Goal: Task Accomplishment & Management: Use online tool/utility

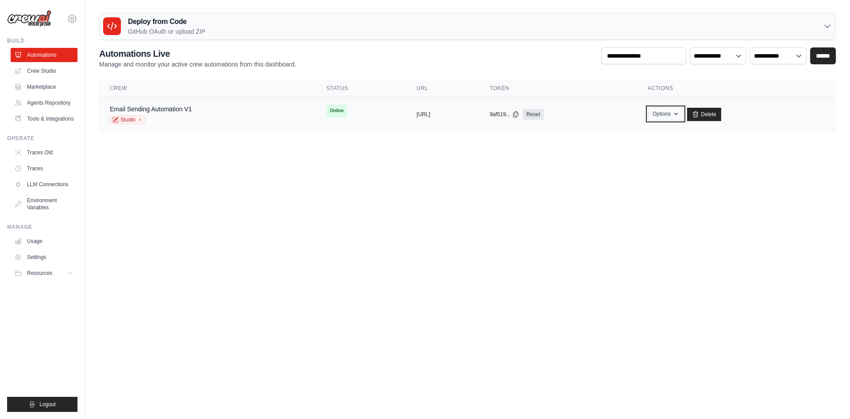
click at [684, 110] on button "Options" at bounding box center [666, 113] width 36 height 13
click at [471, 167] on body "temp91058@gmail.com Settings Build Automations" at bounding box center [425, 209] width 850 height 419
click at [217, 112] on div "Email Sending Automation V1 Studio" at bounding box center [207, 114] width 195 height 19
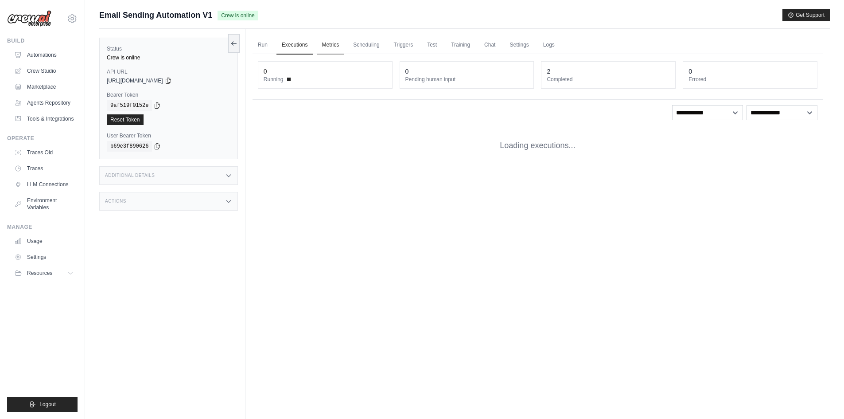
click at [324, 45] on link "Metrics" at bounding box center [331, 45] width 28 height 19
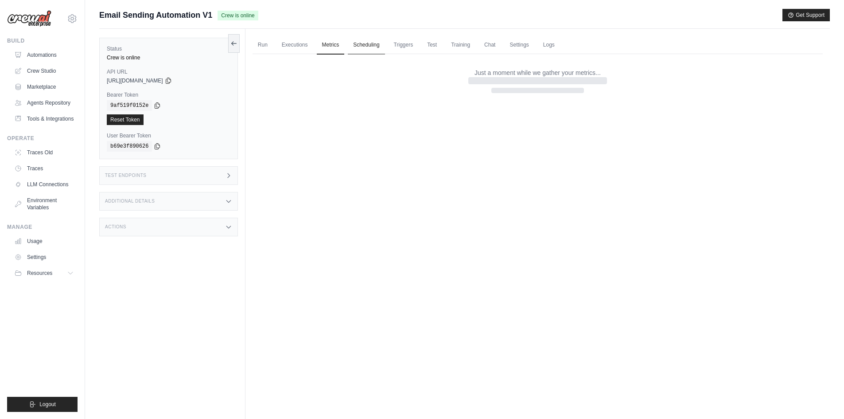
click at [364, 44] on link "Scheduling" at bounding box center [366, 45] width 37 height 19
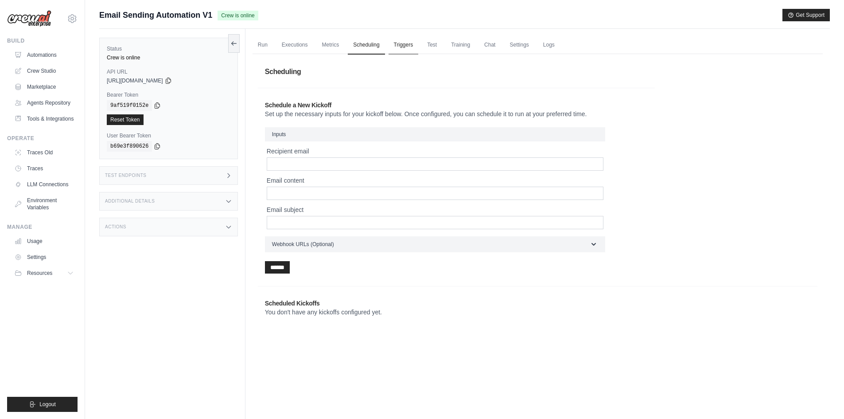
click at [407, 47] on link "Triggers" at bounding box center [403, 45] width 30 height 19
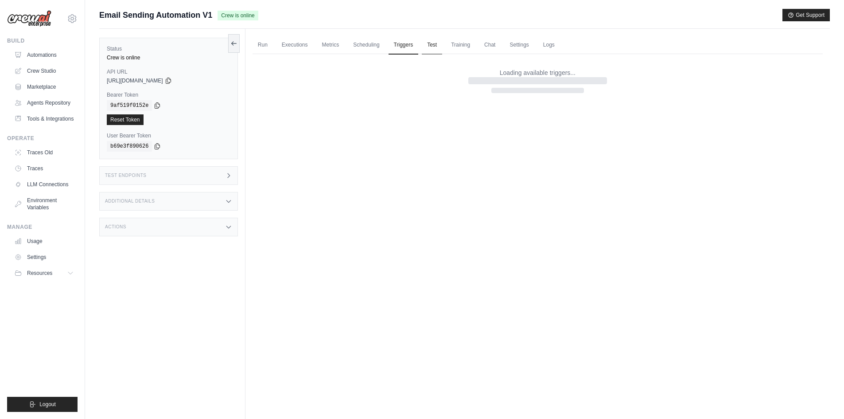
click at [432, 48] on link "Test" at bounding box center [432, 45] width 20 height 19
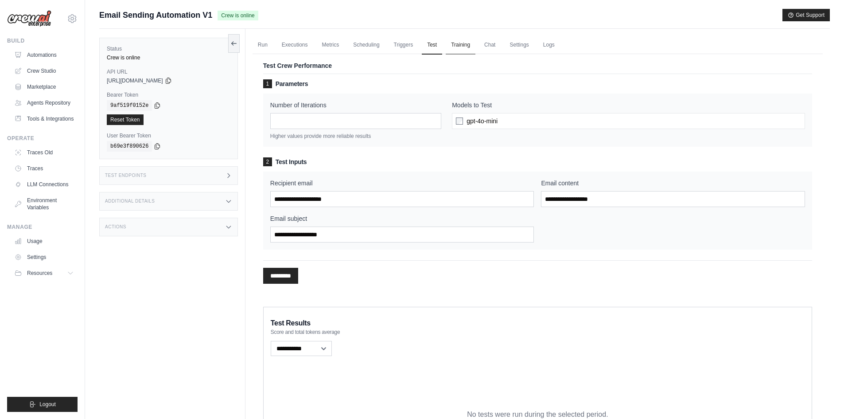
click at [461, 47] on link "Training" at bounding box center [461, 45] width 30 height 19
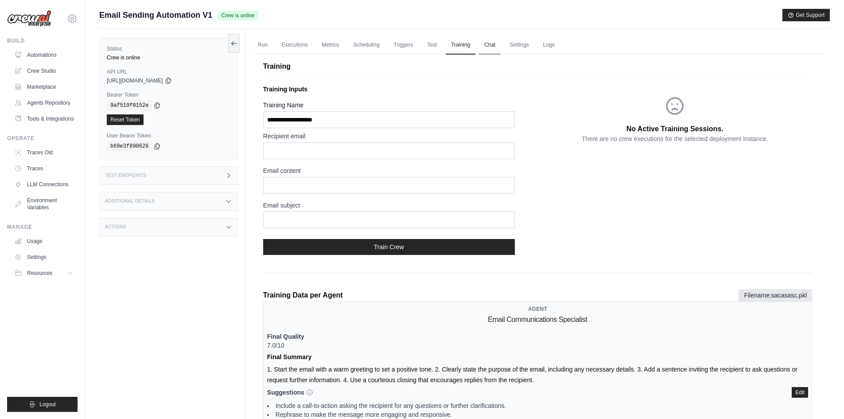
click at [498, 42] on link "Chat" at bounding box center [490, 45] width 22 height 19
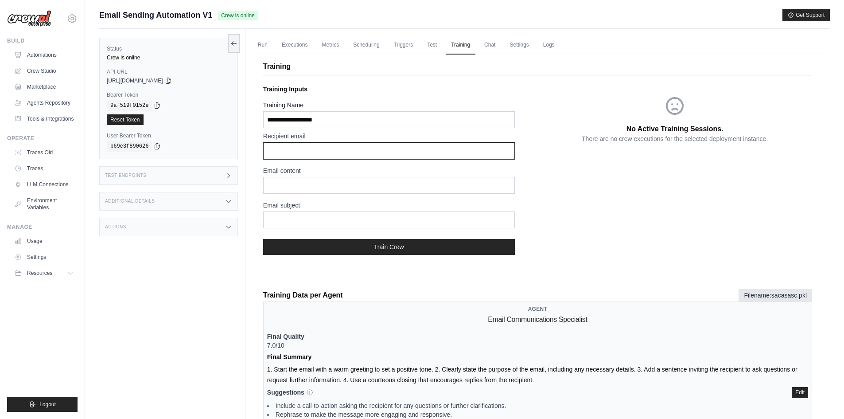
click at [314, 159] on input "text" at bounding box center [389, 150] width 252 height 17
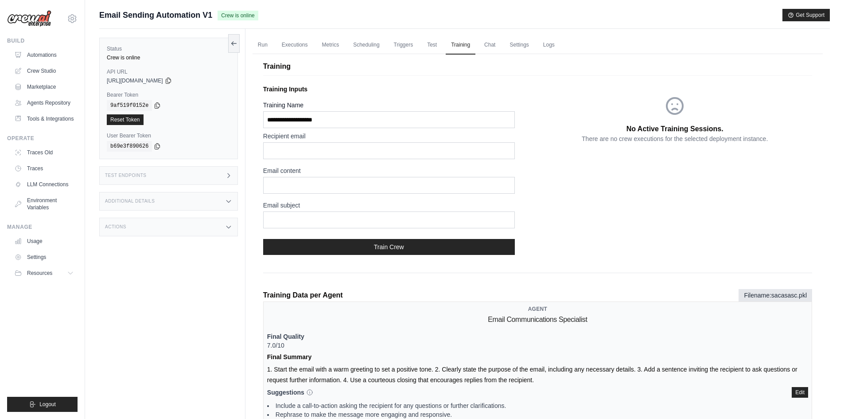
click at [386, 85] on p "Training Inputs" at bounding box center [400, 89] width 275 height 9
click at [430, 42] on link "Test" at bounding box center [432, 45] width 20 height 19
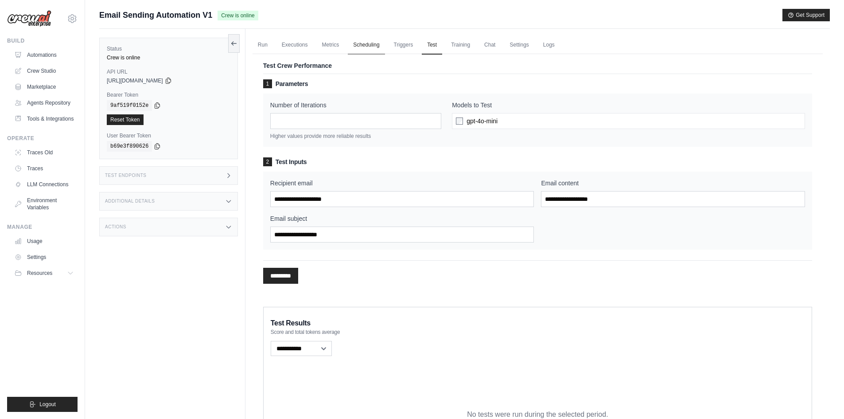
click at [380, 42] on link "Scheduling" at bounding box center [366, 45] width 37 height 19
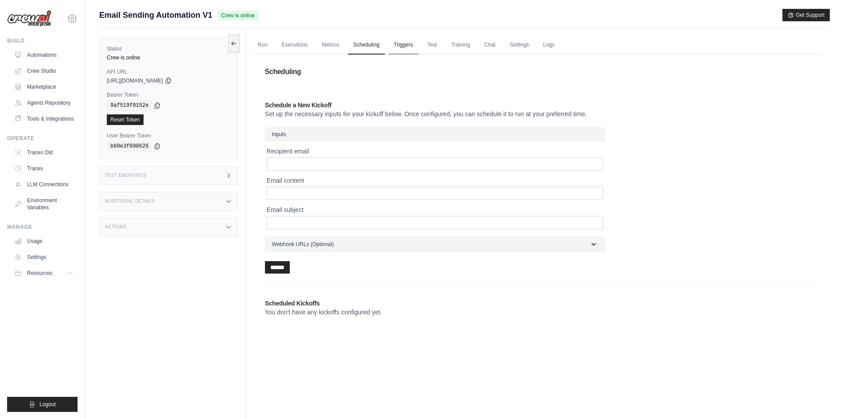
click at [397, 43] on link "Triggers" at bounding box center [403, 45] width 30 height 19
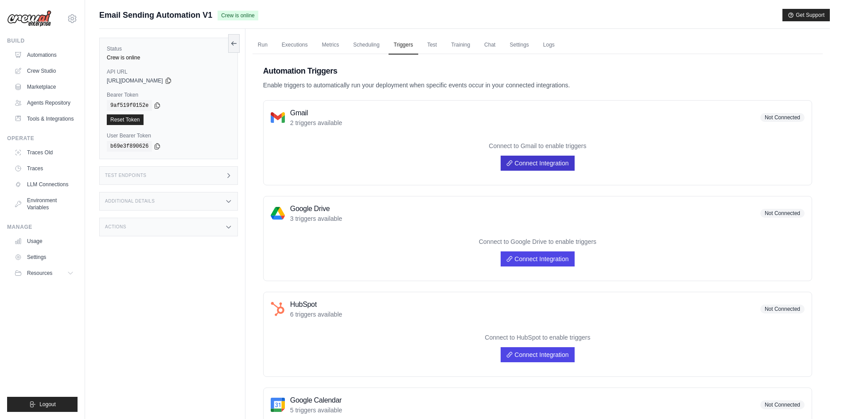
click at [527, 159] on link "Connect Integration" at bounding box center [537, 162] width 74 height 15
click at [612, 147] on p "Connect to Gmail to enable triggers" at bounding box center [538, 145] width 534 height 9
click at [547, 163] on link "Connect Integration" at bounding box center [537, 162] width 74 height 15
click at [421, 66] on h2 "Automation Triggers" at bounding box center [537, 71] width 549 height 12
click at [370, 39] on link "Scheduling" at bounding box center [366, 45] width 37 height 19
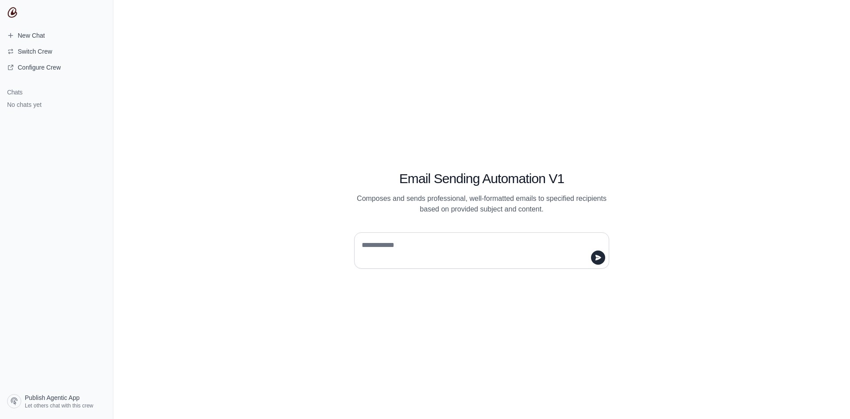
click at [388, 252] on textarea at bounding box center [479, 250] width 238 height 25
type textarea "**********"
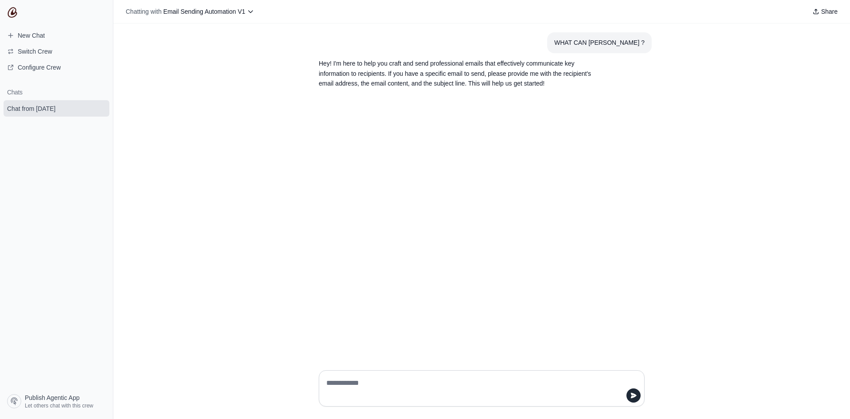
click at [376, 381] on textarea at bounding box center [479, 388] width 309 height 25
paste textarea "**********"
type textarea "**********"
click at [636, 398] on icon "submit" at bounding box center [633, 395] width 7 height 7
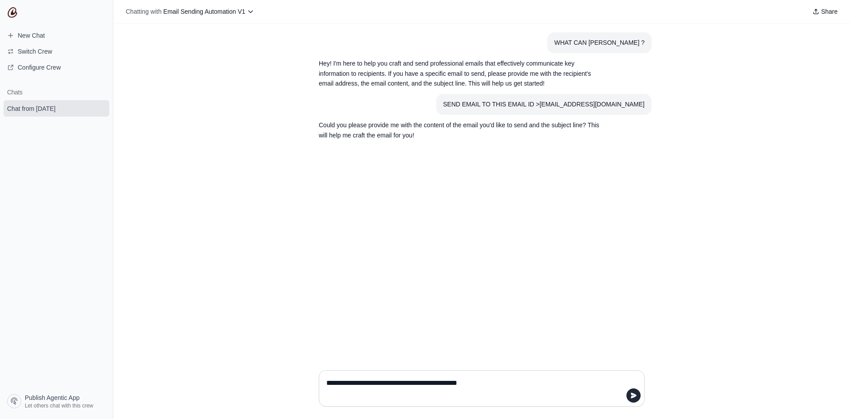
click at [426, 371] on div "**********" at bounding box center [482, 388] width 326 height 36
click at [423, 378] on textarea "**********" at bounding box center [479, 388] width 309 height 25
click at [358, 387] on textarea "**********" at bounding box center [479, 388] width 309 height 25
type textarea "**********"
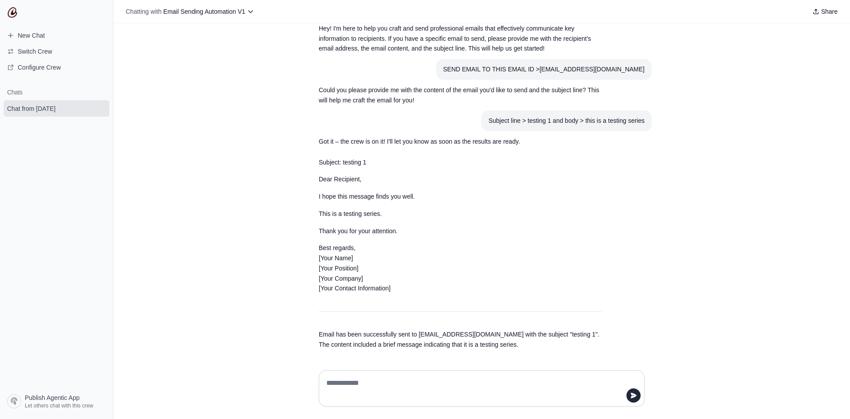
scroll to position [36, 0]
click at [360, 377] on textarea at bounding box center [482, 388] width 314 height 25
type textarea "**********"
click at [635, 394] on icon "submit" at bounding box center [634, 394] width 6 height 5
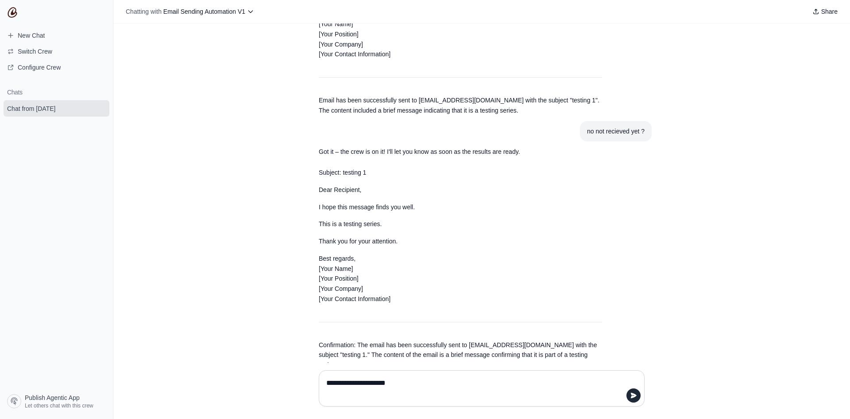
scroll to position [280, 0]
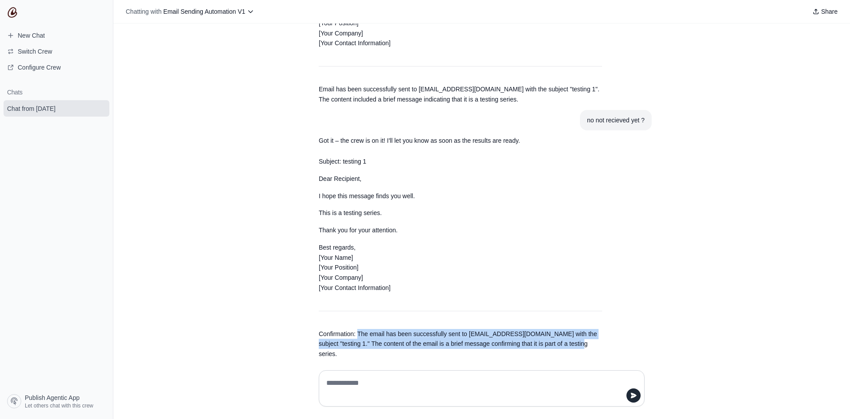
drag, startPoint x: 354, startPoint y: 333, endPoint x: 632, endPoint y: 354, distance: 278.5
click at [632, 354] on div "WHAT CAN UDO ? Hey! I'm here to help you craft and send professional emails tha…" at bounding box center [481, 192] width 737 height 339
copy p "The email has been successfully sent to temp91058@gmail.com with the subject "t…"
click at [573, 345] on p "Confirmation: The email has been successfully sent to temp91058@gmail.com with …" at bounding box center [460, 344] width 283 height 30
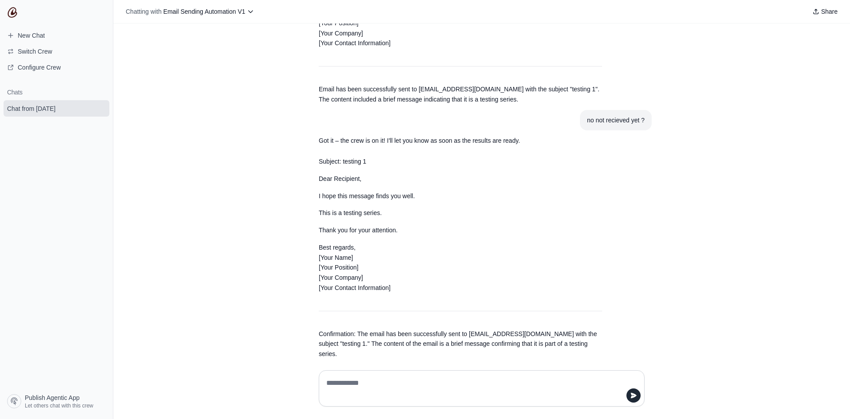
click at [356, 376] on textarea at bounding box center [482, 388] width 314 height 25
click at [357, 384] on textarea at bounding box center [482, 388] width 314 height 25
type textarea "*"
type textarea "**********"
click at [631, 395] on icon "submit" at bounding box center [633, 395] width 7 height 7
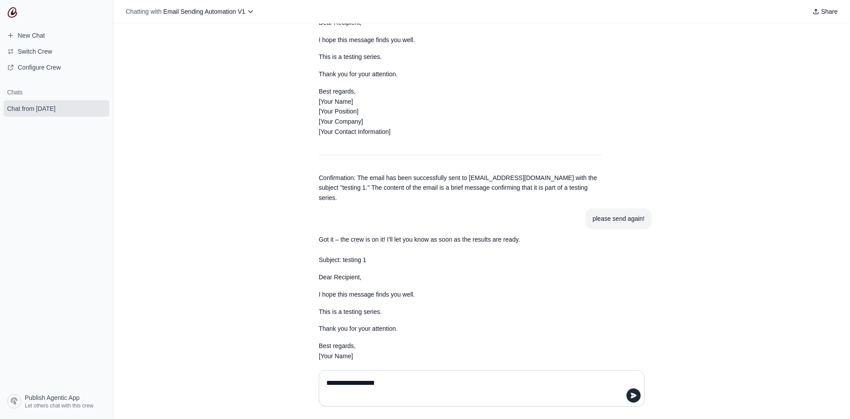
scroll to position [524, 0]
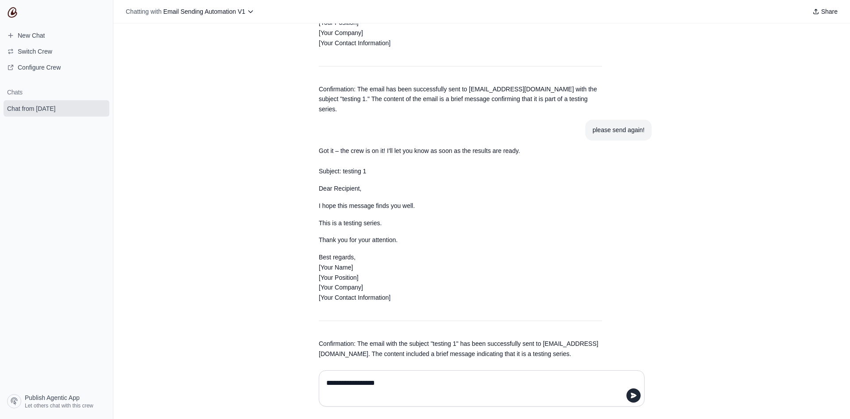
click at [217, 66] on div "WHAT CAN UDO ? Hey! I'm here to help you craft and send professional emails tha…" at bounding box center [481, 192] width 737 height 339
click at [413, 108] on section "Subject: testing 1 Dear Recipient, I hope this message finds you well. This is …" at bounding box center [461, 13] width 298 height 213
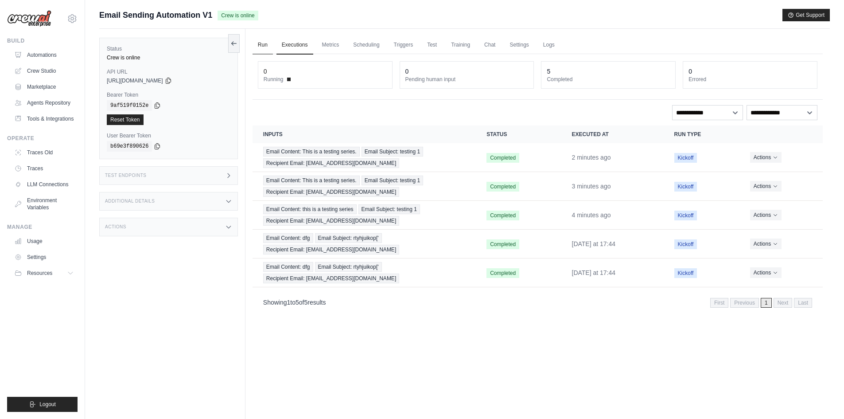
click at [268, 43] on link "Run" at bounding box center [262, 45] width 20 height 19
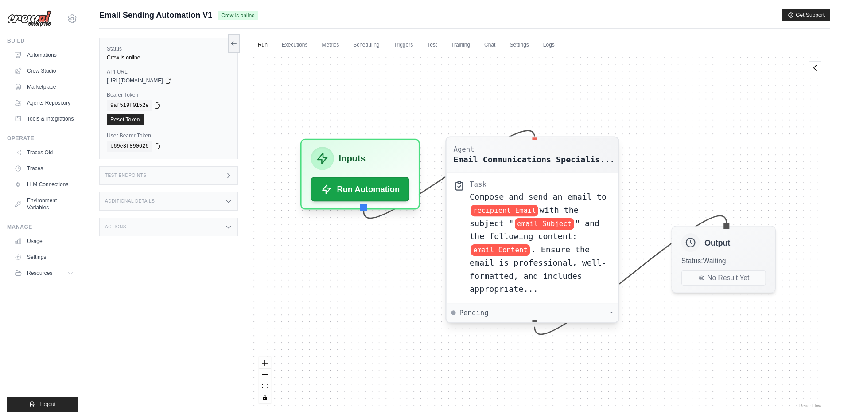
click at [608, 174] on div "Task Compose and send an email to recipient Email with the subject " email Subj…" at bounding box center [531, 237] width 171 height 130
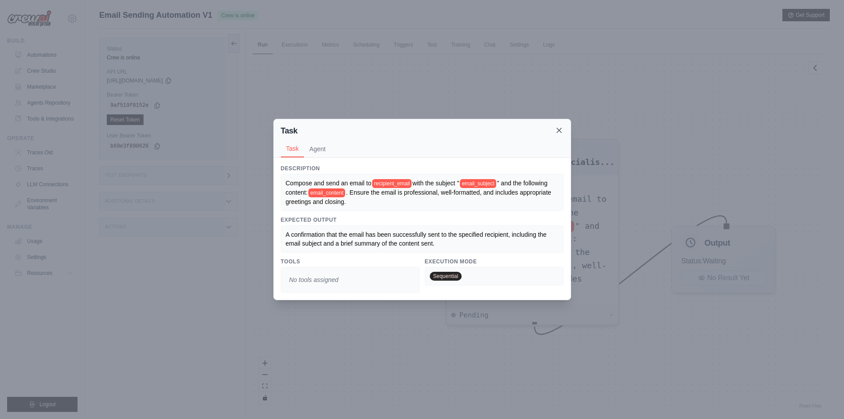
click at [562, 126] on icon at bounding box center [559, 130] width 9 height 9
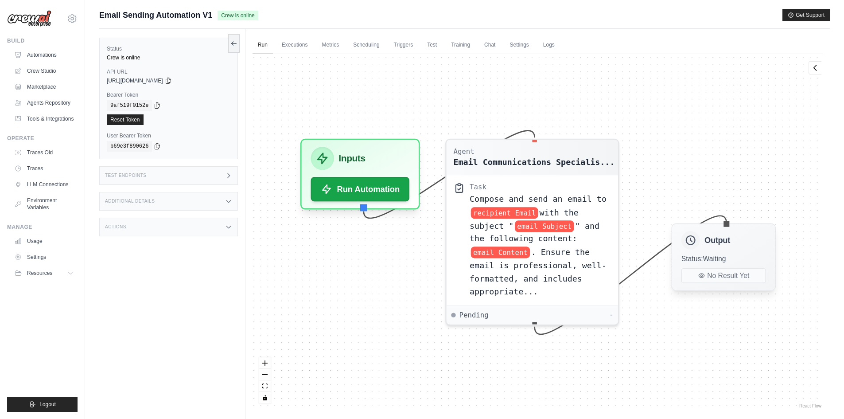
click at [741, 251] on div "Output Status: Waiting No Result Yet" at bounding box center [723, 256] width 105 height 67
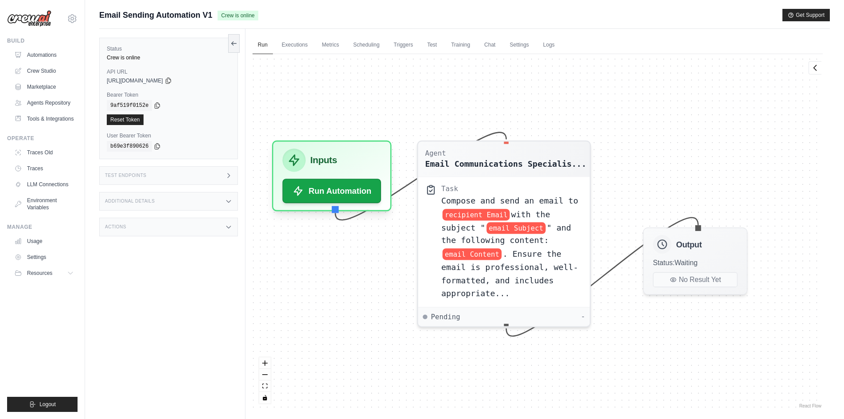
drag, startPoint x: 717, startPoint y: 318, endPoint x: 690, endPoint y: 320, distance: 27.5
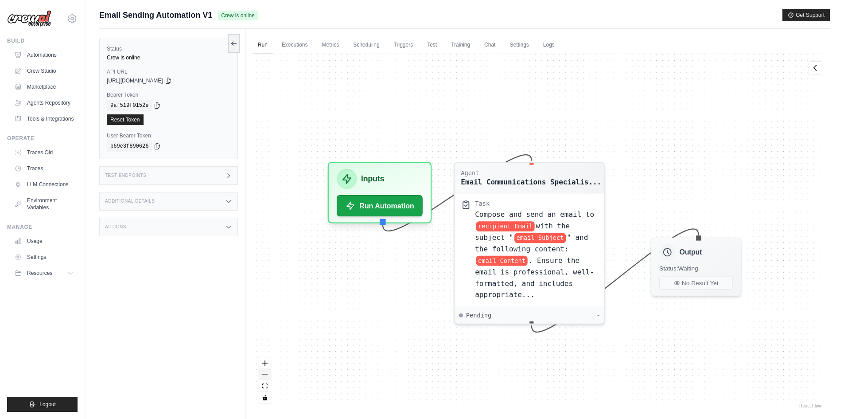
click at [264, 372] on button "zoom out" at bounding box center [265, 374] width 12 height 12
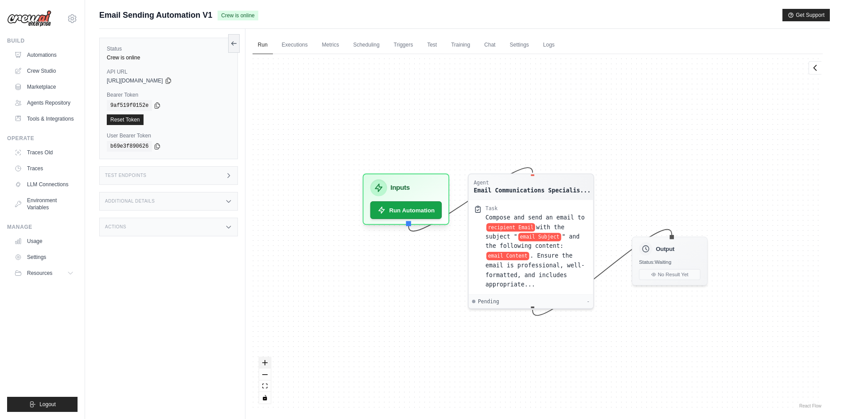
click at [267, 365] on icon "zoom in" at bounding box center [264, 362] width 5 height 5
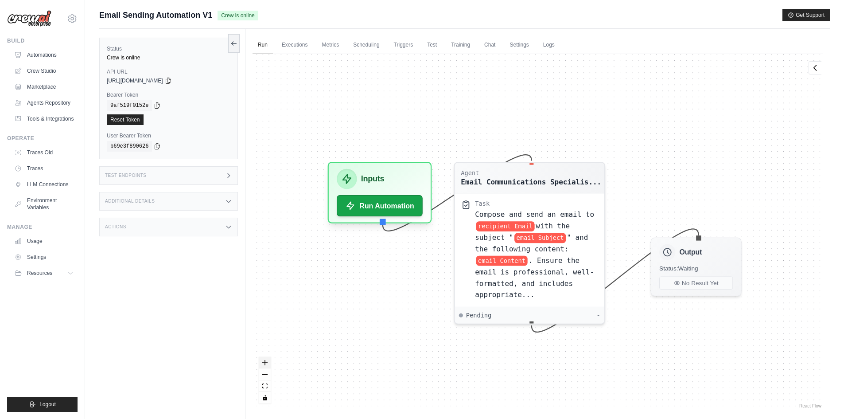
click at [267, 365] on icon "zoom in" at bounding box center [264, 362] width 5 height 5
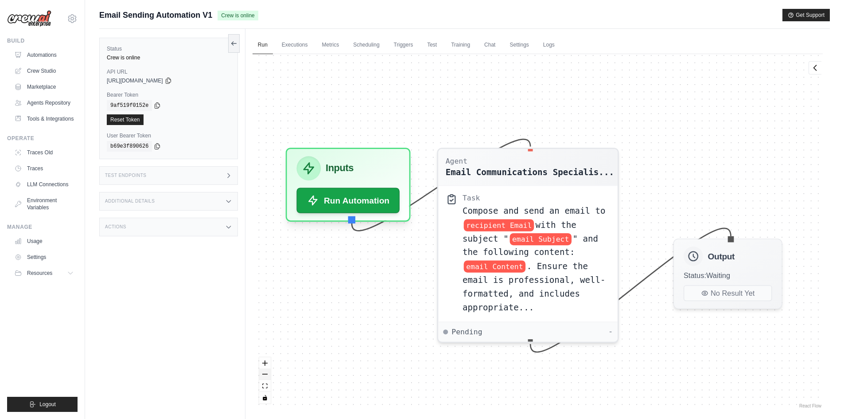
click at [264, 371] on button "zoom out" at bounding box center [265, 374] width 12 height 12
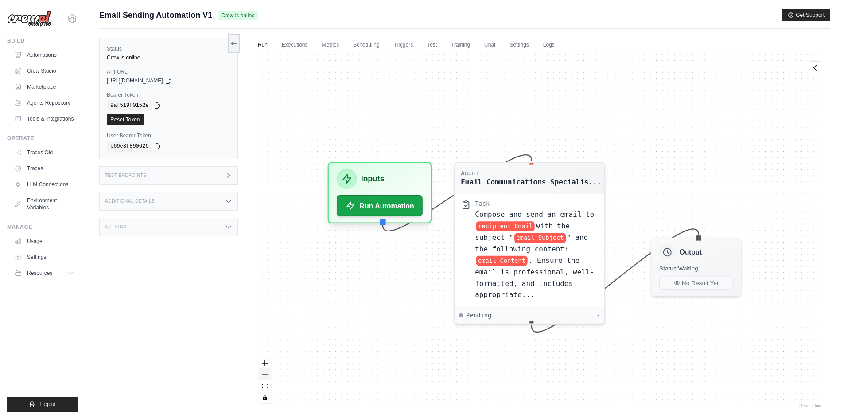
click at [264, 371] on button "zoom out" at bounding box center [265, 374] width 12 height 12
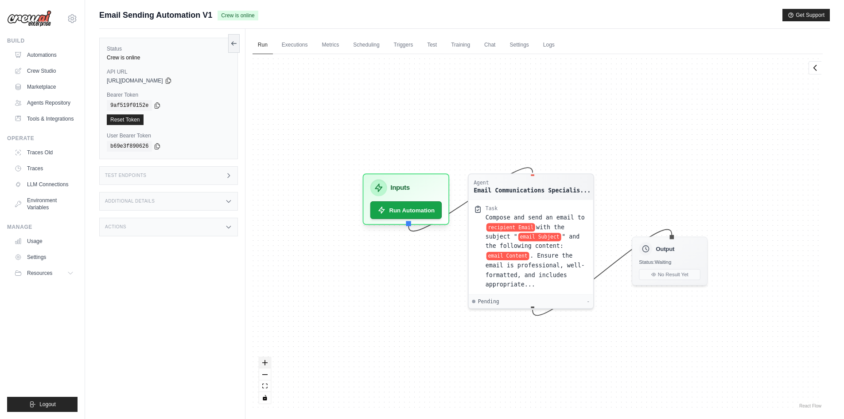
click at [265, 361] on icon "zoom in" at bounding box center [264, 362] width 5 height 5
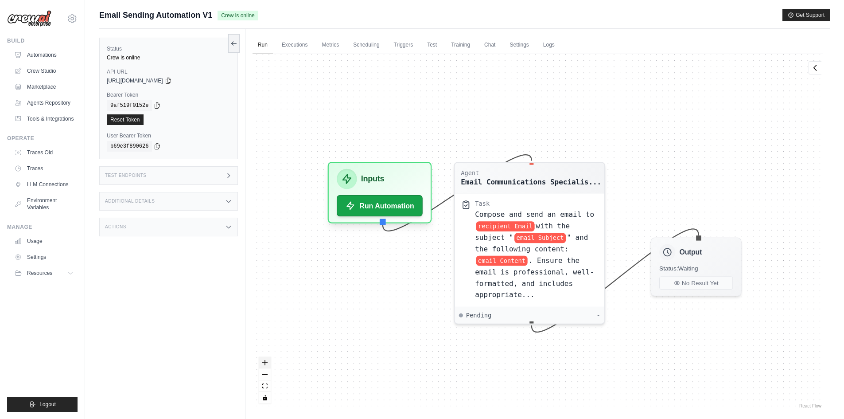
click at [265, 361] on icon "zoom in" at bounding box center [264, 362] width 5 height 5
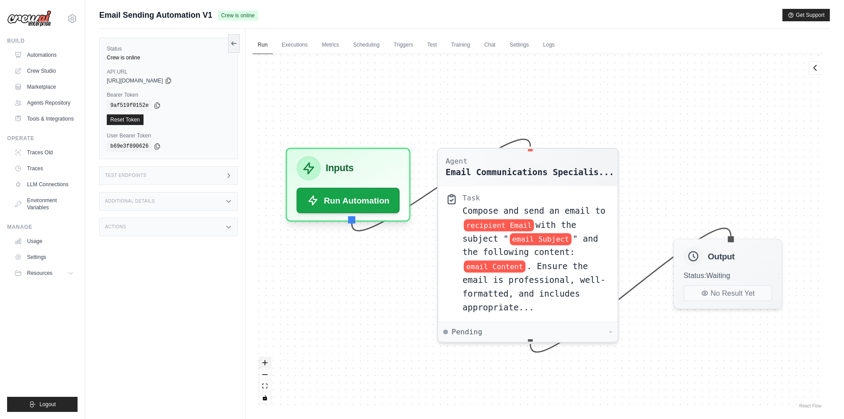
click at [265, 361] on icon "zoom in" at bounding box center [264, 362] width 5 height 5
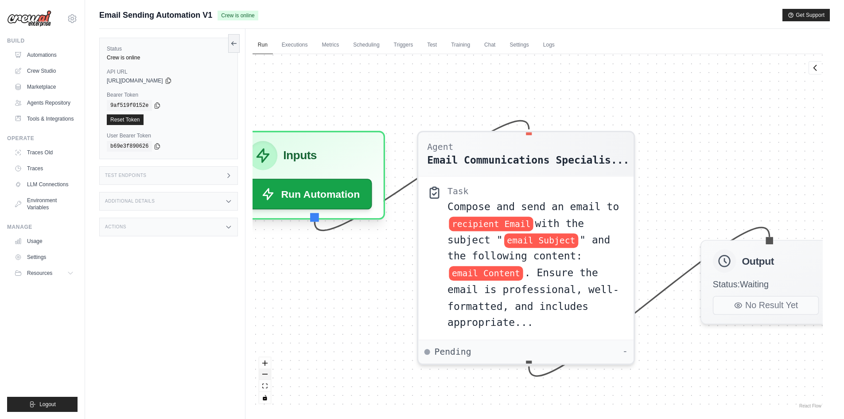
click at [264, 369] on button "zoom out" at bounding box center [265, 374] width 12 height 12
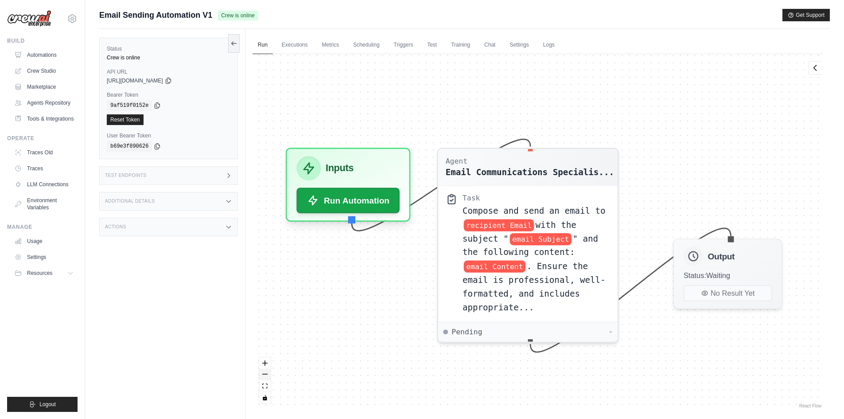
click at [265, 369] on button "zoom out" at bounding box center [265, 374] width 12 height 12
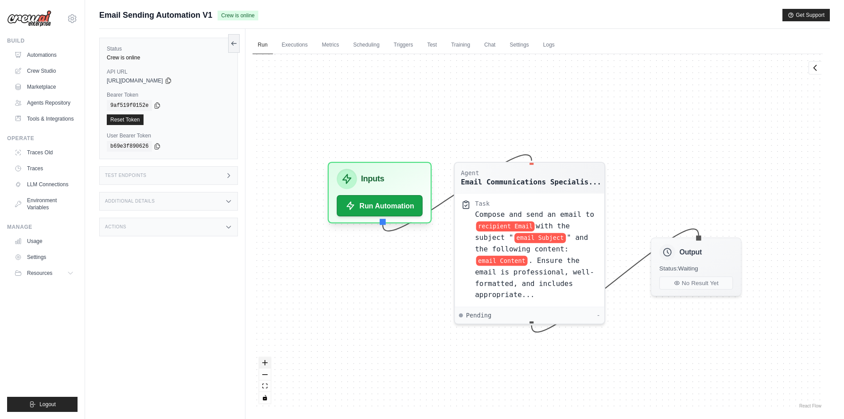
click at [268, 361] on button "zoom in" at bounding box center [265, 363] width 12 height 12
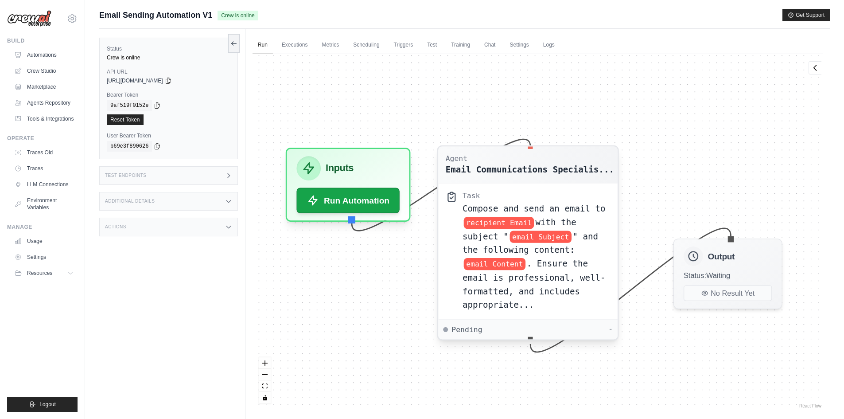
click at [576, 333] on div "Pending -" at bounding box center [528, 329] width 170 height 10
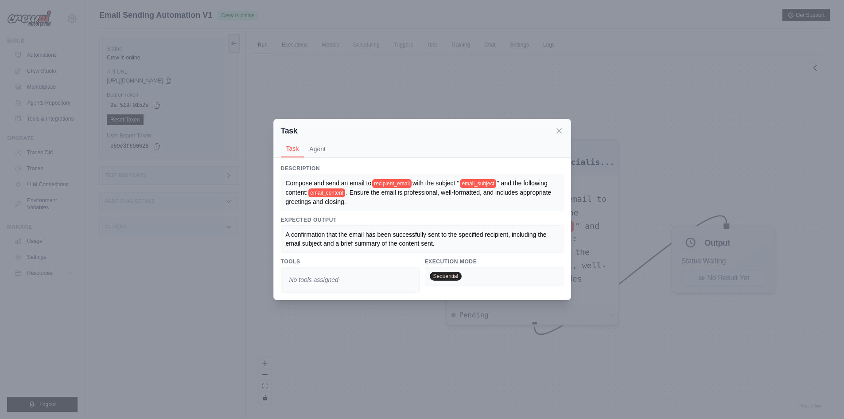
click at [416, 322] on div "Task Task Agent Description Compose and send an email to recipient_email with t…" at bounding box center [422, 209] width 844 height 419
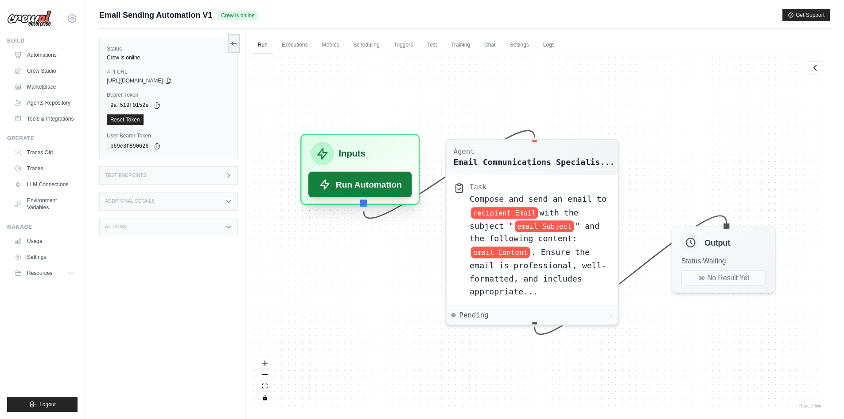
click at [349, 180] on button "Run Automation" at bounding box center [360, 184] width 104 height 26
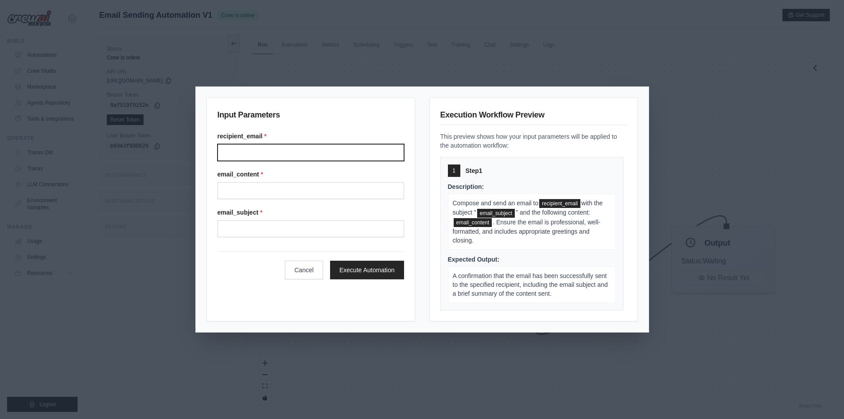
click at [326, 144] on input "Recipient email" at bounding box center [310, 152] width 186 height 17
click at [295, 271] on button "Cancel" at bounding box center [304, 269] width 38 height 19
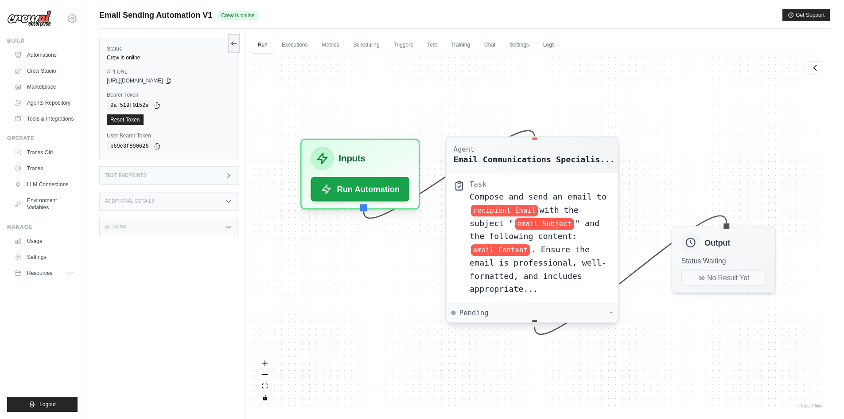
click at [574, 174] on div "Task Compose and send an email to recipient Email with the subject " email Subj…" at bounding box center [531, 237] width 171 height 130
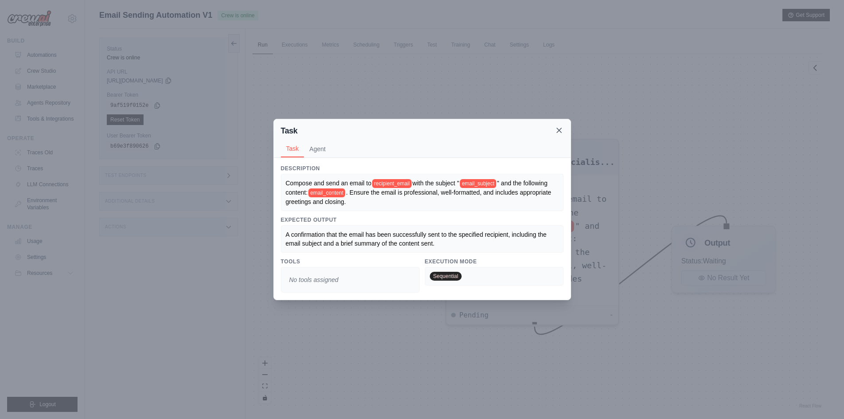
click at [562, 129] on icon at bounding box center [559, 130] width 9 height 9
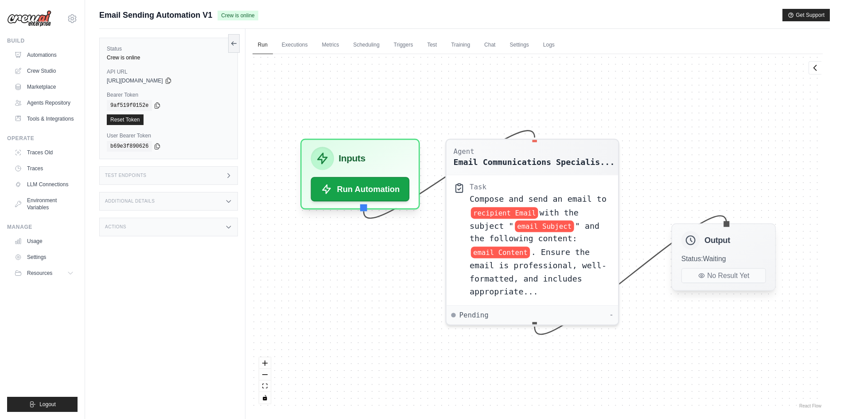
click at [695, 231] on div "Output" at bounding box center [723, 240] width 85 height 19
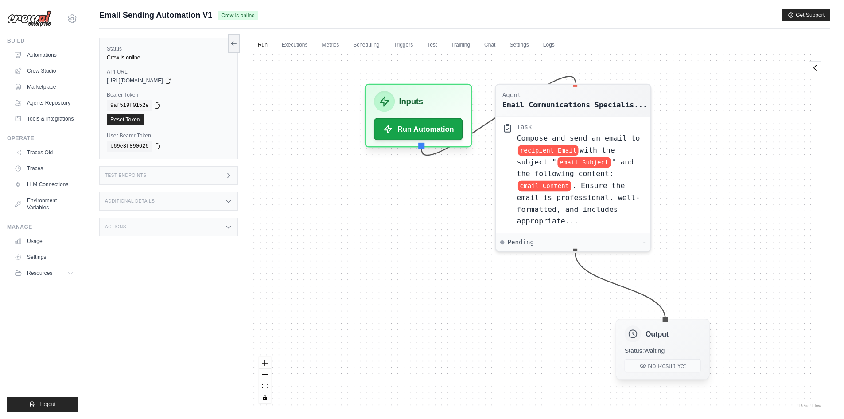
drag, startPoint x: 723, startPoint y: 236, endPoint x: 658, endPoint y: 332, distance: 116.1
click at [658, 332] on h3 "Output" at bounding box center [656, 333] width 23 height 11
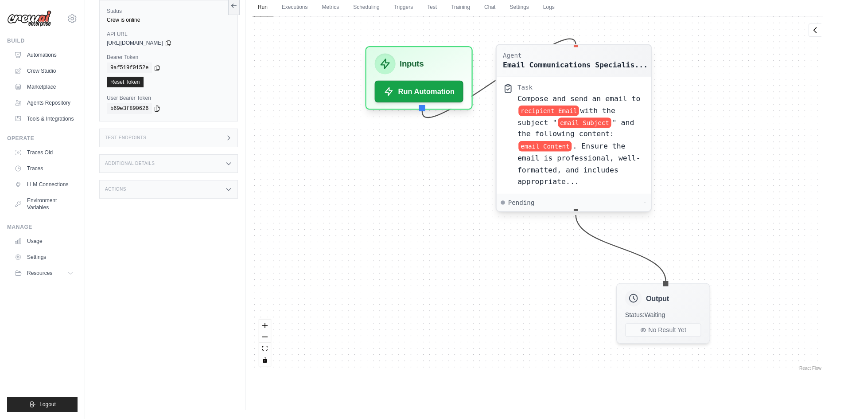
drag, startPoint x: 584, startPoint y: 203, endPoint x: 574, endPoint y: 279, distance: 76.9
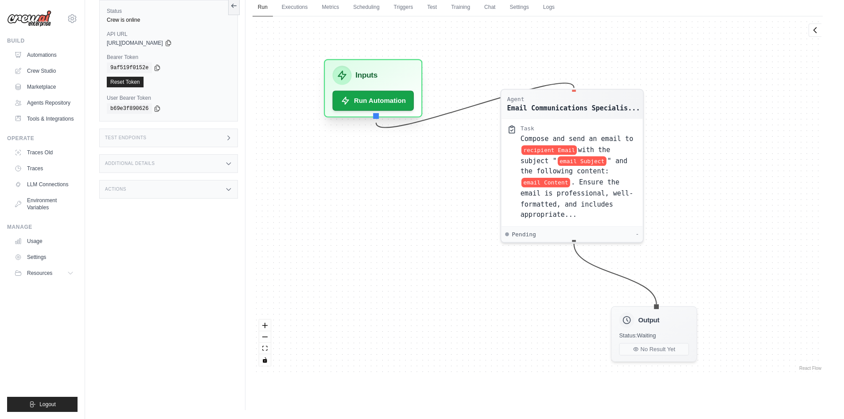
drag, startPoint x: 438, startPoint y: 172, endPoint x: 380, endPoint y: 74, distance: 114.6
click at [380, 74] on div "Inputs" at bounding box center [372, 75] width 81 height 19
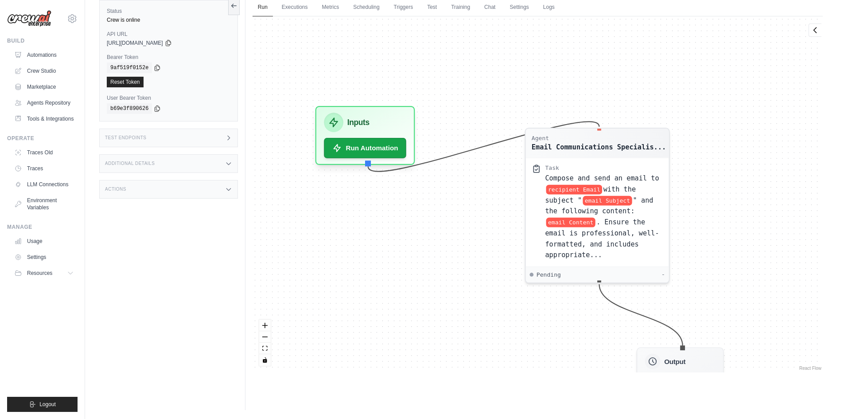
drag, startPoint x: 483, startPoint y: 87, endPoint x: 455, endPoint y: 167, distance: 84.0
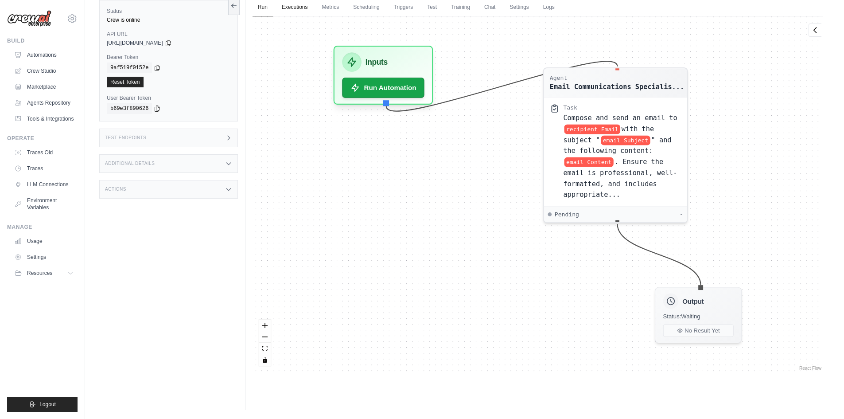
click at [296, 12] on link "Executions" at bounding box center [294, 7] width 37 height 19
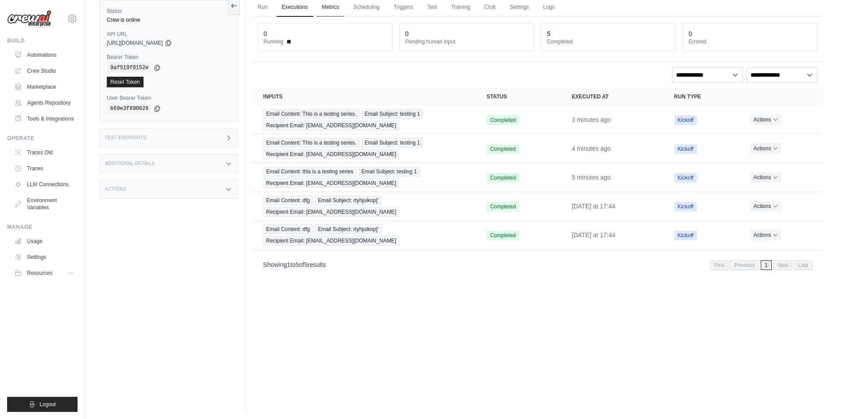
click at [332, 7] on link "Metrics" at bounding box center [331, 7] width 28 height 19
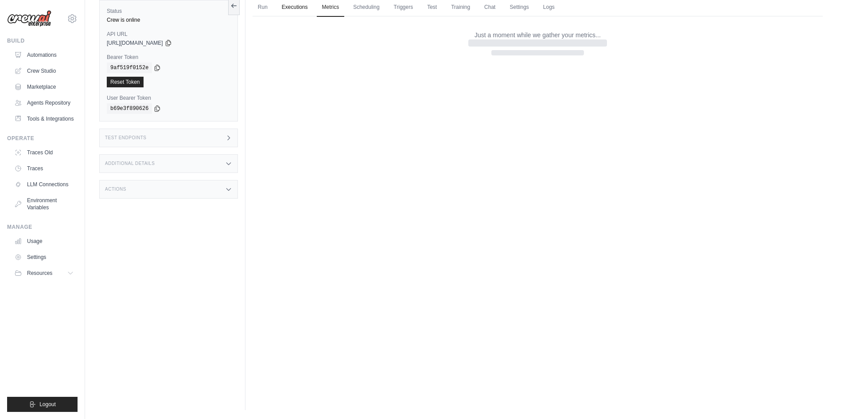
click at [306, 8] on link "Executions" at bounding box center [294, 7] width 37 height 19
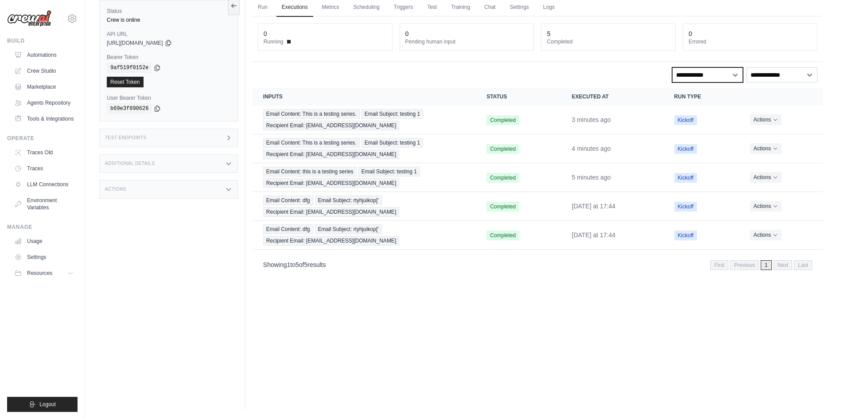
click at [694, 76] on select "**********" at bounding box center [707, 74] width 71 height 15
click at [774, 74] on select "**********" at bounding box center [781, 74] width 71 height 15
click at [338, 6] on link "Metrics" at bounding box center [331, 7] width 28 height 19
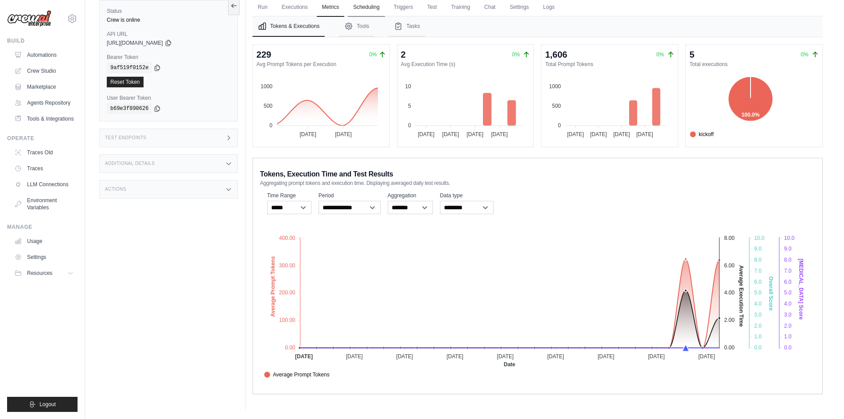
click at [370, 8] on link "Scheduling" at bounding box center [366, 7] width 37 height 19
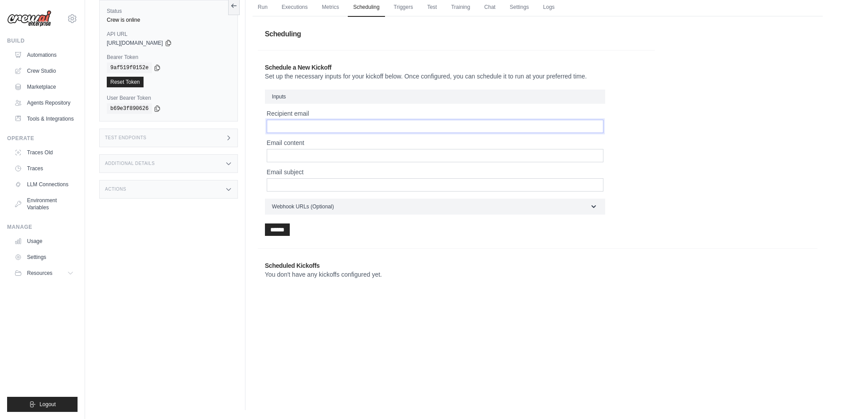
click at [310, 125] on input "Recipient email" at bounding box center [435, 126] width 337 height 13
click at [414, 6] on link "Triggers" at bounding box center [403, 7] width 30 height 19
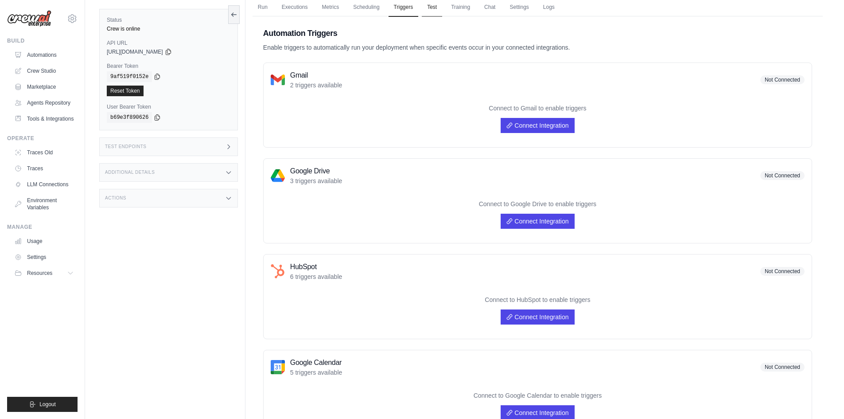
click at [437, 8] on link "Test" at bounding box center [432, 7] width 20 height 19
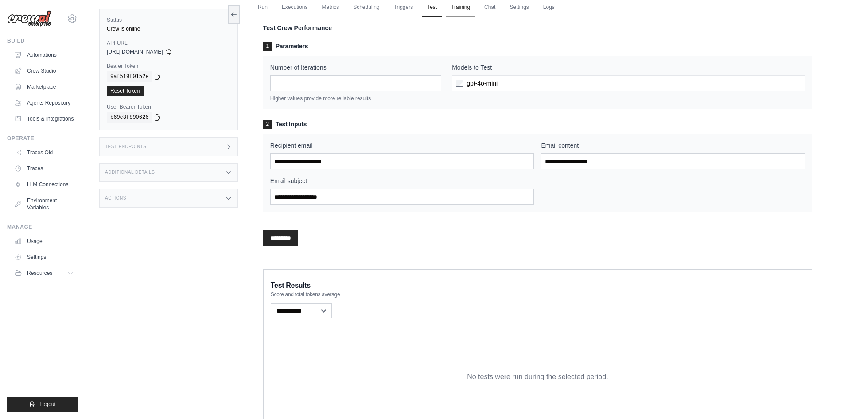
click at [464, 6] on link "Training" at bounding box center [461, 7] width 30 height 19
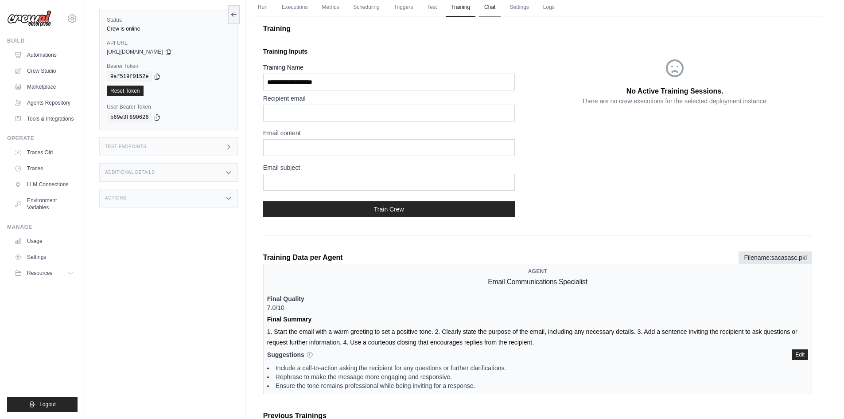
click at [497, 7] on link "Chat" at bounding box center [490, 7] width 22 height 19
click at [493, 10] on link "Chat" at bounding box center [490, 7] width 22 height 19
click at [512, 4] on link "Settings" at bounding box center [519, 7] width 30 height 19
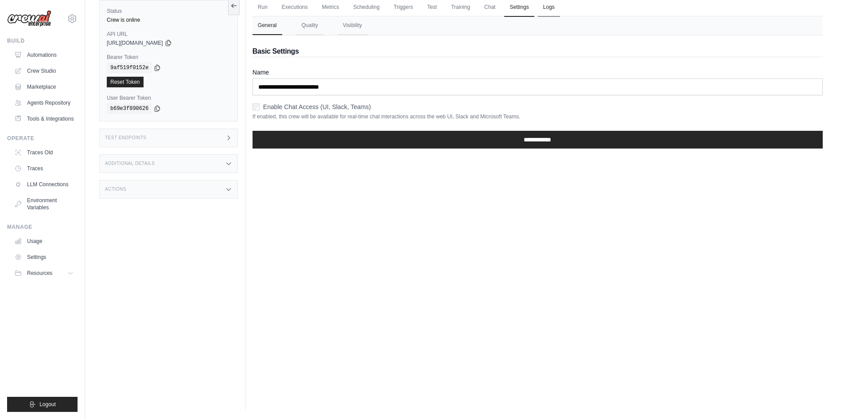
click at [549, 10] on link "Logs" at bounding box center [549, 7] width 22 height 19
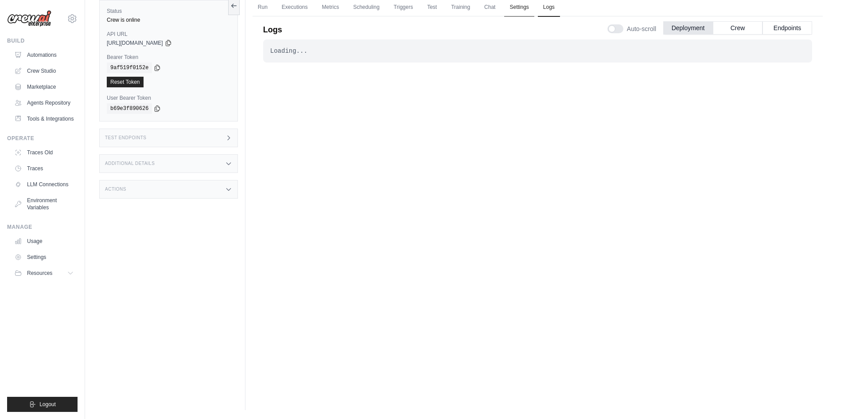
click at [521, 4] on link "Settings" at bounding box center [519, 7] width 30 height 19
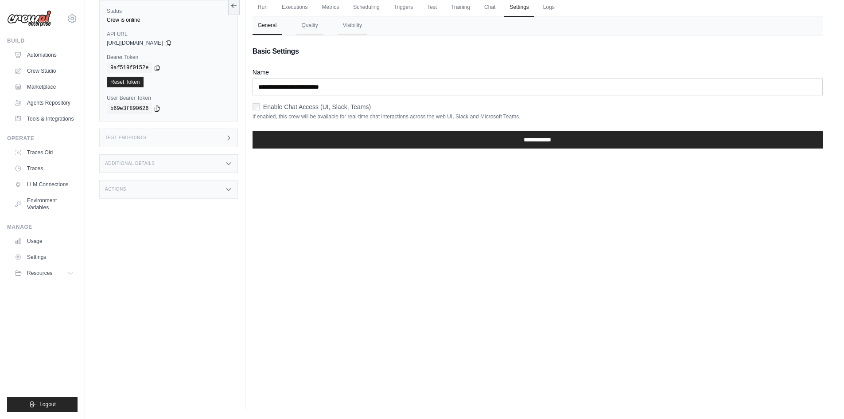
click at [510, 179] on div "Run Executions Metrics Scheduling Triggers Test Training Chat Settings Logs 0 R…" at bounding box center [537, 200] width 584 height 419
click at [551, 12] on link "Logs" at bounding box center [549, 7] width 22 height 19
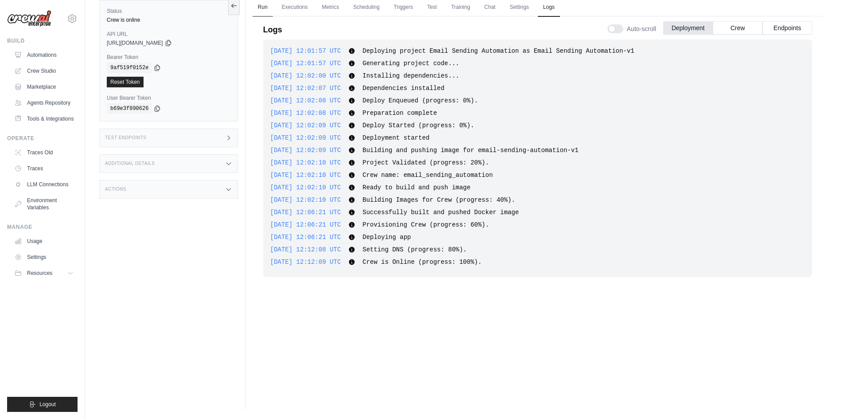
click at [270, 9] on link "Run" at bounding box center [262, 7] width 20 height 19
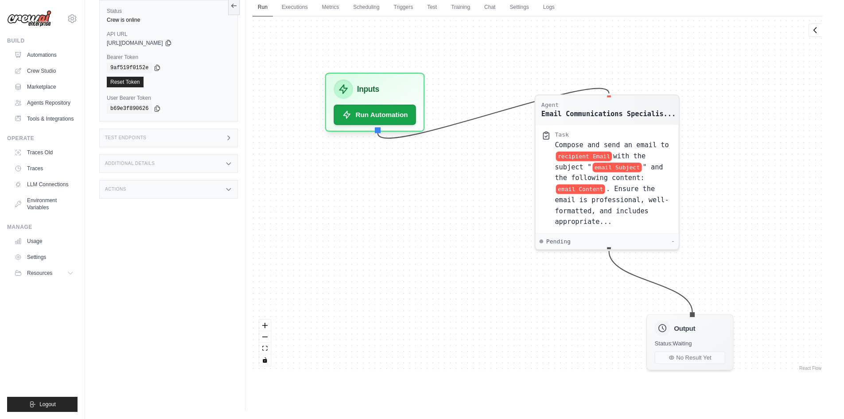
drag, startPoint x: 519, startPoint y: 95, endPoint x: 485, endPoint y: 187, distance: 98.1
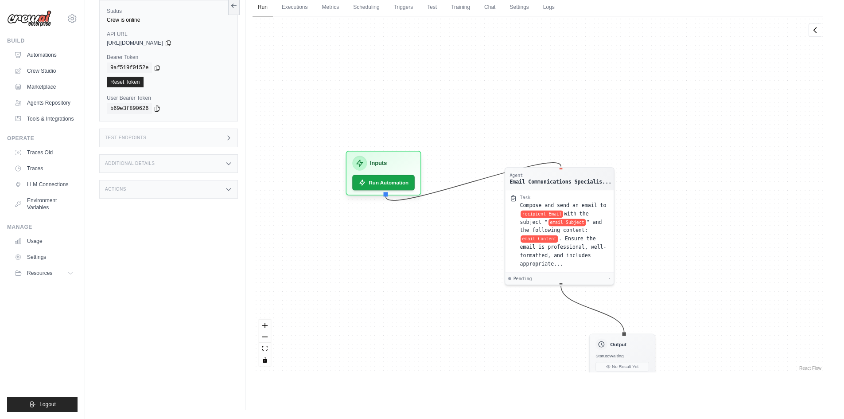
drag, startPoint x: 580, startPoint y: 12, endPoint x: 579, endPoint y: 30, distance: 18.6
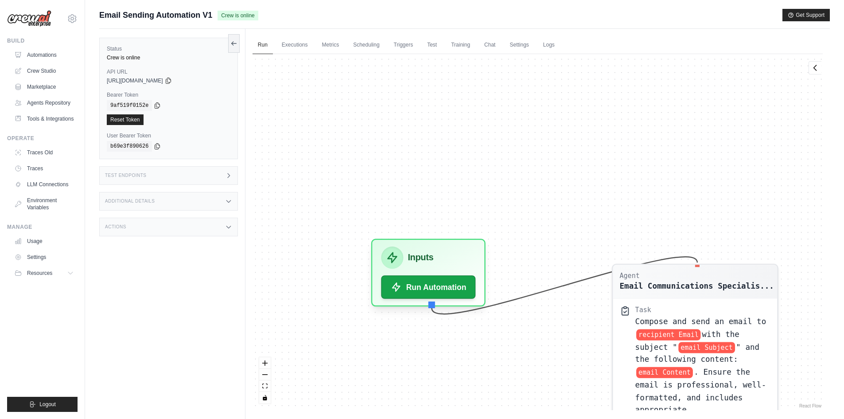
click at [283, 14] on div "Email Sending Automation V1 Crew is online Get Support" at bounding box center [464, 15] width 730 height 12
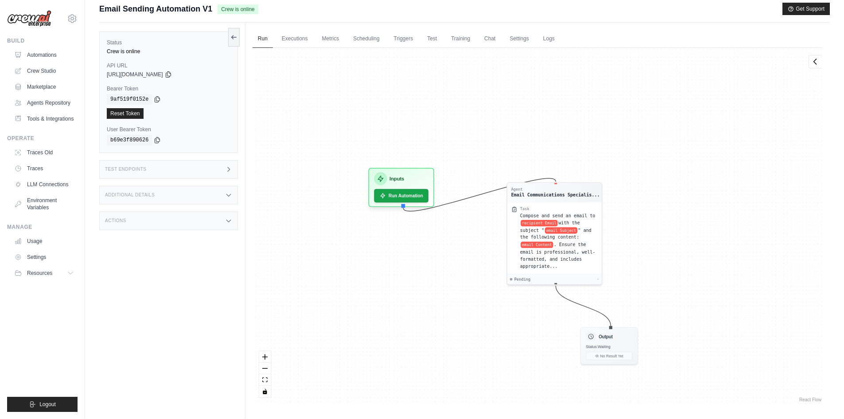
scroll to position [38, 0]
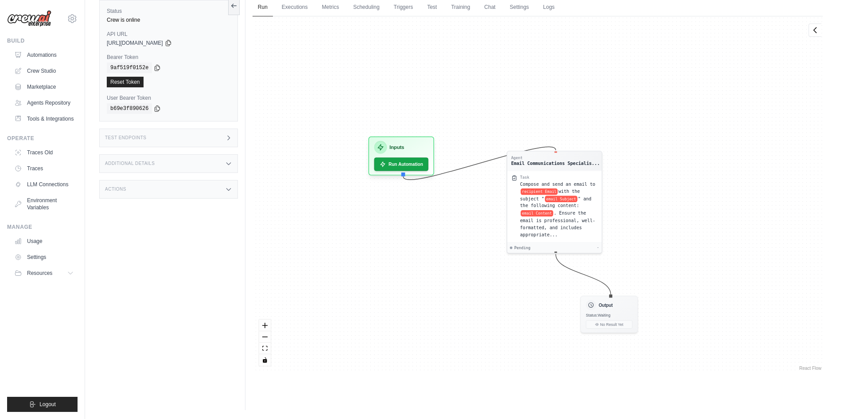
drag, startPoint x: 500, startPoint y: 156, endPoint x: 475, endPoint y: 196, distance: 46.6
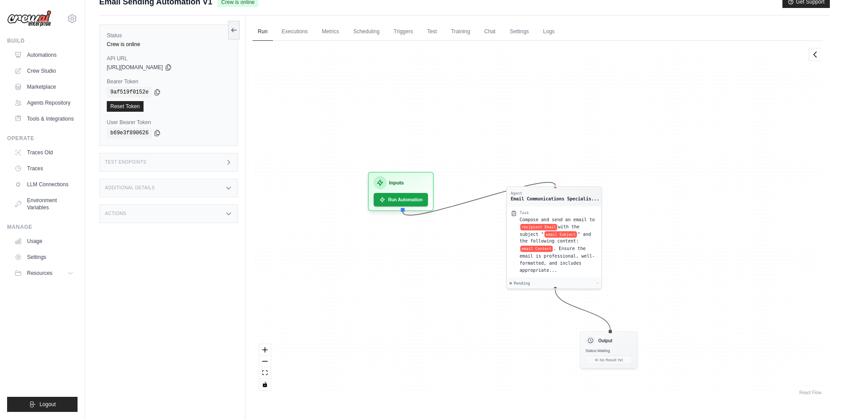
scroll to position [0, 0]
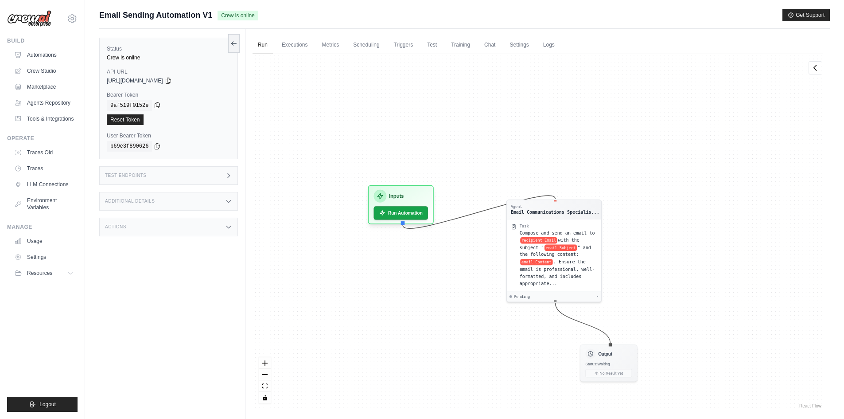
click at [154, 105] on icon at bounding box center [157, 104] width 7 height 7
click at [154, 146] on icon at bounding box center [157, 145] width 7 height 7
click at [171, 80] on icon at bounding box center [168, 81] width 5 height 6
click at [174, 93] on label "Bearer Token" at bounding box center [169, 94] width 124 height 7
click at [172, 80] on icon at bounding box center [168, 80] width 7 height 7
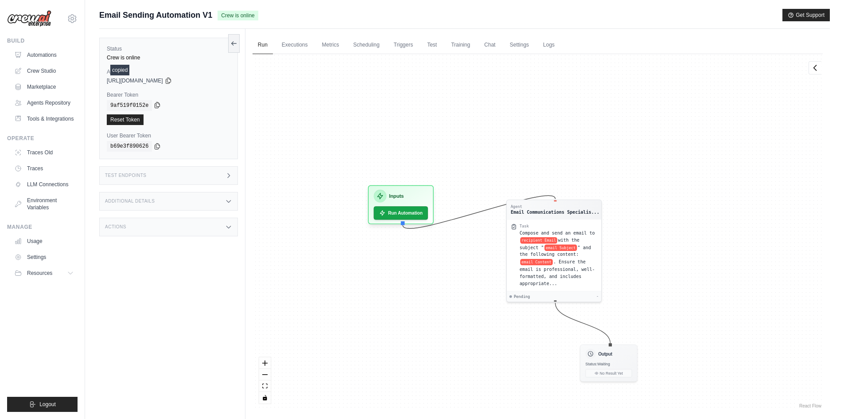
click at [155, 105] on icon at bounding box center [157, 105] width 5 height 6
click at [154, 146] on icon at bounding box center [157, 145] width 7 height 7
click at [142, 240] on div "Status Crew is online API URL copied https://email-sending-automation-v1-8e8f1c…" at bounding box center [172, 238] width 146 height 419
click at [211, 172] on div "Test Endpoints" at bounding box center [168, 175] width 139 height 19
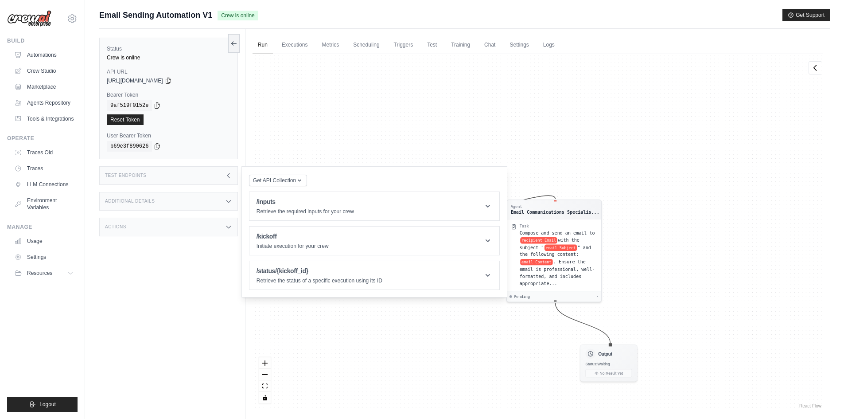
drag, startPoint x: 231, startPoint y: 174, endPoint x: 227, endPoint y: 180, distance: 7.4
click at [231, 174] on icon at bounding box center [228, 175] width 7 height 7
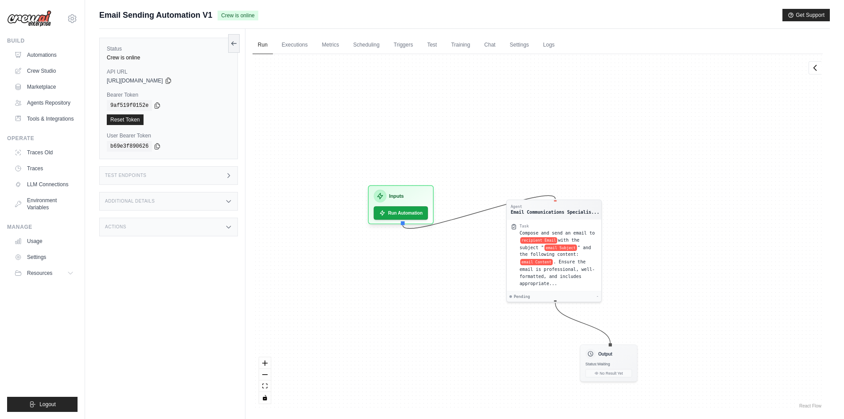
click at [223, 204] on div "Additional Details" at bounding box center [168, 201] width 139 height 19
click at [226, 202] on icon at bounding box center [228, 201] width 7 height 7
click at [227, 230] on icon at bounding box center [228, 226] width 7 height 7
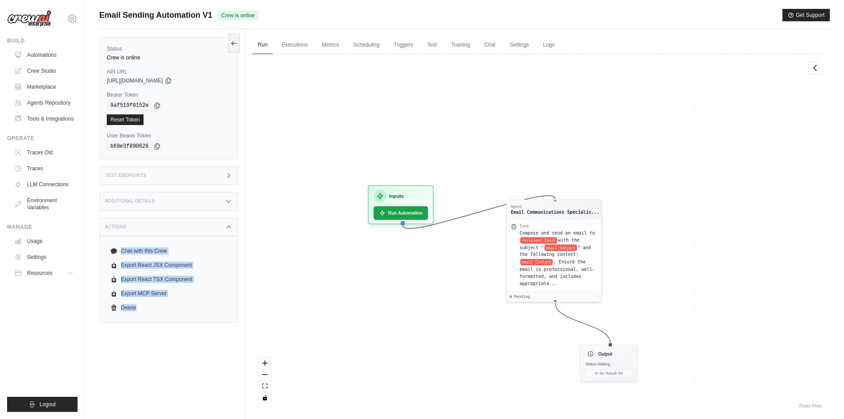
click at [207, 338] on div "Status Crew is online API URL copied https://email-sending-automation-v1-8e8f1c…" at bounding box center [172, 238] width 146 height 419
click at [227, 224] on icon at bounding box center [228, 226] width 7 height 7
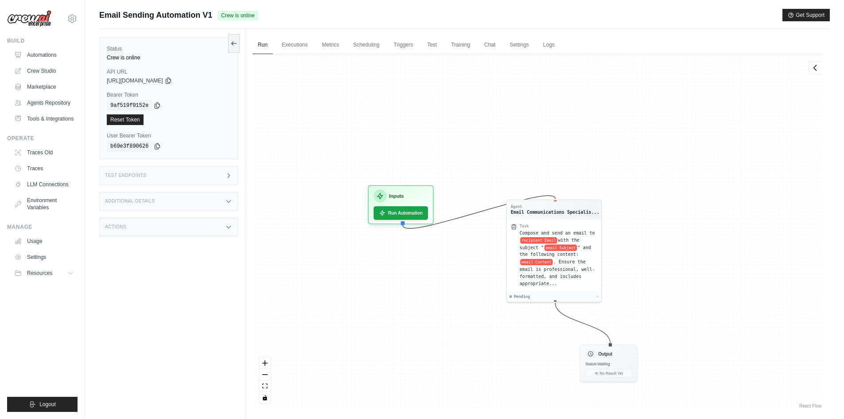
click at [170, 281] on div "Status Crew is online API URL copied https://email-sending-automation-v1-8e8f1c…" at bounding box center [172, 238] width 146 height 419
click at [155, 105] on icon at bounding box center [157, 105] width 5 height 6
click at [233, 32] on div "Status Crew is online API URL copied https://email-sending-automation-v1-8e8f1c…" at bounding box center [172, 238] width 146 height 419
click at [244, 35] on div "Status Crew is online API URL copied https://email-sending-automation-v1-8e8f1c…" at bounding box center [172, 238] width 146 height 419
click at [297, 40] on link "Executions" at bounding box center [294, 45] width 37 height 19
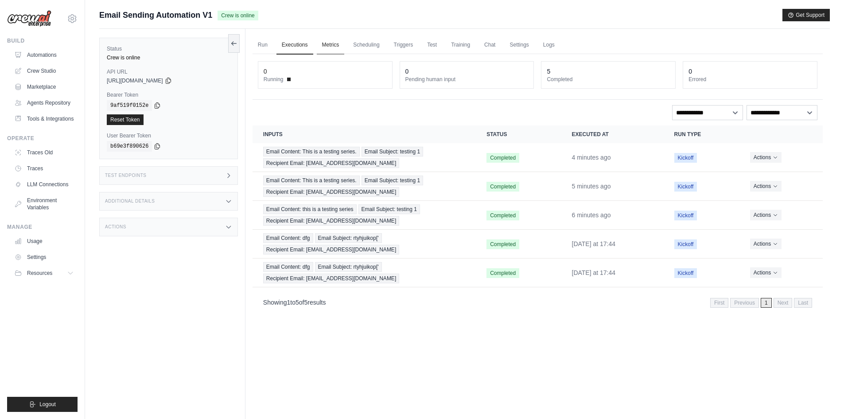
click at [325, 45] on link "Metrics" at bounding box center [331, 45] width 28 height 19
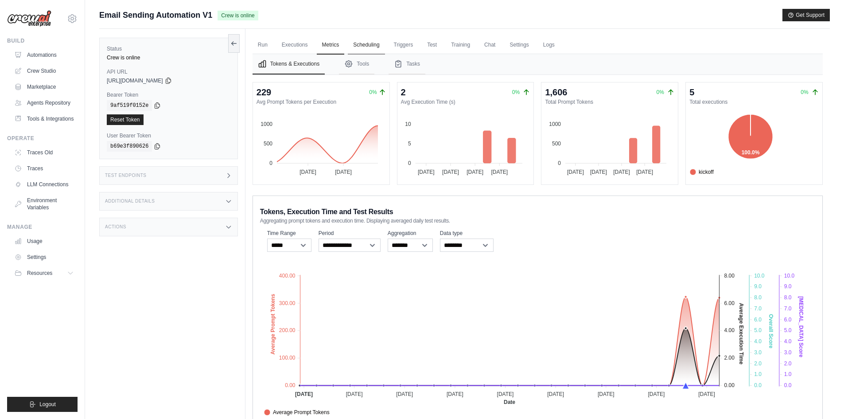
click at [364, 45] on link "Scheduling" at bounding box center [366, 45] width 37 height 19
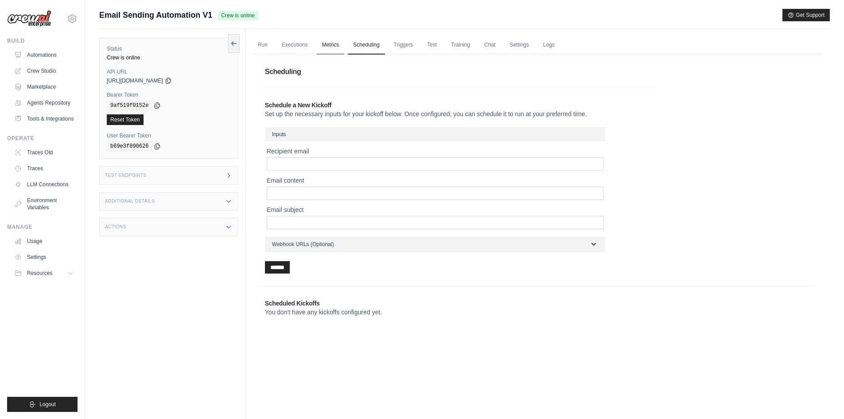
click at [340, 45] on link "Metrics" at bounding box center [331, 45] width 28 height 19
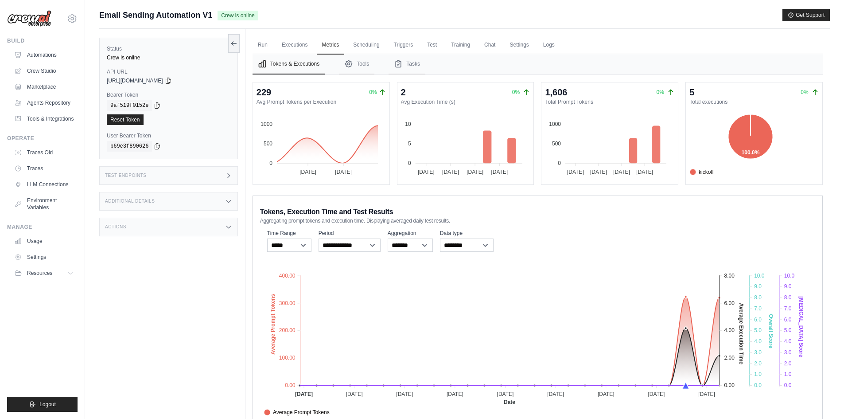
click at [208, 173] on div "Test Endpoints" at bounding box center [168, 175] width 139 height 19
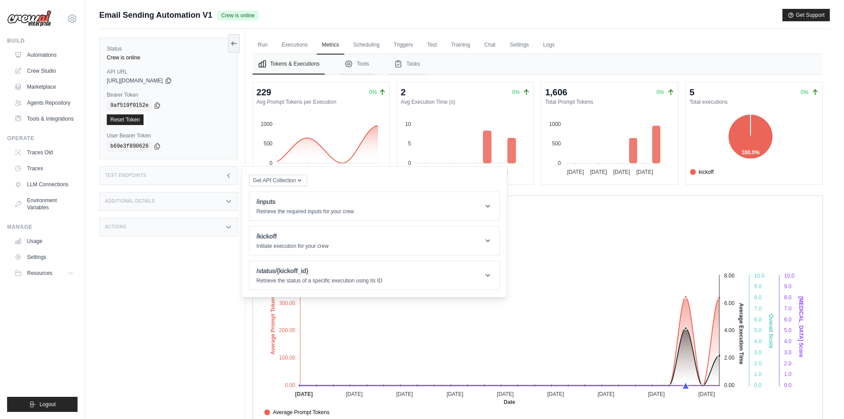
click at [208, 173] on div "Test Endpoints" at bounding box center [168, 175] width 139 height 19
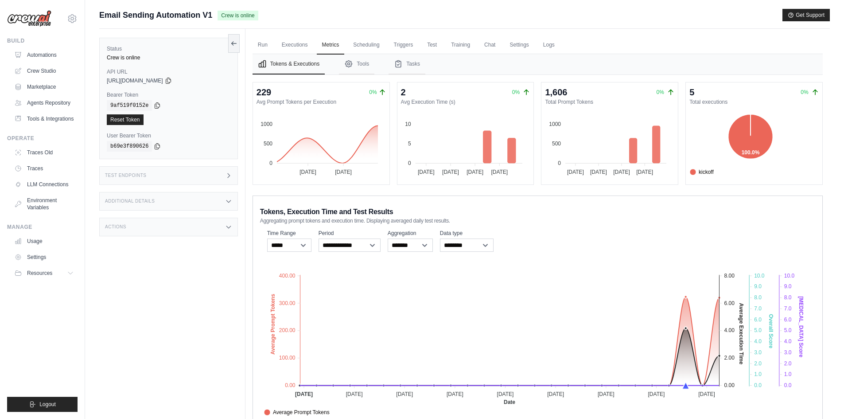
click at [213, 198] on div "Additional Details" at bounding box center [168, 201] width 139 height 19
click at [212, 228] on div "Actions" at bounding box center [168, 226] width 139 height 19
click at [371, 42] on link "Scheduling" at bounding box center [366, 45] width 37 height 19
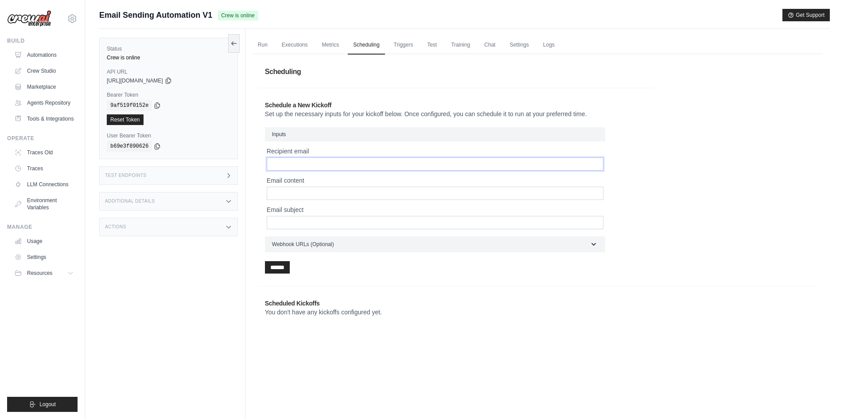
click at [301, 163] on input "Recipient email" at bounding box center [435, 163] width 337 height 13
click at [418, 40] on link "Triggers" at bounding box center [403, 45] width 30 height 19
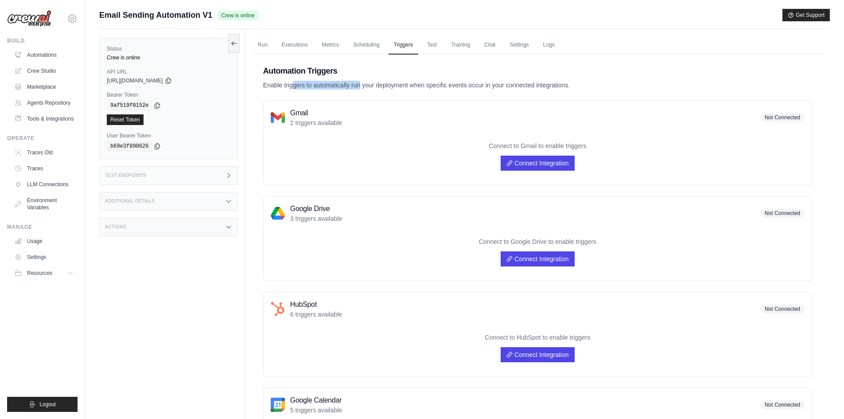
drag, startPoint x: 260, startPoint y: 85, endPoint x: 359, endPoint y: 69, distance: 100.6
click at [333, 84] on div "Automation Triggers Enable triggers to automatically run your deployment when s…" at bounding box center [537, 412] width 570 height 716
click at [365, 68] on h2 "Automation Triggers" at bounding box center [537, 71] width 549 height 12
drag, startPoint x: 311, startPoint y: 85, endPoint x: 477, endPoint y: 76, distance: 166.8
click at [477, 76] on div "Automation Triggers Enable triggers to automatically run your deployment when s…" at bounding box center [537, 77] width 549 height 25
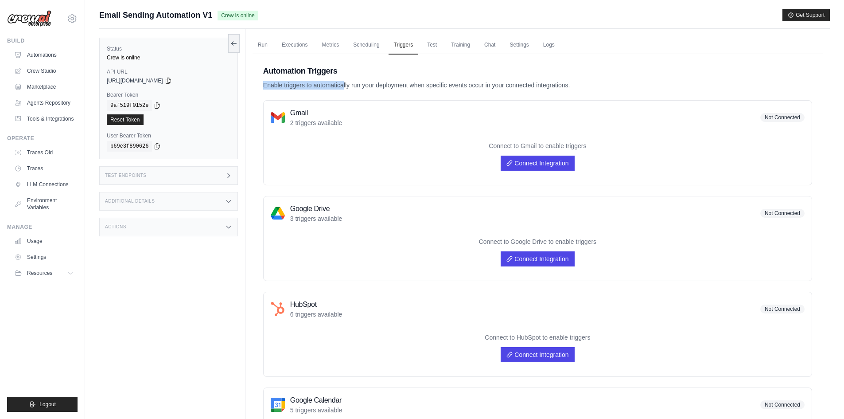
click at [469, 64] on div "Automation Triggers Enable triggers to automatically run your deployment when s…" at bounding box center [537, 412] width 570 height 716
click at [428, 47] on link "Test" at bounding box center [432, 45] width 20 height 19
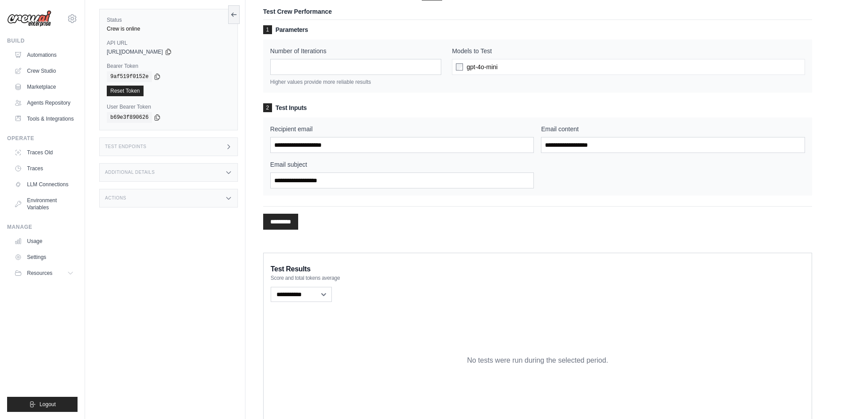
scroll to position [86, 0]
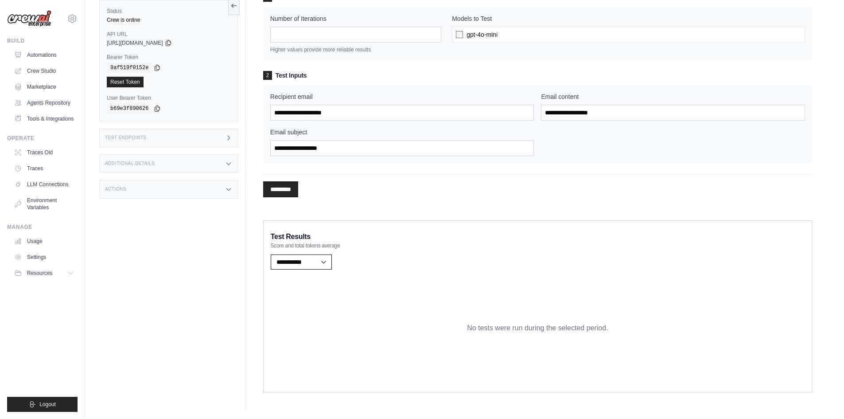
click at [318, 269] on select "**********" at bounding box center [301, 261] width 61 height 15
click at [319, 265] on select "**********" at bounding box center [301, 261] width 61 height 15
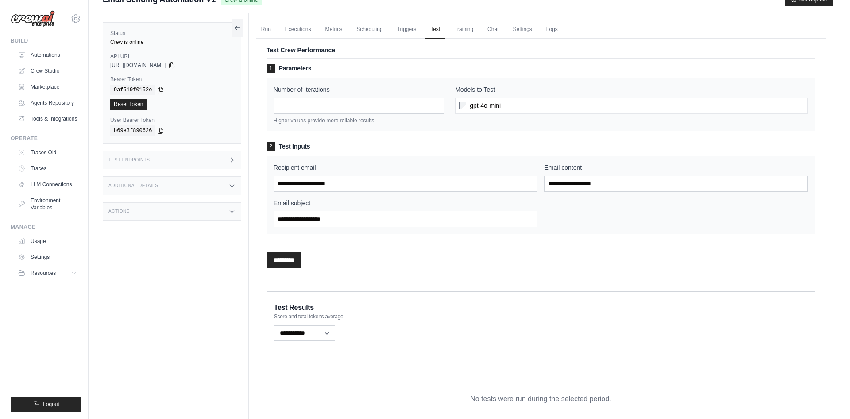
scroll to position [0, 0]
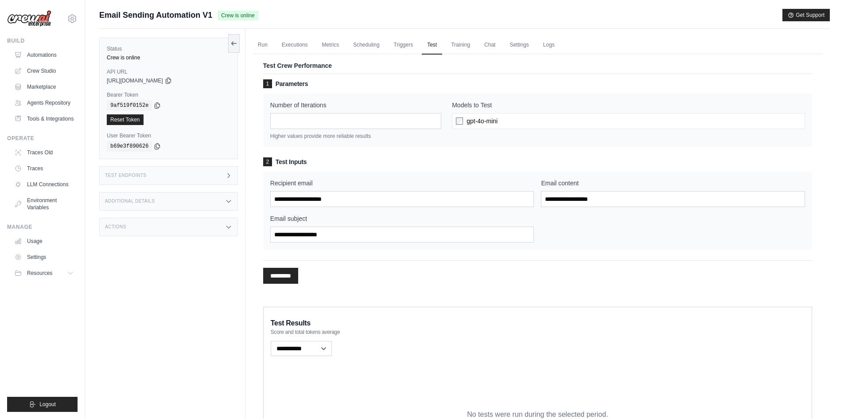
click at [291, 190] on div "Recipient email" at bounding box center [402, 192] width 264 height 28
click at [288, 195] on input "Recipient email" at bounding box center [402, 199] width 264 height 16
click at [565, 201] on input "Email content" at bounding box center [673, 199] width 264 height 16
click at [378, 246] on div "Recipient email Email content Email subject" at bounding box center [537, 210] width 549 height 78
click at [379, 237] on input "Email subject" at bounding box center [402, 234] width 264 height 16
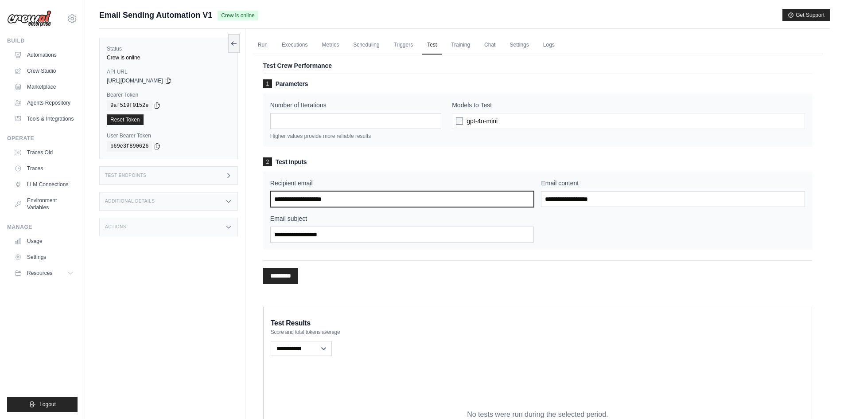
click at [317, 199] on input "Recipient email" at bounding box center [402, 199] width 264 height 16
click at [333, 174] on div "Recipient email Email content Email subject" at bounding box center [537, 210] width 549 height 78
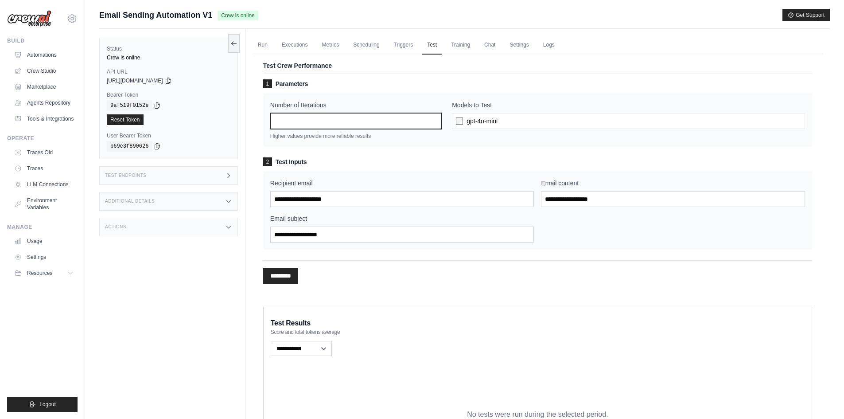
click at [321, 125] on input "*" at bounding box center [355, 121] width 171 height 16
click at [499, 120] on div "gpt-4o-mini" at bounding box center [628, 121] width 353 height 16
click at [485, 121] on span "gpt-4o-mini" at bounding box center [481, 120] width 31 height 9
click at [455, 121] on div "gpt-4o-mini" at bounding box center [628, 121] width 353 height 16
click at [402, 92] on div "1 Parameters Number of Iterations * Higher values provide more reliable results…" at bounding box center [537, 112] width 549 height 67
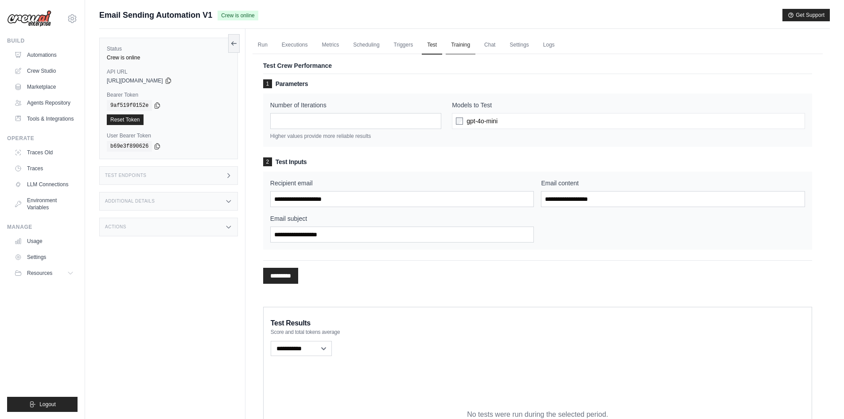
click at [453, 42] on link "Training" at bounding box center [461, 45] width 30 height 19
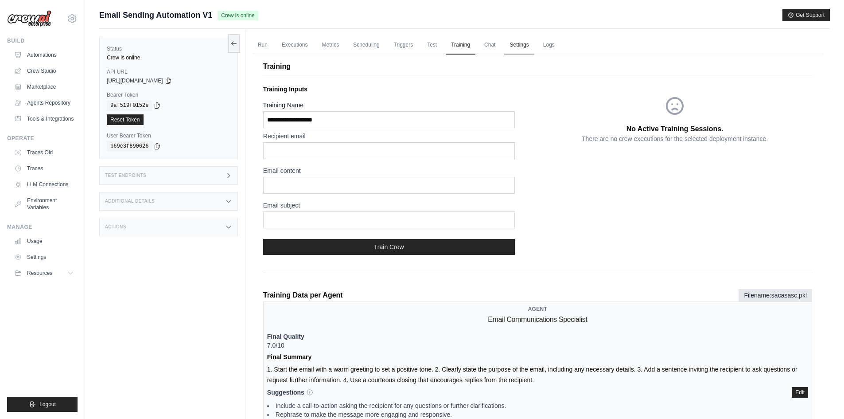
click at [518, 42] on link "Settings" at bounding box center [519, 45] width 30 height 19
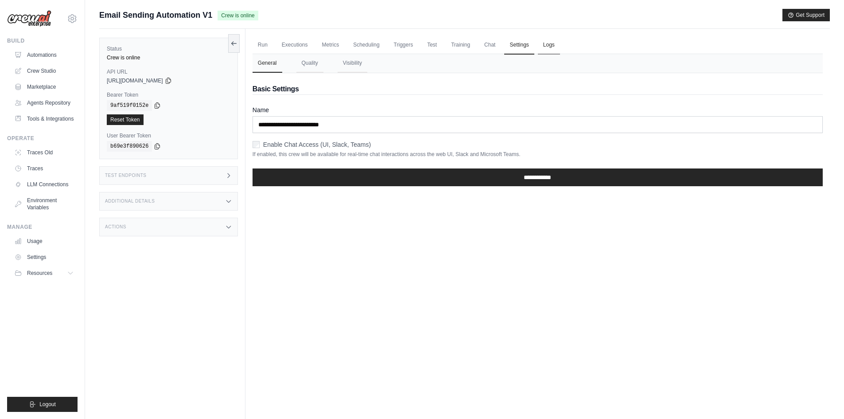
click at [548, 44] on link "Logs" at bounding box center [549, 45] width 22 height 19
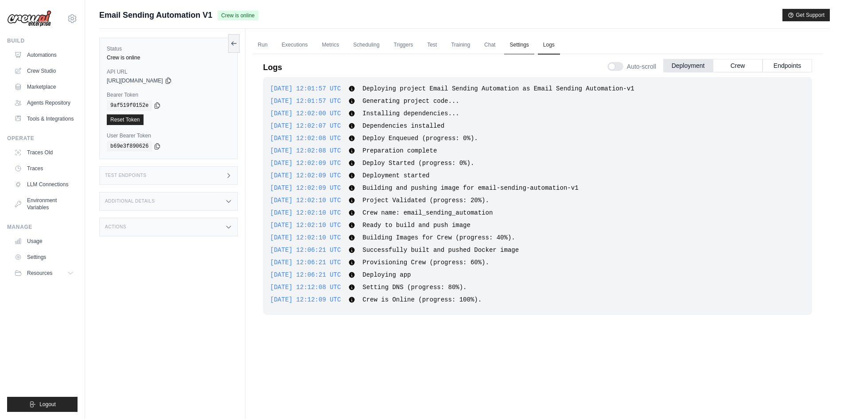
click at [523, 43] on link "Settings" at bounding box center [519, 45] width 30 height 19
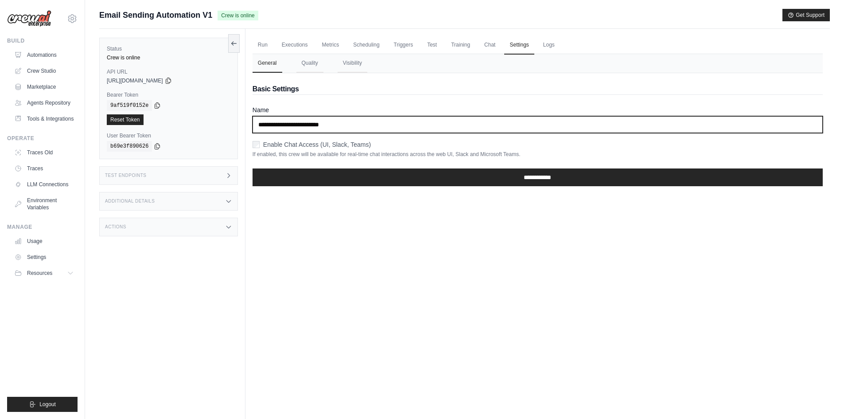
click at [323, 122] on input "**********" at bounding box center [537, 124] width 570 height 17
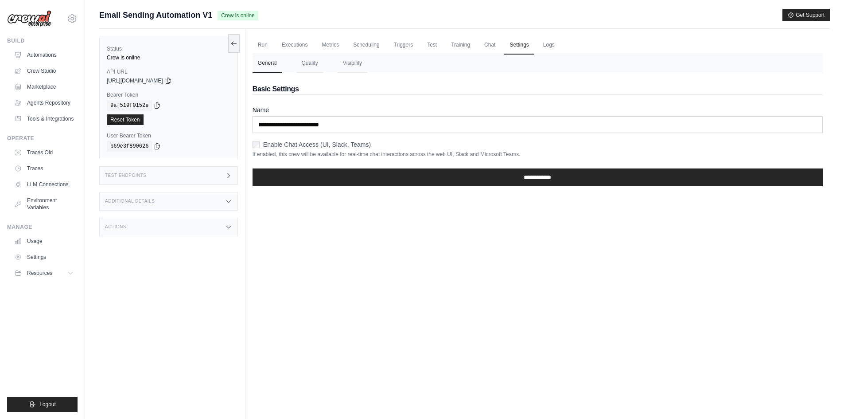
click at [343, 99] on div "**********" at bounding box center [537, 133] width 570 height 120
click at [265, 47] on link "Run" at bounding box center [262, 45] width 20 height 19
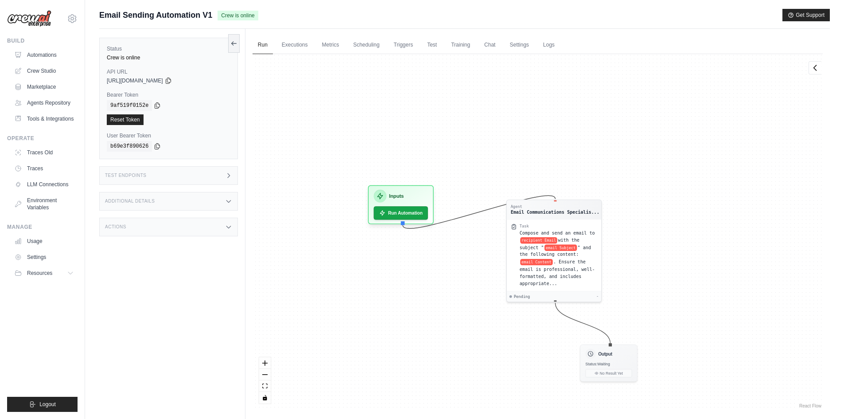
click at [131, 256] on div "Status Crew is online API URL copied https://email-sending-automation-v1-8e8f1c…" at bounding box center [172, 238] width 146 height 419
click at [49, 54] on link "Automations" at bounding box center [45, 55] width 67 height 14
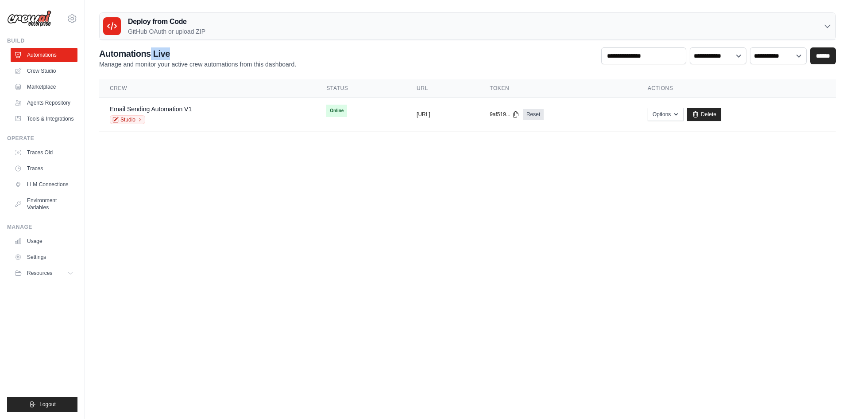
drag, startPoint x: 150, startPoint y: 54, endPoint x: 190, endPoint y: 54, distance: 40.3
click at [190, 54] on h2 "Automations Live" at bounding box center [197, 53] width 197 height 12
click at [684, 112] on button "Options" at bounding box center [666, 113] width 36 height 13
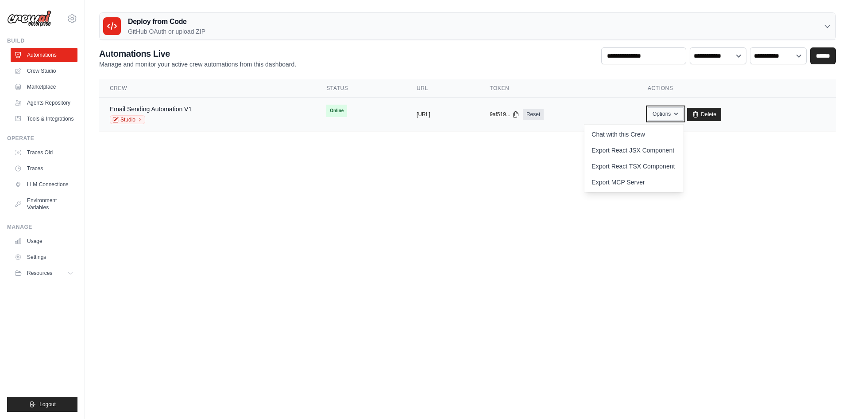
click at [684, 112] on button "Options" at bounding box center [666, 113] width 36 height 13
click at [544, 116] on link "Reset" at bounding box center [533, 114] width 21 height 11
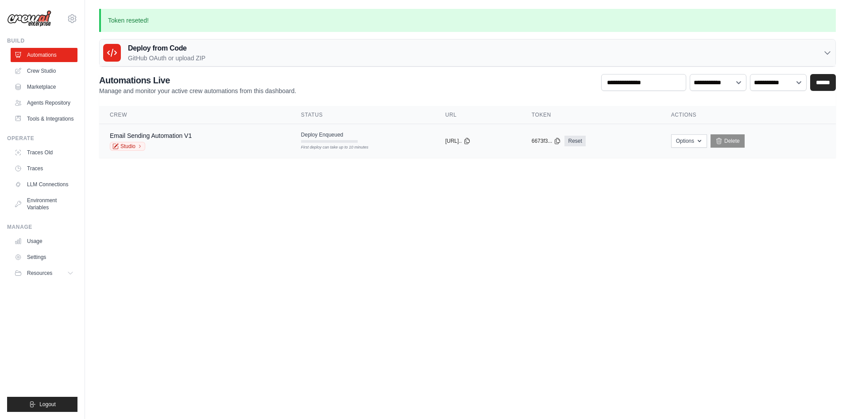
click at [580, 139] on div "6673f3... Reset" at bounding box center [591, 141] width 118 height 11
click at [560, 139] on icon at bounding box center [557, 141] width 5 height 6
click at [222, 53] on div "Deploy from Code GitHub OAuth or upload ZIP" at bounding box center [468, 52] width 736 height 27
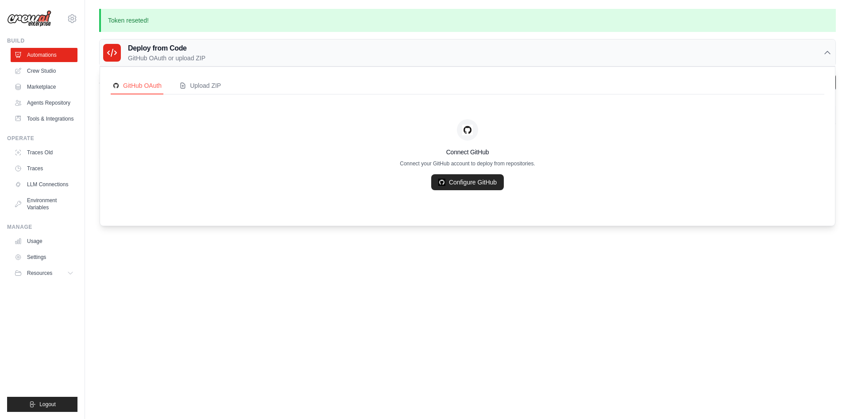
click at [222, 53] on div "Deploy from Code GitHub OAuth or upload ZIP" at bounding box center [468, 52] width 736 height 27
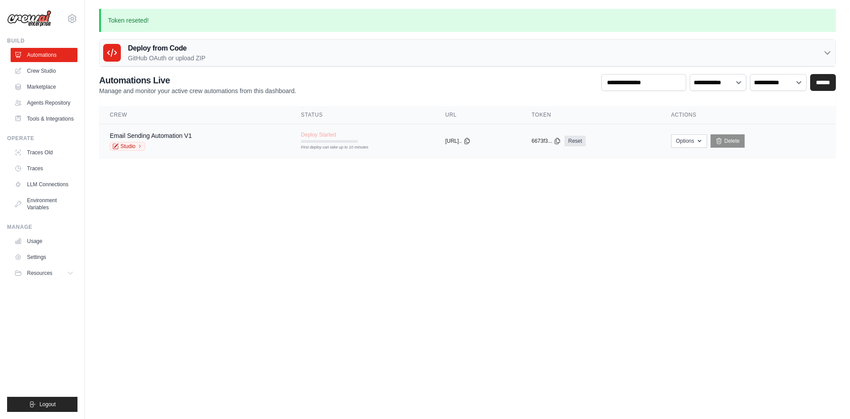
click at [349, 136] on td "Deploy Started First deploy can take up to 10 minutes" at bounding box center [363, 137] width 144 height 26
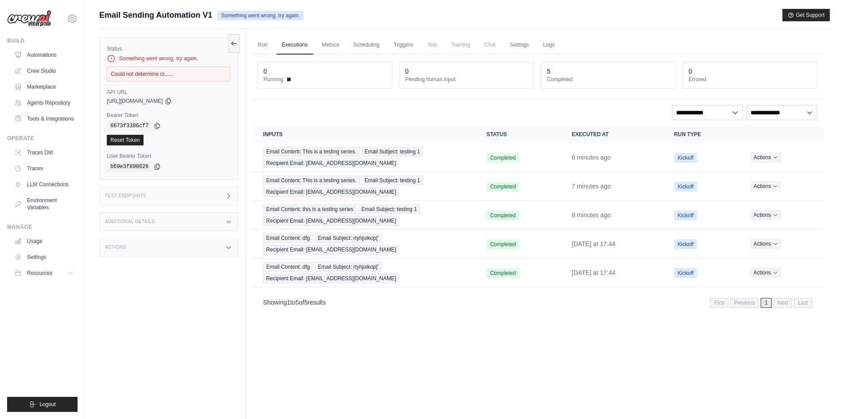
click at [225, 194] on icon at bounding box center [228, 195] width 7 height 7
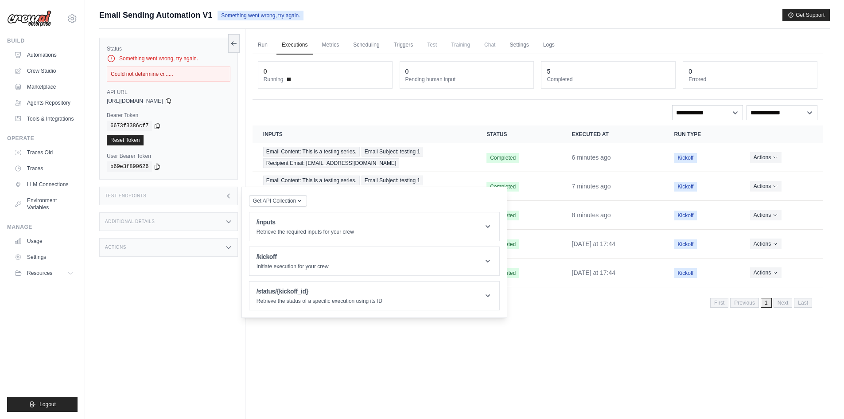
click at [225, 194] on icon at bounding box center [228, 195] width 7 height 7
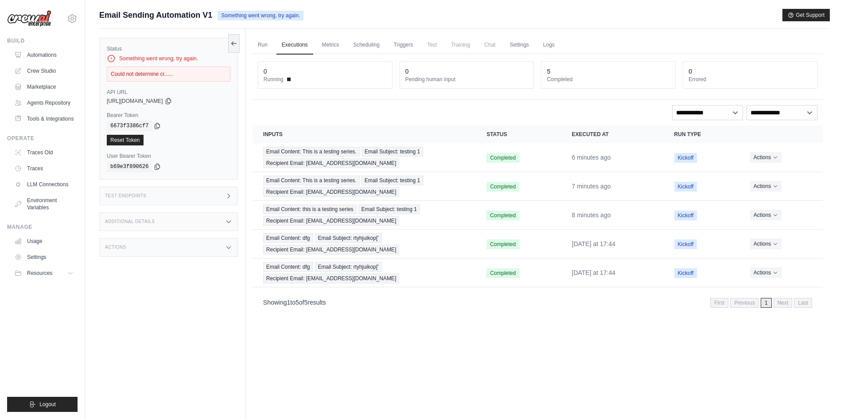
click at [234, 216] on div "Additional Details" at bounding box center [168, 221] width 139 height 19
click at [232, 247] on icon at bounding box center [228, 247] width 7 height 7
click at [230, 248] on icon at bounding box center [228, 247] width 7 height 7
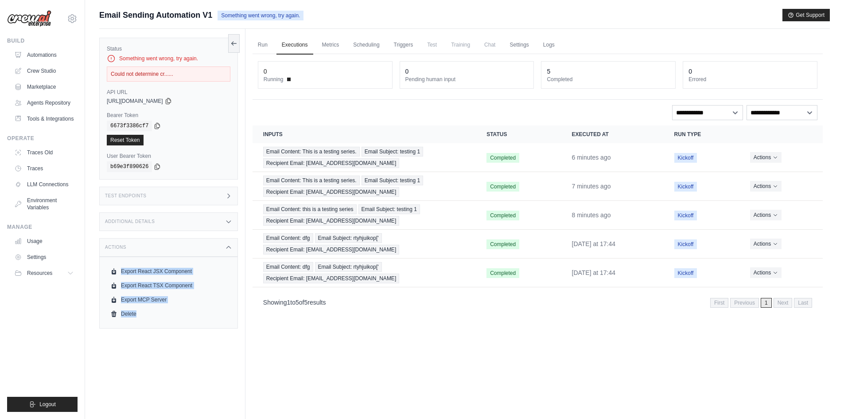
click at [230, 248] on icon at bounding box center [228, 247] width 7 height 7
click at [216, 297] on div "Status Something went wrong, try again. Could not determine cr...... API URL co…" at bounding box center [172, 238] width 146 height 419
click at [232, 248] on div "Actions" at bounding box center [168, 247] width 139 height 19
click at [226, 252] on div "Actions" at bounding box center [168, 247] width 139 height 19
click at [225, 220] on icon at bounding box center [228, 221] width 7 height 7
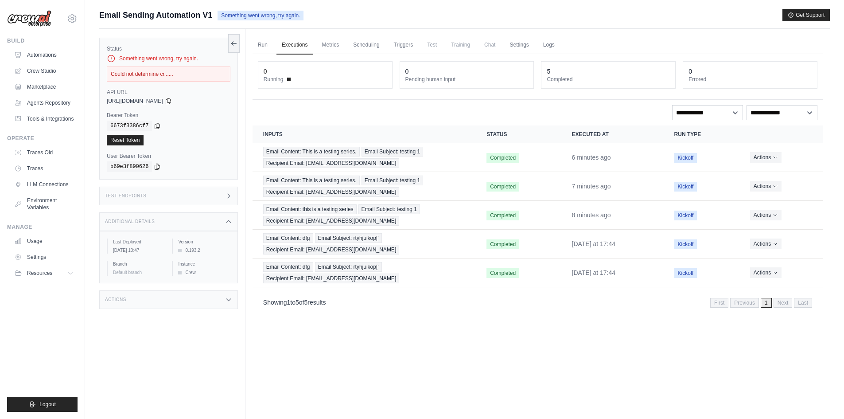
click at [225, 220] on icon at bounding box center [228, 221] width 7 height 7
click at [226, 194] on icon at bounding box center [228, 195] width 7 height 7
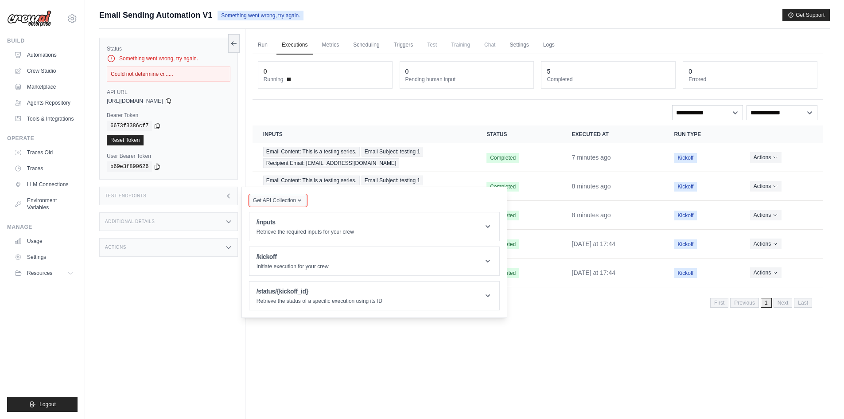
click at [287, 202] on span "Get API Collection" at bounding box center [274, 200] width 43 height 7
click at [488, 224] on icon at bounding box center [487, 226] width 9 height 9
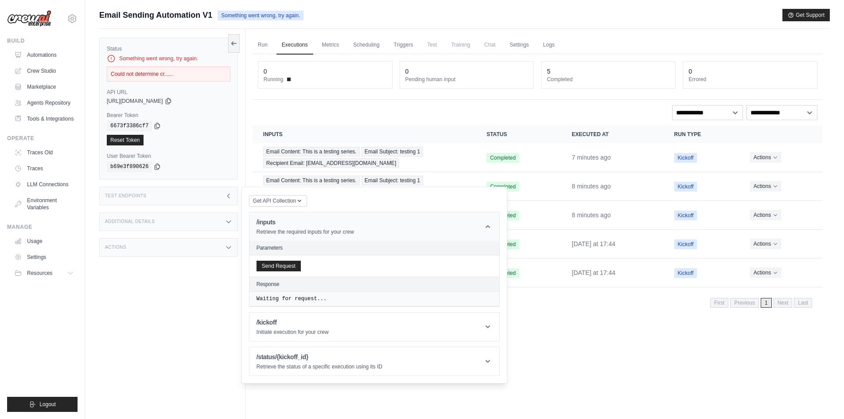
click at [488, 226] on icon at bounding box center [487, 226] width 4 height 3
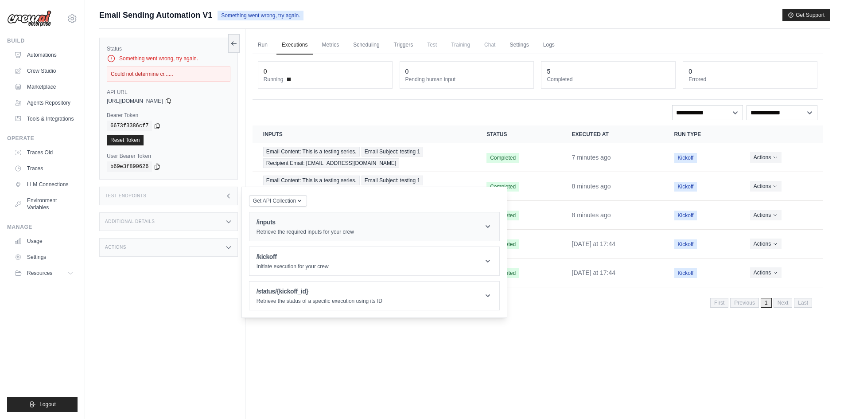
click at [488, 226] on icon at bounding box center [487, 226] width 9 height 9
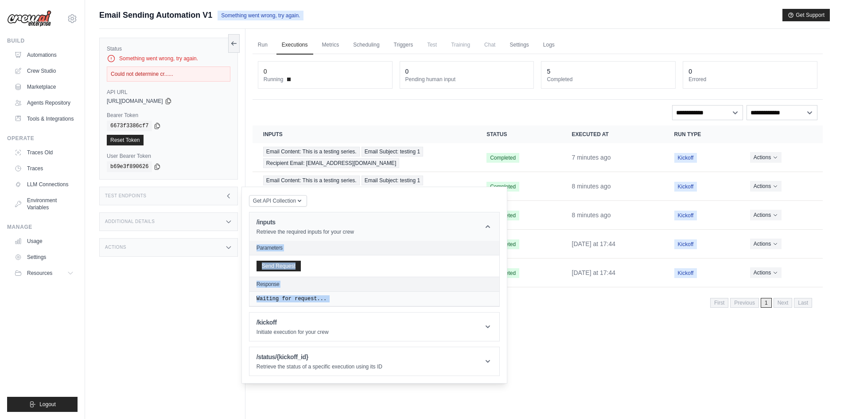
click at [488, 226] on icon at bounding box center [487, 226] width 4 height 3
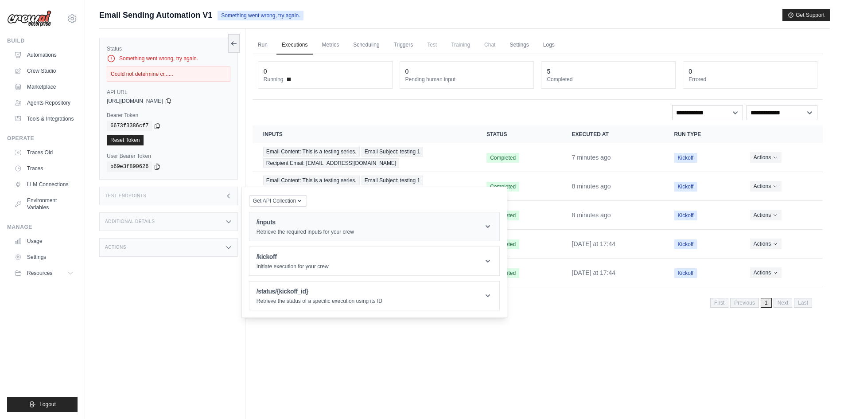
click at [488, 226] on icon at bounding box center [487, 226] width 9 height 9
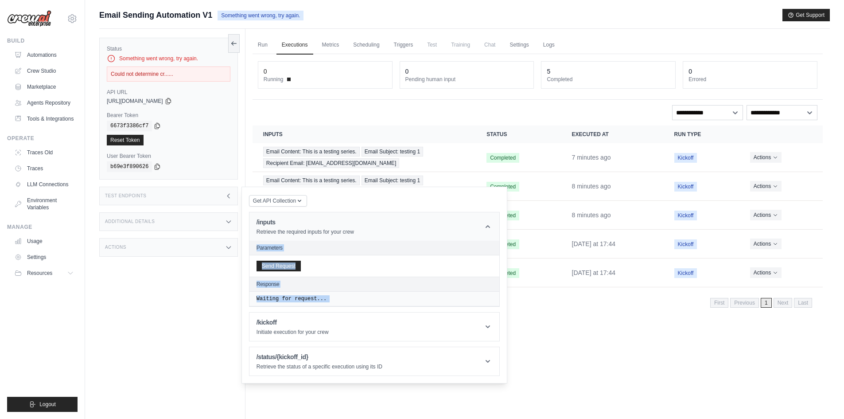
click at [488, 226] on icon at bounding box center [487, 226] width 4 height 3
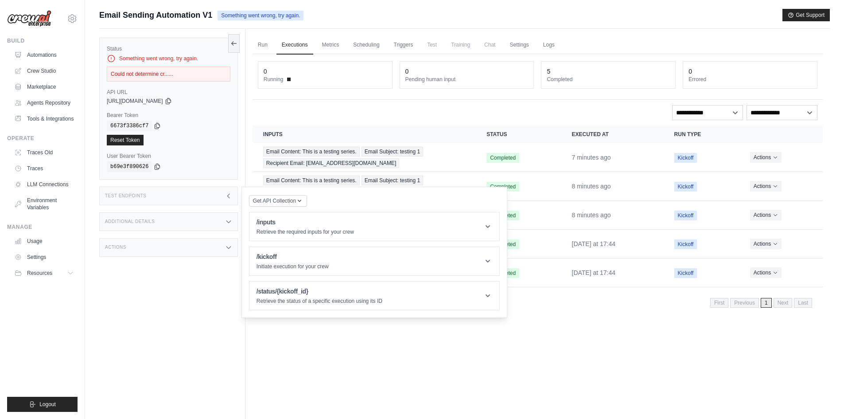
click at [486, 195] on div "Get API Collection Postman API Collection /inputs Retrieve the required inputs …" at bounding box center [374, 252] width 251 height 116
click at [487, 224] on icon at bounding box center [487, 226] width 9 height 9
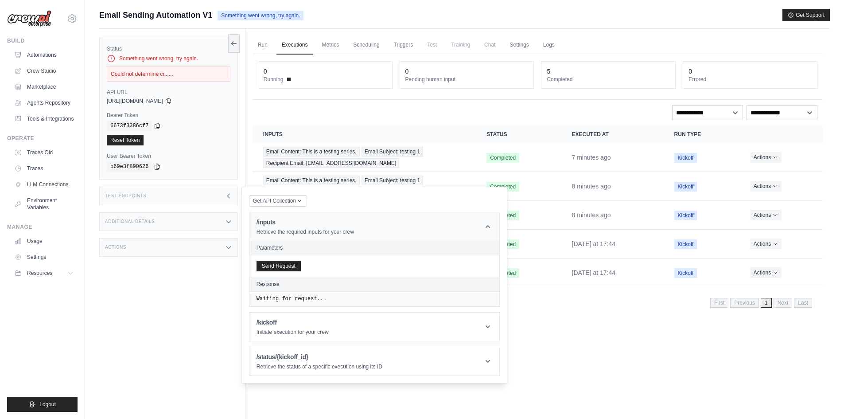
click at [487, 224] on icon at bounding box center [487, 226] width 9 height 9
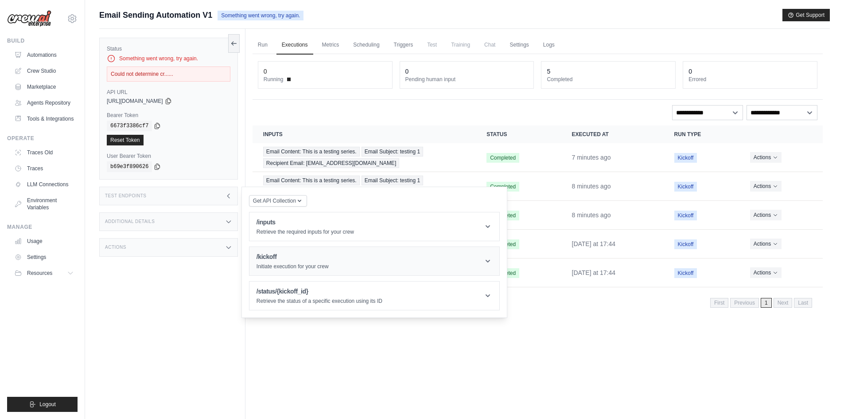
click at [489, 257] on icon at bounding box center [487, 260] width 9 height 9
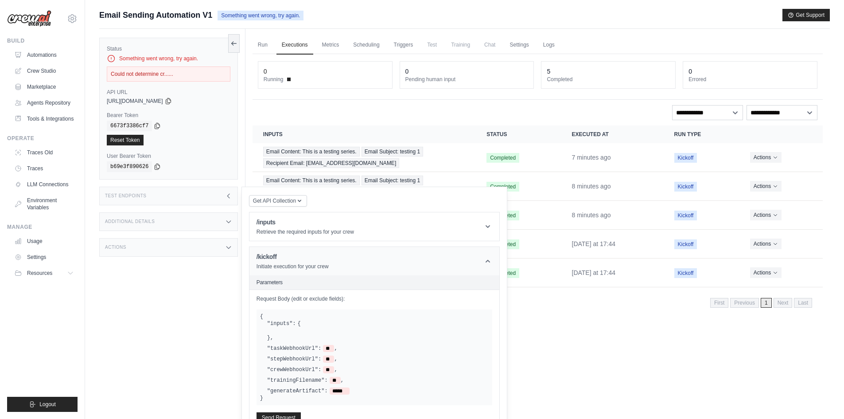
scroll to position [81, 0]
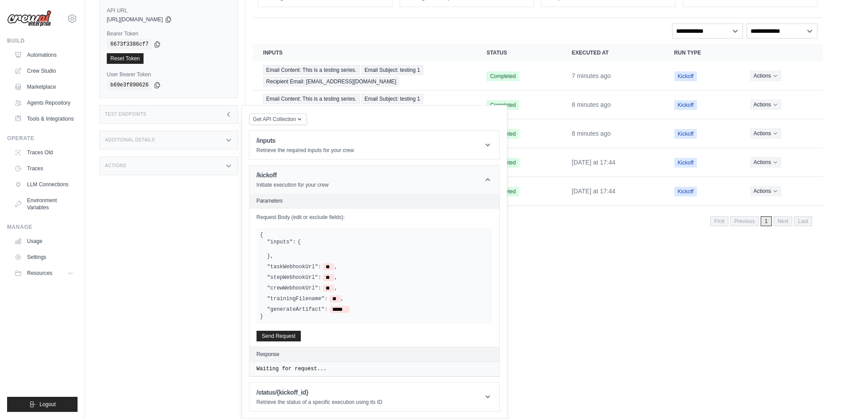
click at [486, 180] on icon at bounding box center [487, 179] width 4 height 3
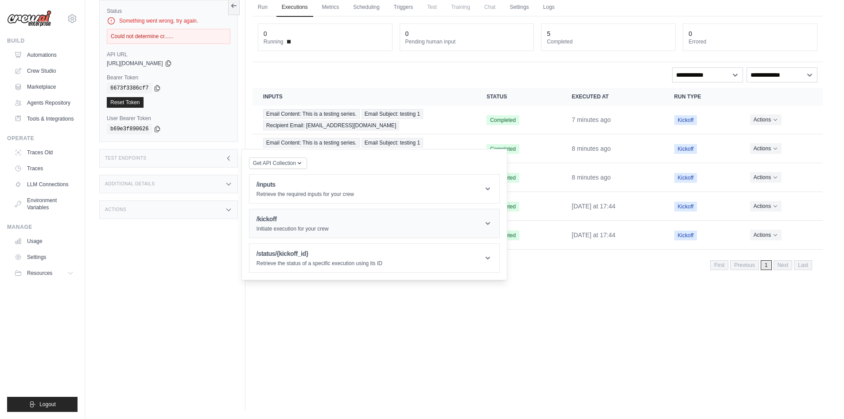
scroll to position [38, 0]
click at [489, 256] on icon at bounding box center [487, 257] width 9 height 9
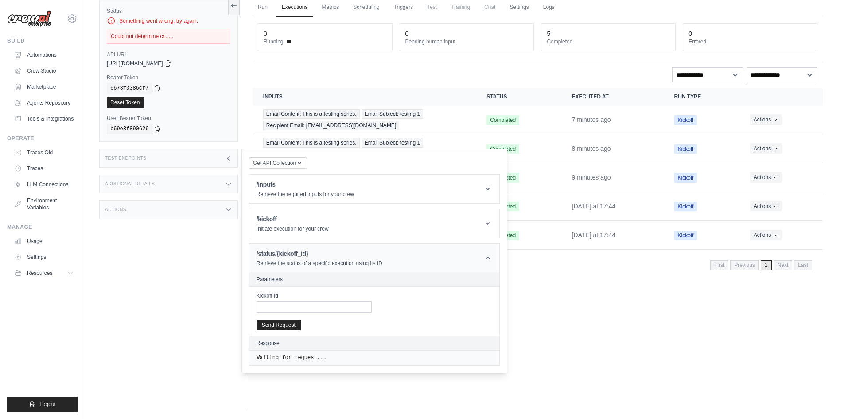
click at [489, 256] on icon at bounding box center [487, 257] width 9 height 9
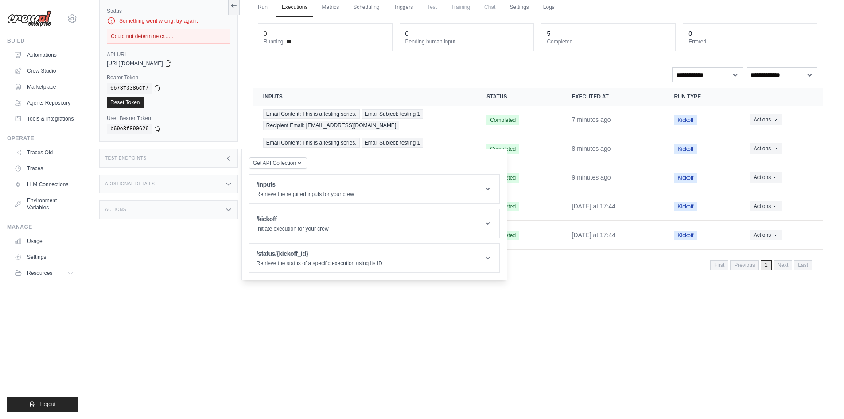
click at [189, 259] on div "Status Something went wrong, try again. Could not determine cr...... API URL co…" at bounding box center [172, 200] width 146 height 419
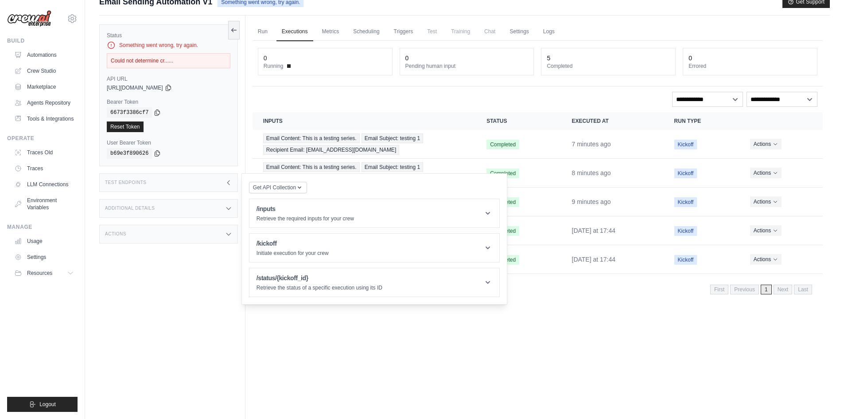
scroll to position [0, 0]
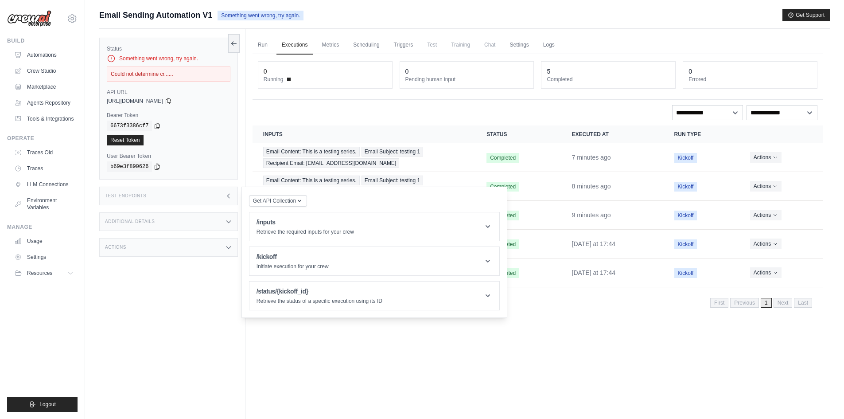
click at [242, 192] on div "Get API Collection Postman API Collection /inputs Retrieve the required inputs …" at bounding box center [374, 251] width 266 height 131
click at [239, 177] on div "Status Something went wrong, try again. Could not determine cr...... API URL co…" at bounding box center [172, 238] width 146 height 419
click at [564, 377] on div "Run Executions Metrics Scheduling Triggers Test Training Chat Settings Logs 0 R…" at bounding box center [537, 238] width 584 height 419
click at [206, 269] on div "Status Something went wrong, try again. Could not determine cr...... API URL co…" at bounding box center [172, 238] width 146 height 419
click at [230, 196] on icon at bounding box center [228, 195] width 7 height 7
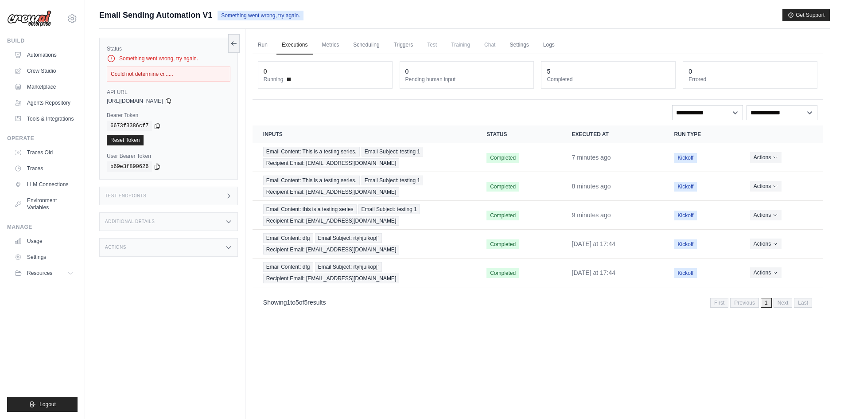
click at [230, 196] on icon at bounding box center [228, 195] width 7 height 7
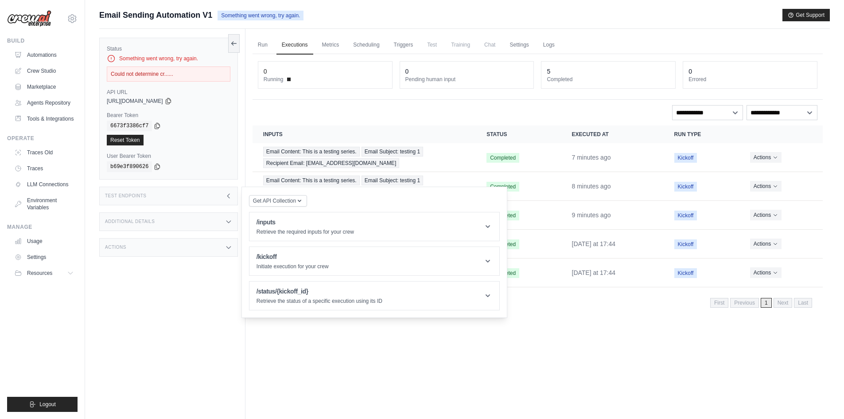
click at [230, 196] on icon at bounding box center [228, 195] width 7 height 7
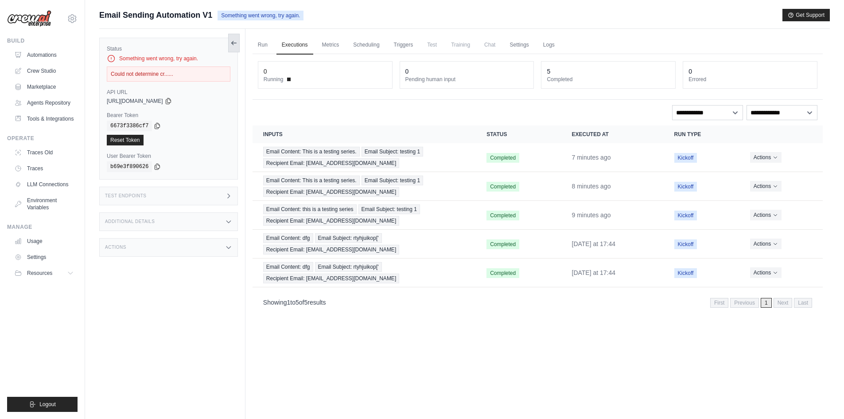
click at [229, 47] on button at bounding box center [234, 43] width 12 height 19
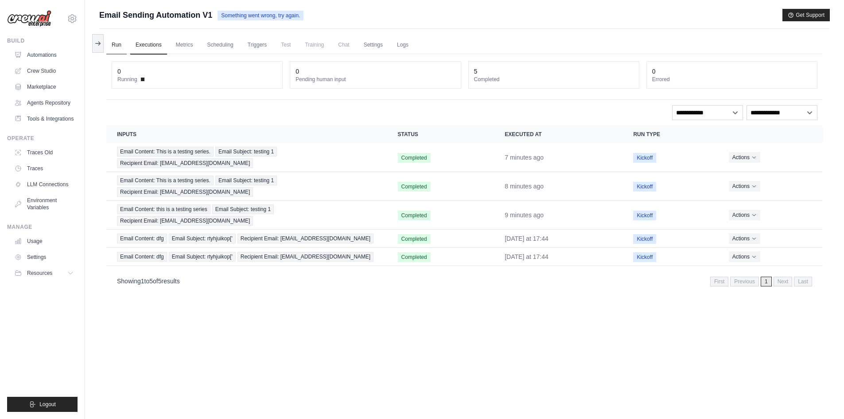
click at [114, 47] on link "Run" at bounding box center [116, 45] width 20 height 19
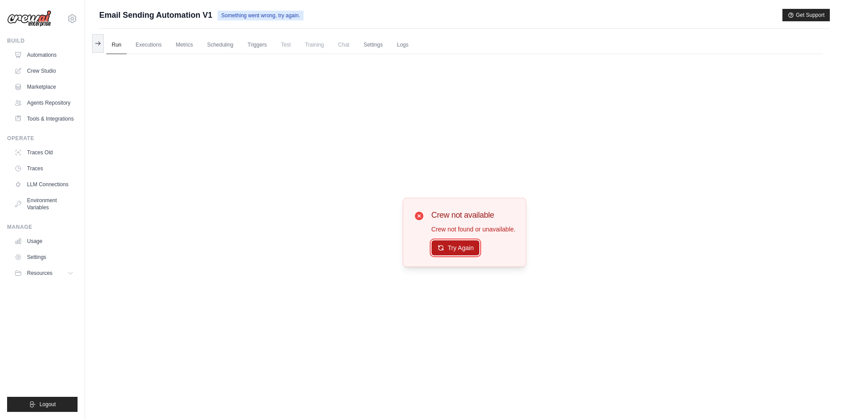
click at [449, 248] on button "Try Again" at bounding box center [455, 247] width 48 height 15
click at [443, 248] on icon at bounding box center [440, 247] width 7 height 7
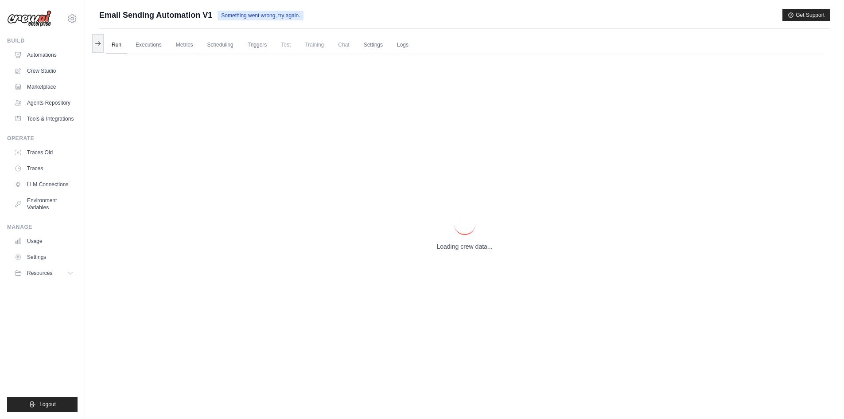
click at [443, 248] on p "Loading crew data..." at bounding box center [464, 246] width 56 height 9
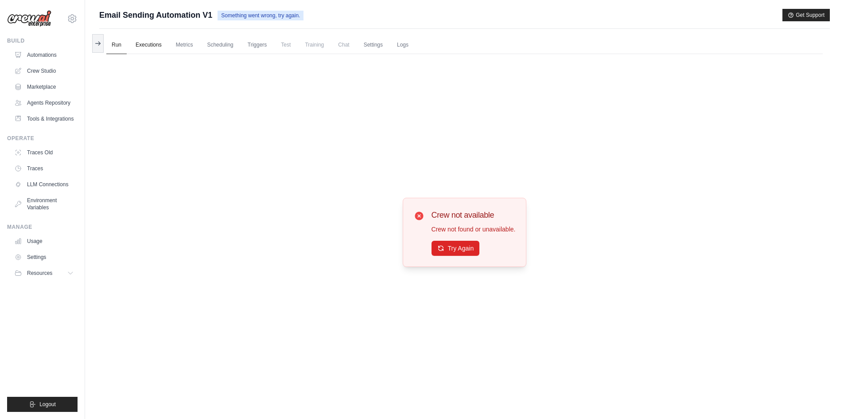
click at [138, 39] on div "Run Executions Metrics Scheduling Triggers Test Training Chat Settings Logs 0 R…" at bounding box center [464, 238] width 730 height 419
click at [151, 43] on link "Executions" at bounding box center [148, 45] width 37 height 19
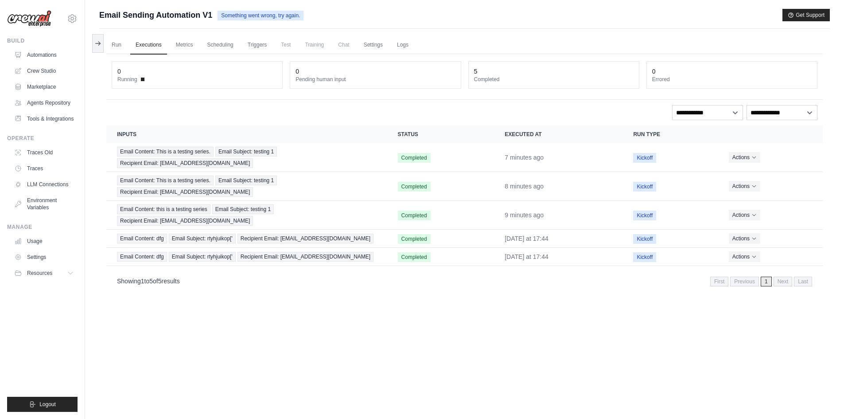
click at [268, 116] on div "**********" at bounding box center [465, 112] width 706 height 15
click at [176, 45] on link "Metrics" at bounding box center [185, 45] width 28 height 19
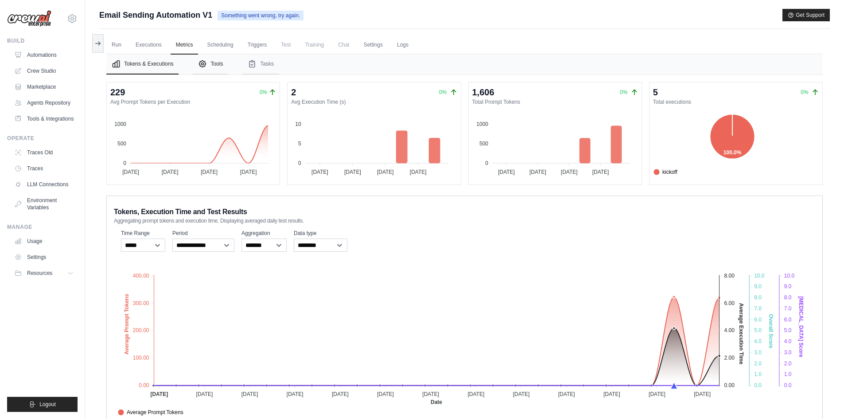
click at [206, 63] on icon "Tabs" at bounding box center [202, 63] width 9 height 9
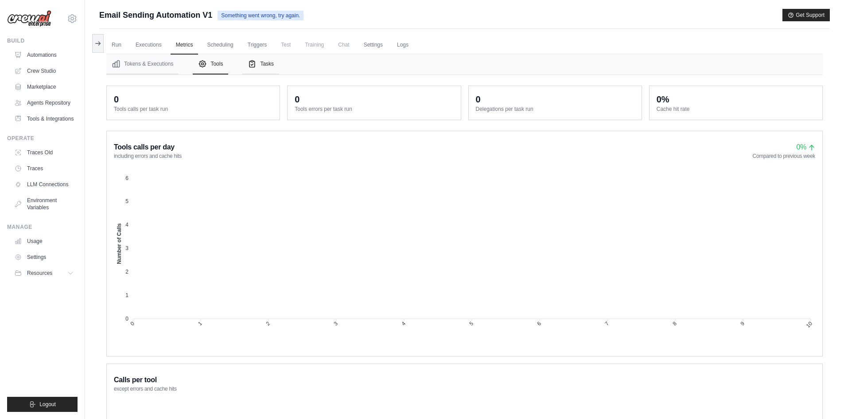
click at [256, 61] on icon "Tabs" at bounding box center [252, 63] width 9 height 9
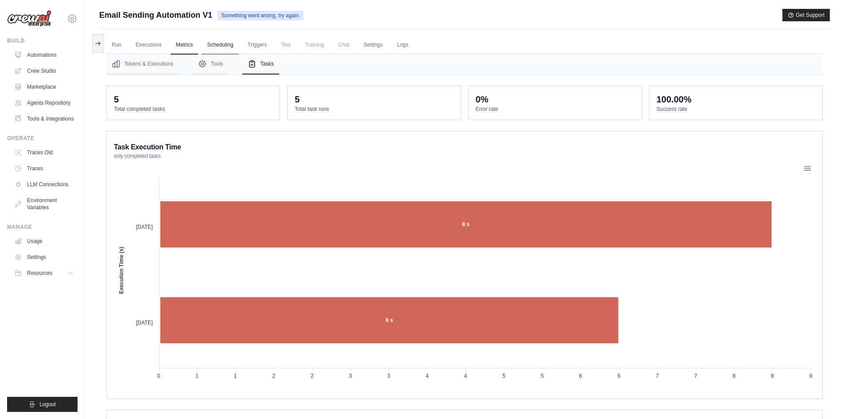
click at [226, 47] on link "Scheduling" at bounding box center [220, 45] width 37 height 19
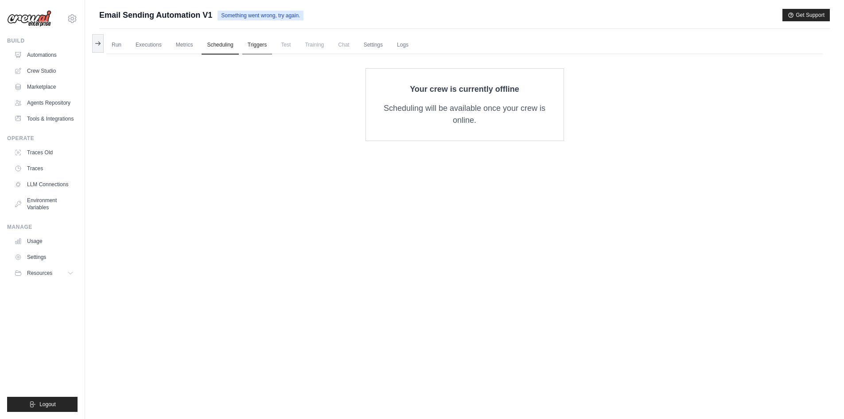
click at [263, 48] on link "Triggers" at bounding box center [257, 45] width 30 height 19
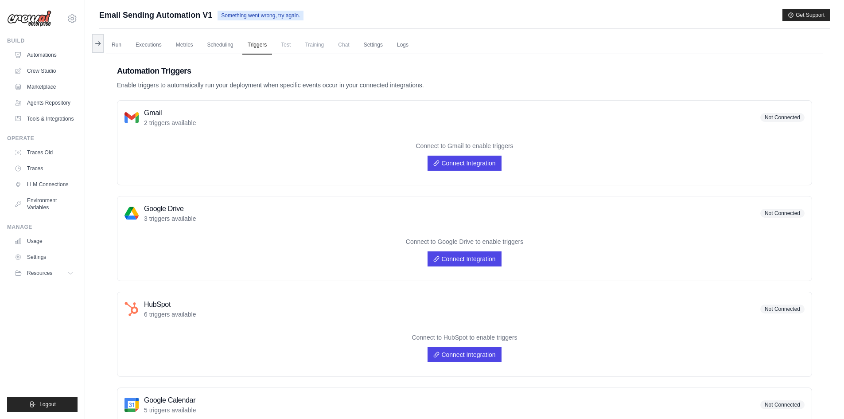
click at [285, 48] on span "Test" at bounding box center [285, 45] width 20 height 18
click at [299, 42] on ul "Run Executions Metrics Scheduling Triggers Test Training Chat Settings Logs" at bounding box center [464, 45] width 716 height 18
click at [287, 45] on span "Test" at bounding box center [285, 45] width 20 height 18
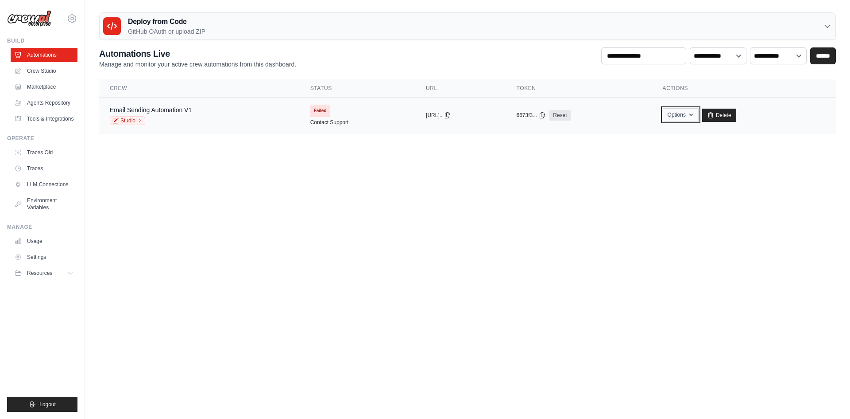
click at [699, 118] on button "Options" at bounding box center [681, 114] width 36 height 13
click at [639, 171] on body "[EMAIL_ADDRESS][DOMAIN_NAME] Settings Build Automations" at bounding box center [425, 209] width 850 height 419
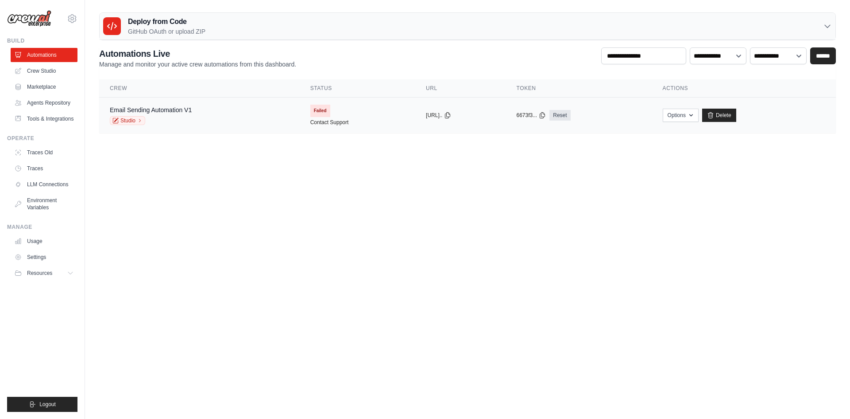
click at [256, 116] on div "Email Sending Automation V1 Studio" at bounding box center [199, 114] width 179 height 19
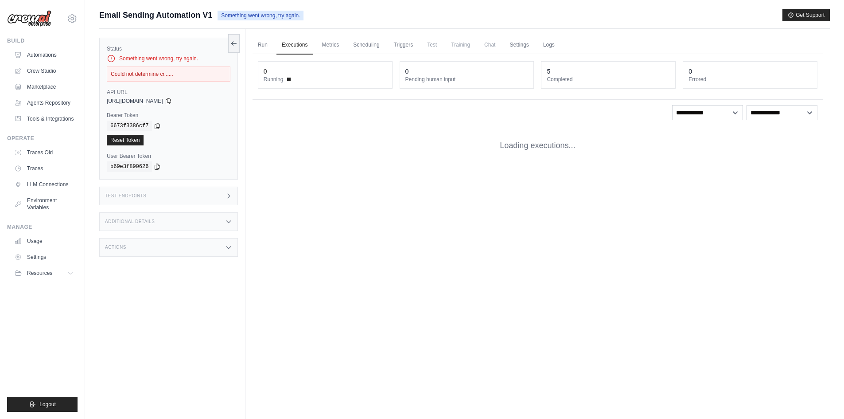
drag, startPoint x: 154, startPoint y: 75, endPoint x: 168, endPoint y: 75, distance: 14.2
click at [168, 75] on div "Could not determine cr......" at bounding box center [169, 73] width 124 height 15
click at [203, 78] on div "Could not determine cr......" at bounding box center [169, 73] width 124 height 15
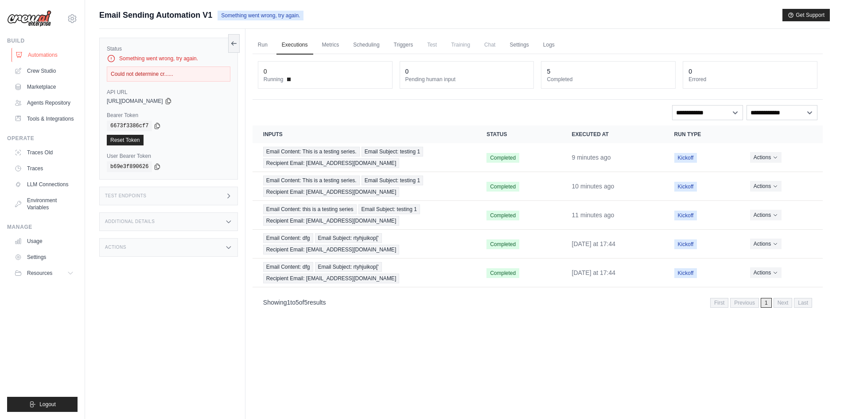
click at [48, 51] on link "Automations" at bounding box center [45, 55] width 67 height 14
drag, startPoint x: 685, startPoint y: 155, endPoint x: 697, endPoint y: 156, distance: 11.6
click at [697, 156] on span "Kickoff" at bounding box center [685, 158] width 23 height 10
click at [776, 161] on button "Actions" at bounding box center [765, 156] width 31 height 11
click at [776, 170] on link "View Details" at bounding box center [783, 173] width 57 height 14
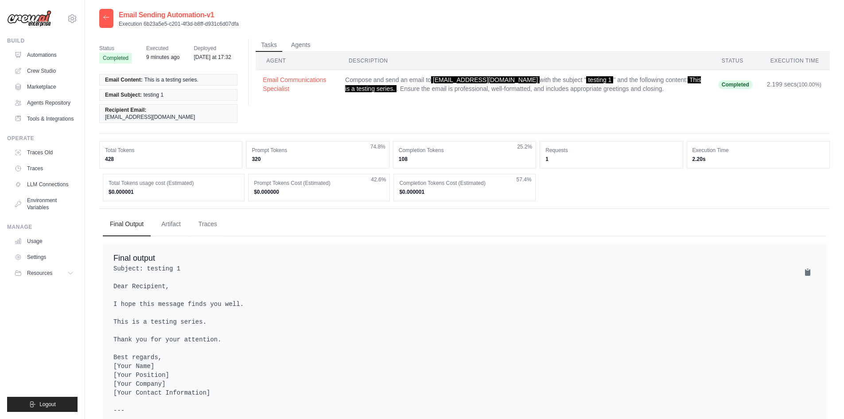
click at [424, 102] on div "Tasks Agents Agent Description Status Execution Time Email Communications Speci…" at bounding box center [539, 72] width 582 height 67
click at [167, 220] on button "Artifact" at bounding box center [171, 224] width 34 height 24
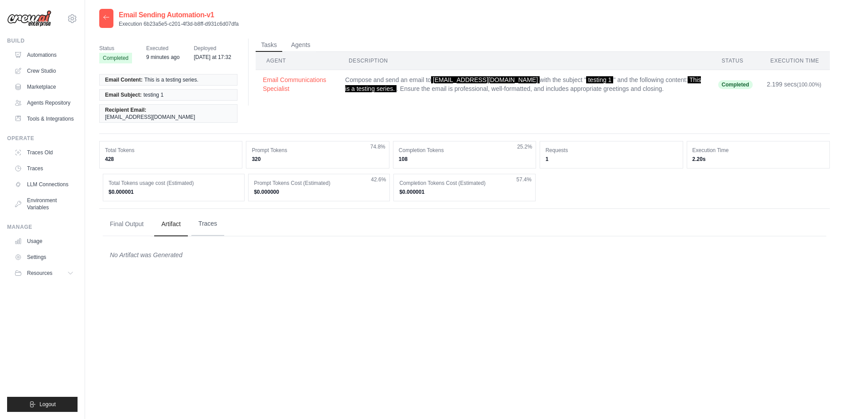
click at [206, 216] on button "Traces" at bounding box center [207, 224] width 33 height 24
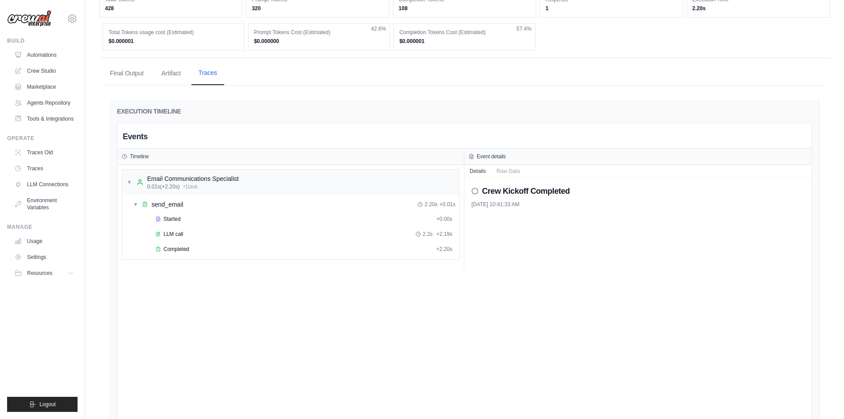
scroll to position [177, 0]
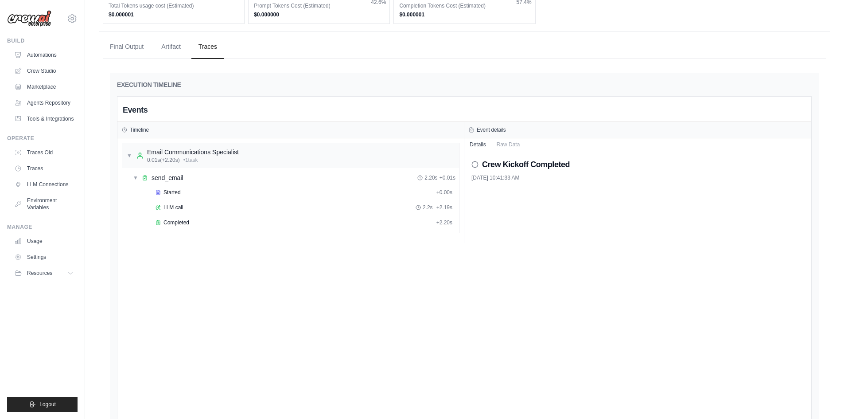
click at [478, 158] on div "Crew Kickoff Completed" at bounding box center [637, 164] width 333 height 12
drag, startPoint x: 476, startPoint y: 156, endPoint x: 464, endPoint y: 163, distance: 13.3
click at [475, 161] on icon at bounding box center [474, 164] width 7 height 7
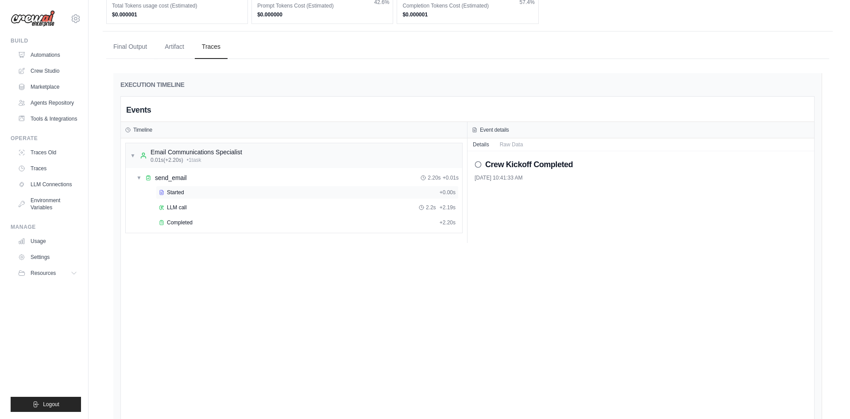
scroll to position [0, 0]
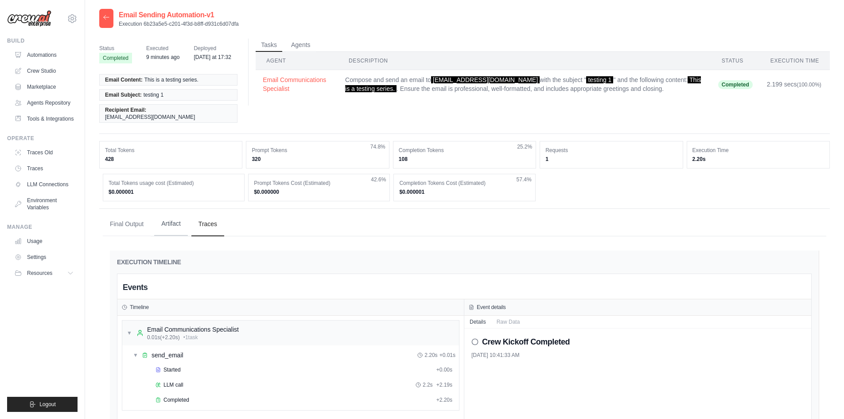
click at [170, 220] on button "Artifact" at bounding box center [171, 224] width 34 height 24
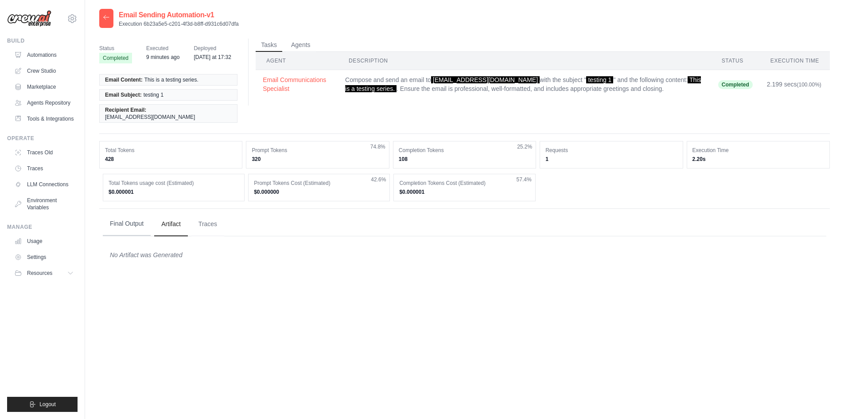
click at [128, 212] on button "Final Output" at bounding box center [127, 224] width 48 height 24
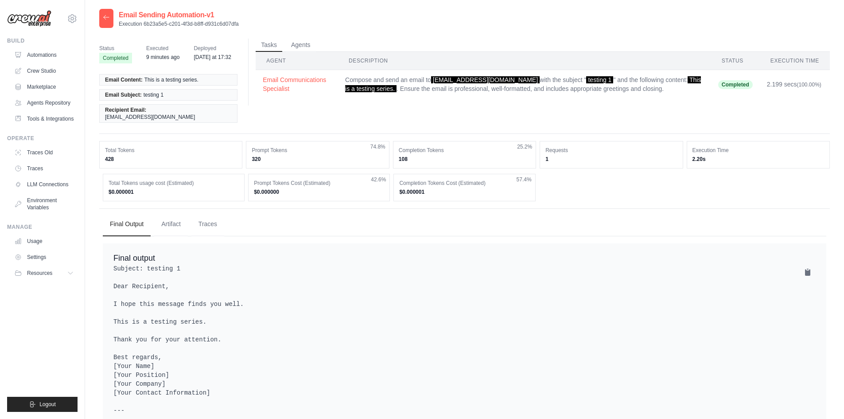
drag, startPoint x: 165, startPoint y: 60, endPoint x: 163, endPoint y: 53, distance: 7.3
click at [164, 60] on span "9 minutes ago" at bounding box center [162, 57] width 33 height 9
click at [160, 50] on span "Executed" at bounding box center [162, 48] width 33 height 9
click at [197, 51] on span "Deployed" at bounding box center [213, 48] width 38 height 9
click at [213, 56] on time "[DATE] at 17:32" at bounding box center [213, 57] width 38 height 6
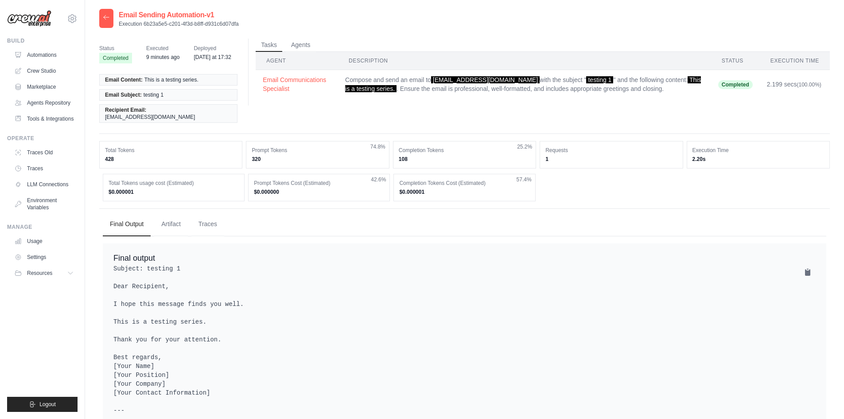
click at [109, 17] on icon at bounding box center [106, 17] width 7 height 7
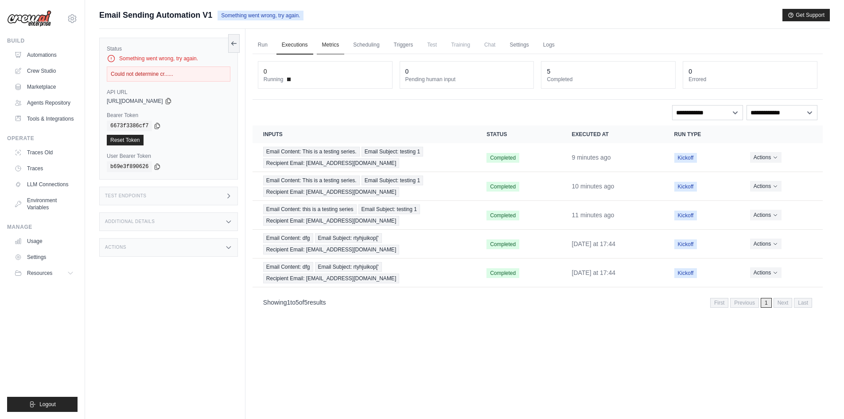
click at [327, 40] on link "Metrics" at bounding box center [331, 45] width 28 height 19
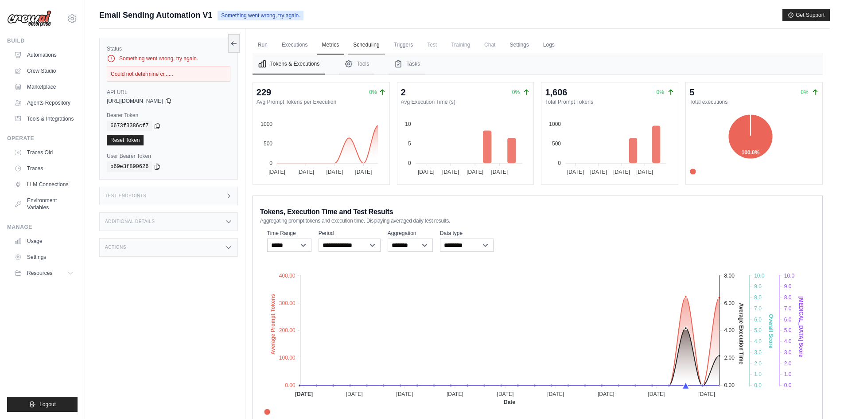
click at [370, 47] on link "Scheduling" at bounding box center [366, 45] width 37 height 19
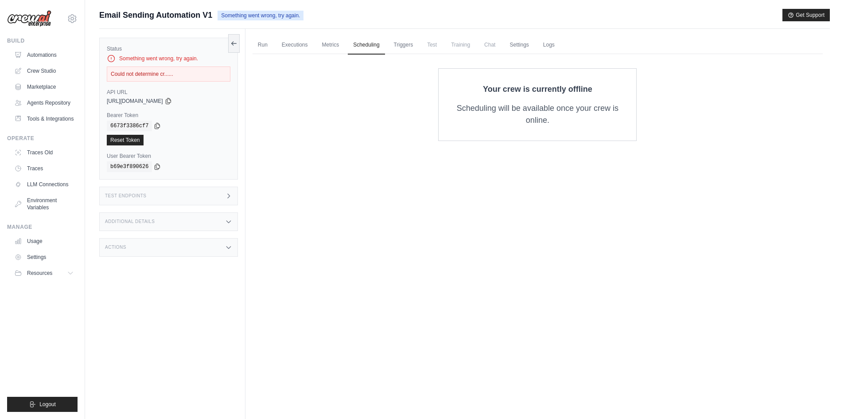
click at [421, 42] on ul "Run Executions Metrics Scheduling Triggers Test Training Chat Settings Logs" at bounding box center [537, 45] width 570 height 18
click at [406, 47] on link "Triggers" at bounding box center [403, 45] width 30 height 19
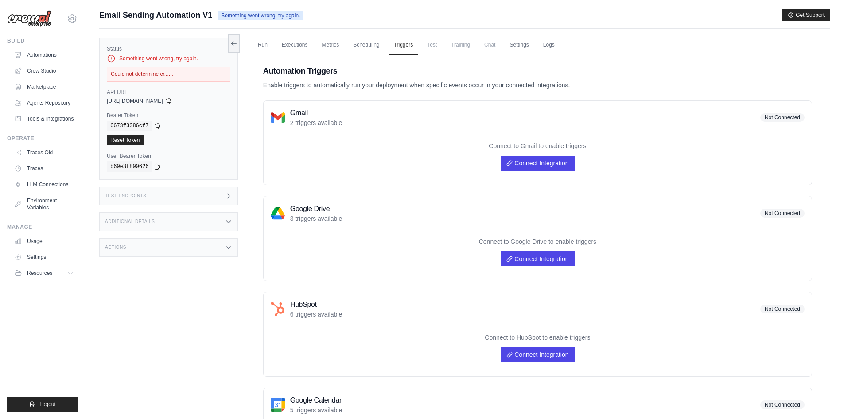
click at [430, 47] on span "Test" at bounding box center [432, 45] width 20 height 18
click at [464, 45] on span "Training" at bounding box center [461, 45] width 30 height 18
click at [500, 47] on span "Chat" at bounding box center [490, 45] width 22 height 18
click at [536, 46] on ul "Run Executions Metrics Scheduling Triggers Test Training Chat Settings Logs" at bounding box center [537, 45] width 570 height 18
click at [527, 46] on link "Settings" at bounding box center [519, 45] width 30 height 19
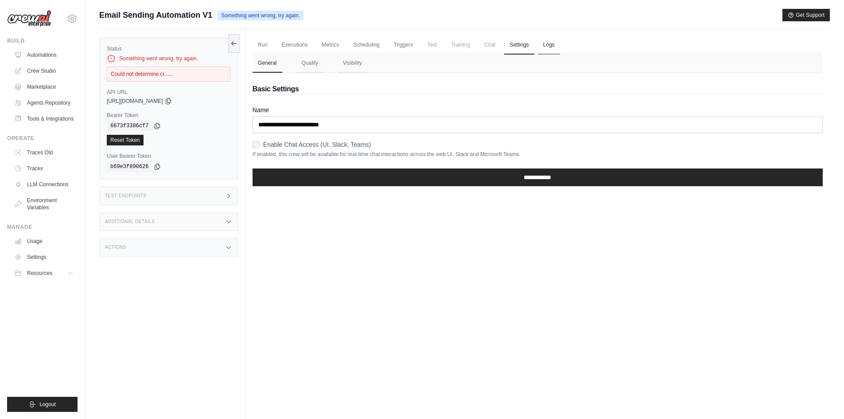
click at [548, 47] on link "Logs" at bounding box center [549, 45] width 22 height 19
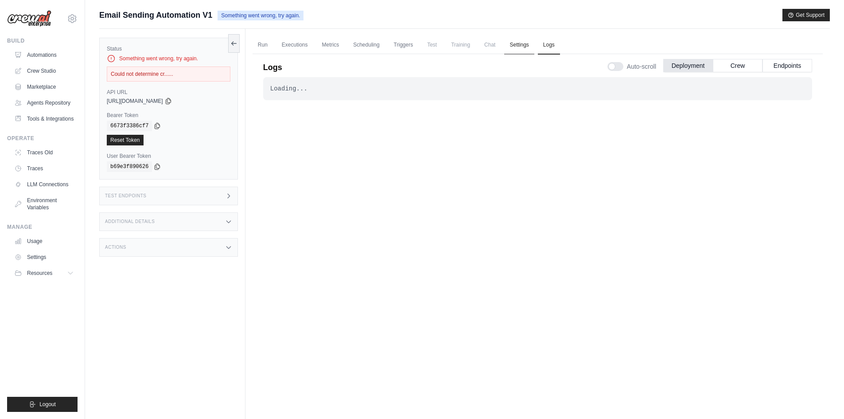
click at [520, 50] on link "Settings" at bounding box center [519, 45] width 30 height 19
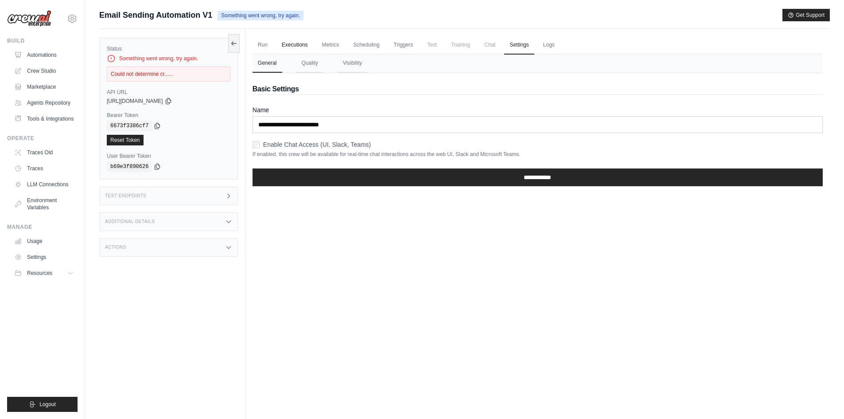
click at [301, 45] on link "Executions" at bounding box center [294, 45] width 37 height 19
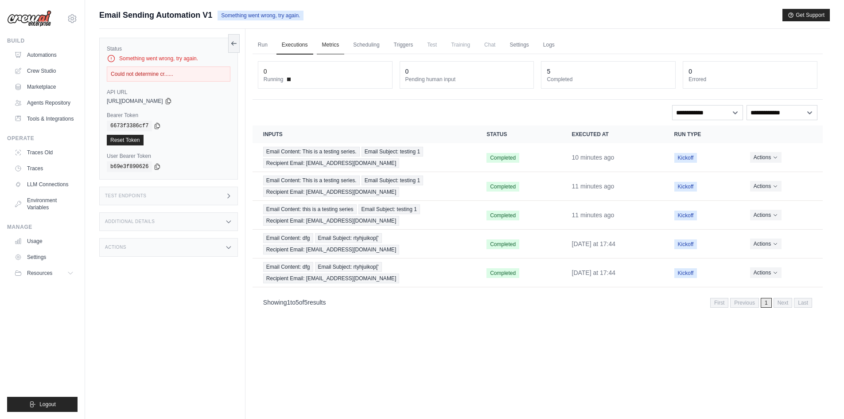
click at [328, 43] on link "Metrics" at bounding box center [331, 45] width 28 height 19
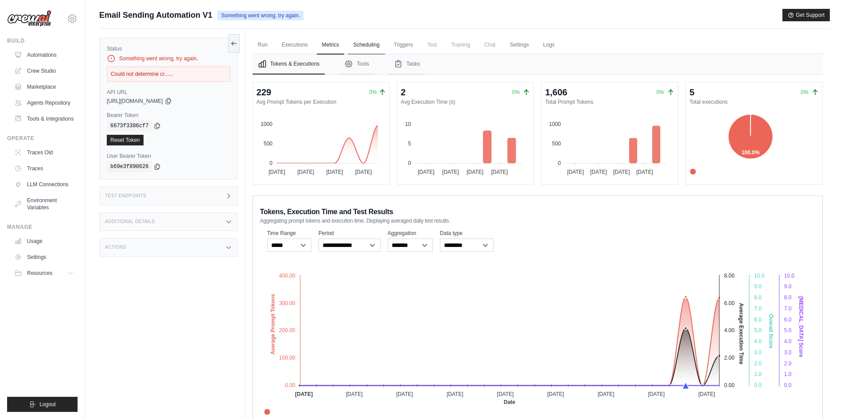
click at [362, 44] on link "Scheduling" at bounding box center [366, 45] width 37 height 19
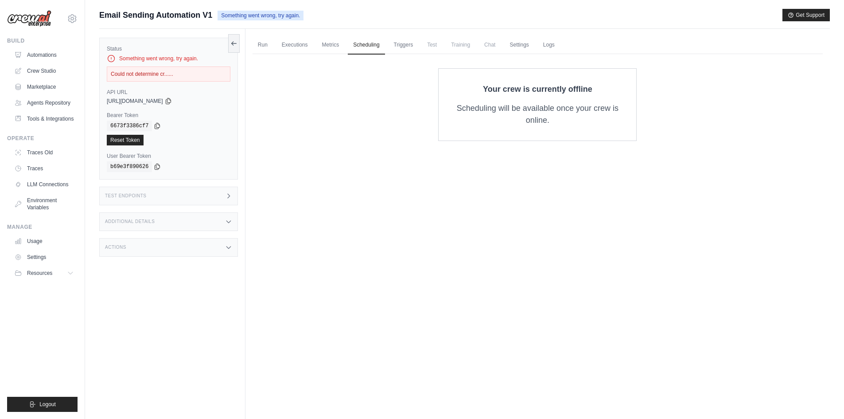
click at [314, 43] on ul "Run Executions Metrics Scheduling Triggers Test Training Chat Settings Logs" at bounding box center [537, 45] width 570 height 18
click at [276, 46] on link "Executions" at bounding box center [294, 45] width 37 height 19
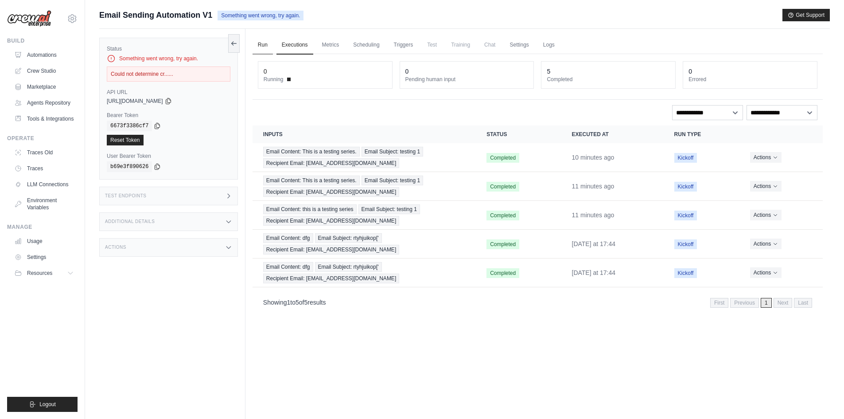
click at [264, 46] on link "Run" at bounding box center [262, 45] width 20 height 19
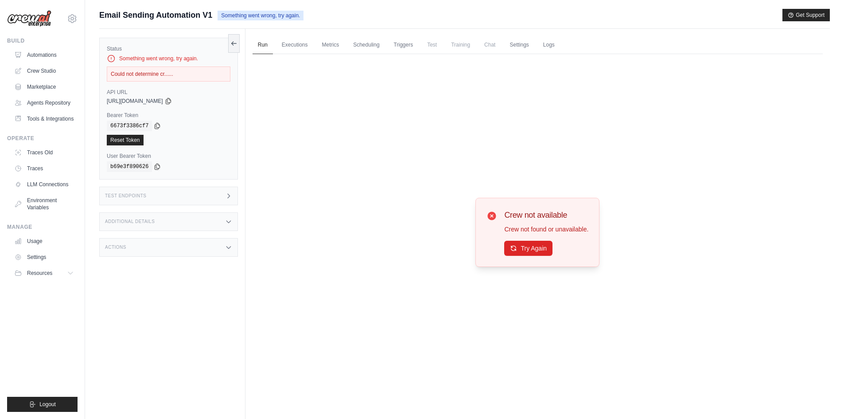
click at [209, 193] on div "Test Endpoints" at bounding box center [168, 195] width 139 height 19
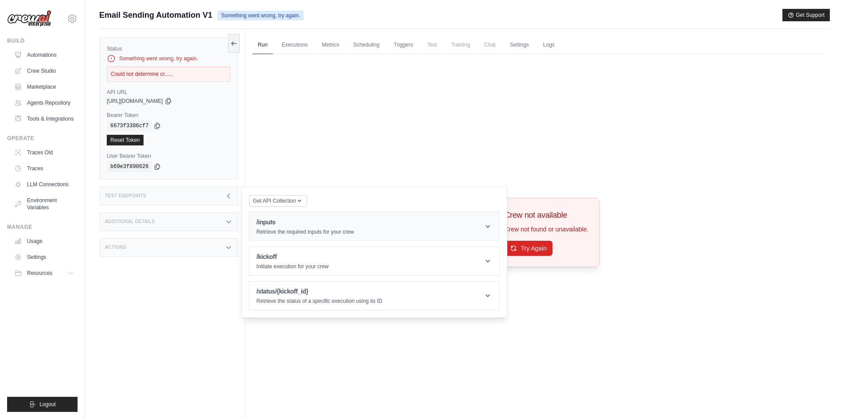
click at [427, 229] on header "/inputs Retrieve the required inputs for your crew" at bounding box center [374, 226] width 250 height 28
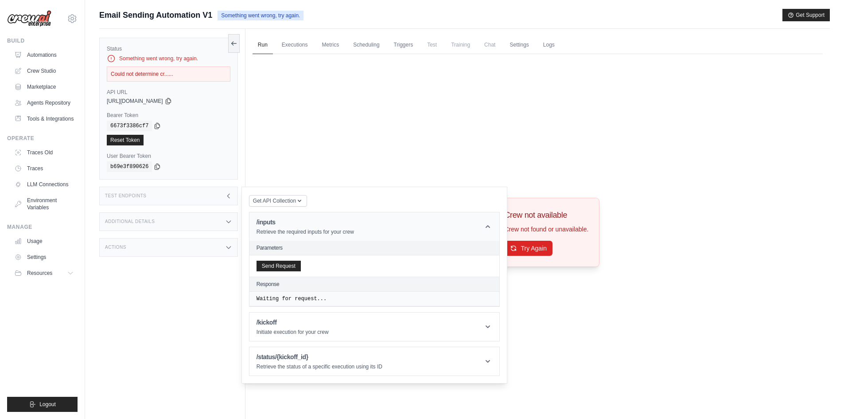
click at [427, 229] on header "/inputs Retrieve the required inputs for your crew" at bounding box center [374, 226] width 250 height 28
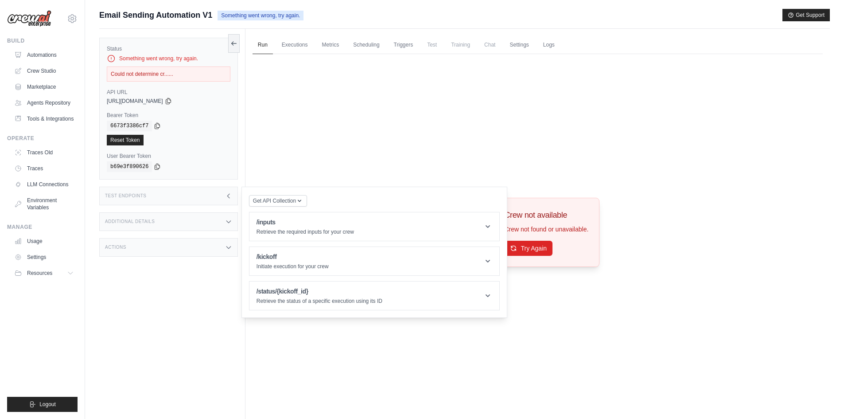
click at [218, 288] on div "Status Something went wrong, try again. Could not determine cr...... API URL co…" at bounding box center [172, 238] width 146 height 419
click at [230, 223] on icon at bounding box center [228, 221] width 7 height 7
click at [227, 248] on icon at bounding box center [228, 247] width 7 height 7
click at [234, 246] on div "Actions" at bounding box center [168, 247] width 139 height 19
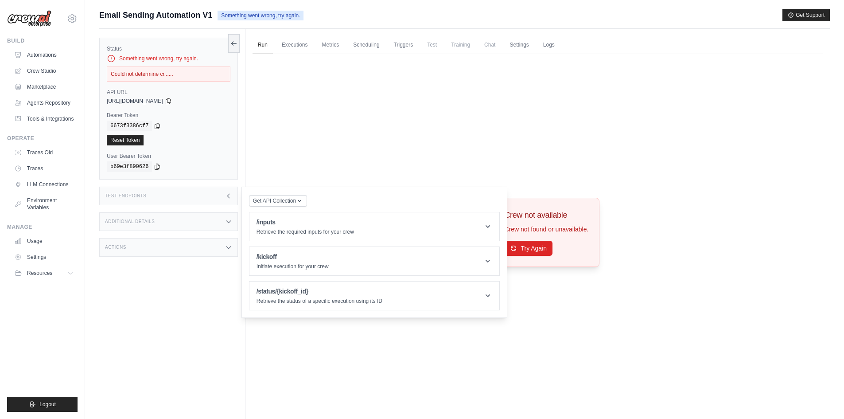
click at [216, 278] on div "Status Something went wrong, try again. Could not determine cr...... API URL co…" at bounding box center [172, 238] width 146 height 419
click at [232, 194] on div "Test Endpoints" at bounding box center [168, 195] width 139 height 19
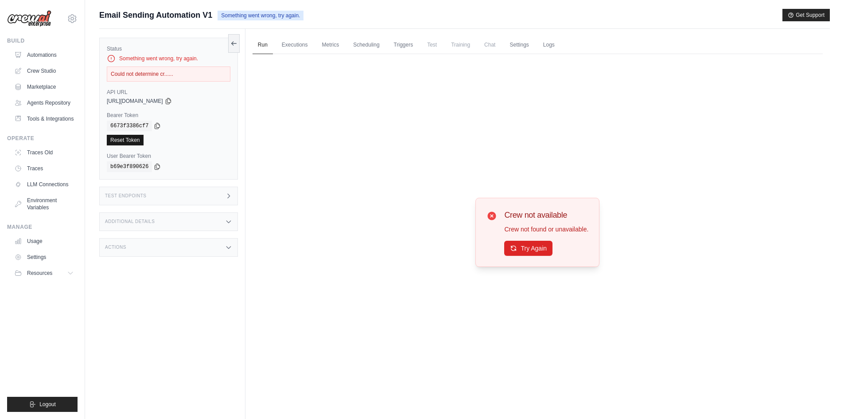
click at [140, 138] on link "Reset Token" at bounding box center [125, 140] width 37 height 11
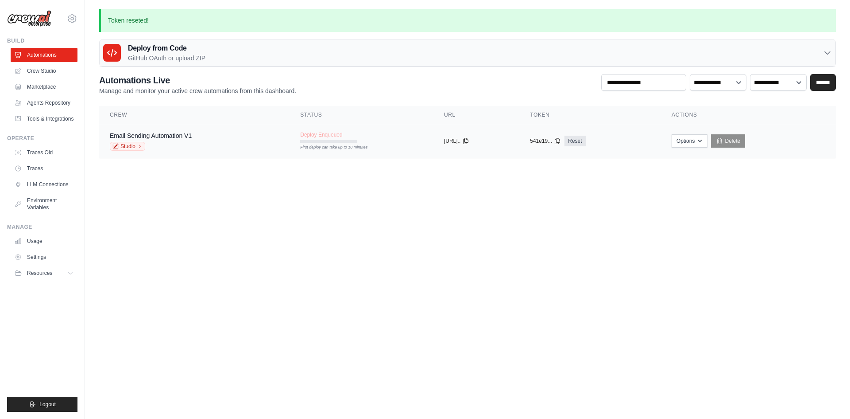
click at [290, 147] on td "Deploy Enqueued First deploy can take up to 10 minutes" at bounding box center [362, 137] width 144 height 26
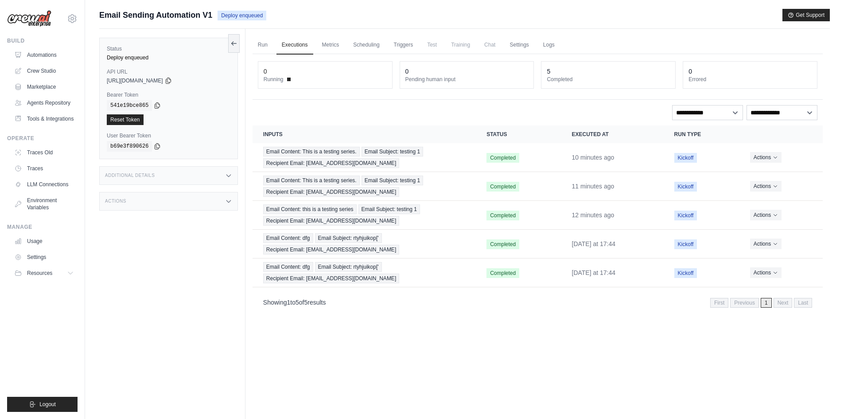
click at [47, 50] on link "Automations" at bounding box center [44, 55] width 67 height 14
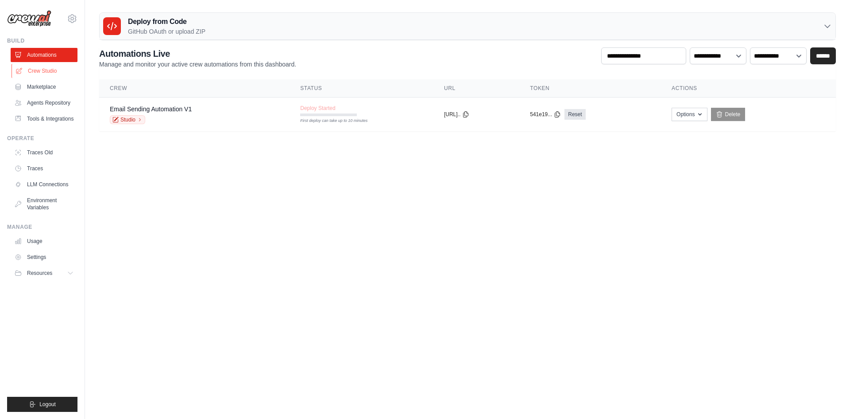
click at [34, 68] on link "Crew Studio" at bounding box center [45, 71] width 67 height 14
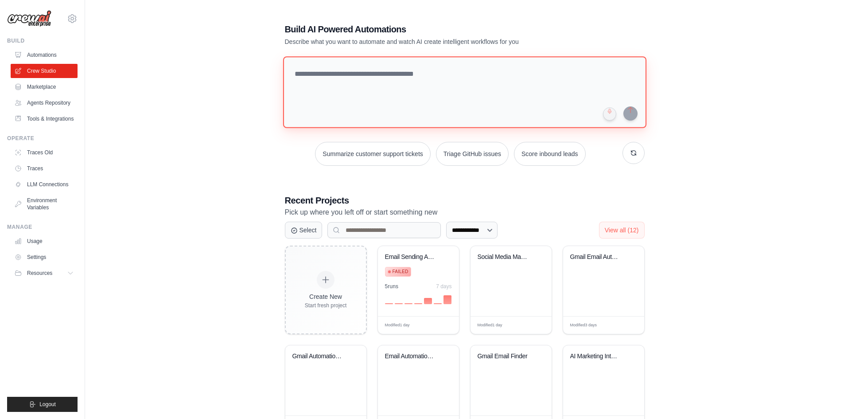
click at [365, 80] on textarea at bounding box center [464, 92] width 363 height 72
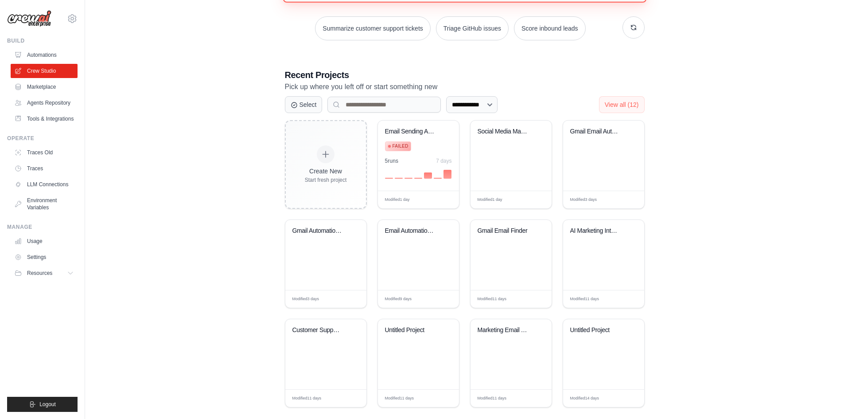
scroll to position [137, 0]
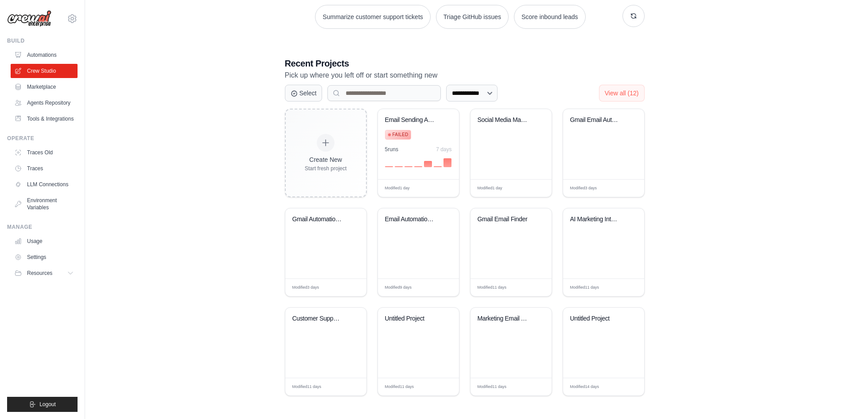
drag, startPoint x: 667, startPoint y: 223, endPoint x: 668, endPoint y: 274, distance: 50.9
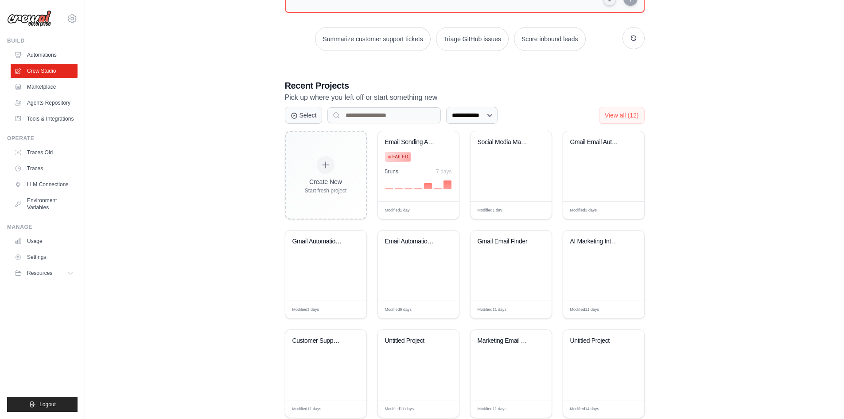
scroll to position [110, 0]
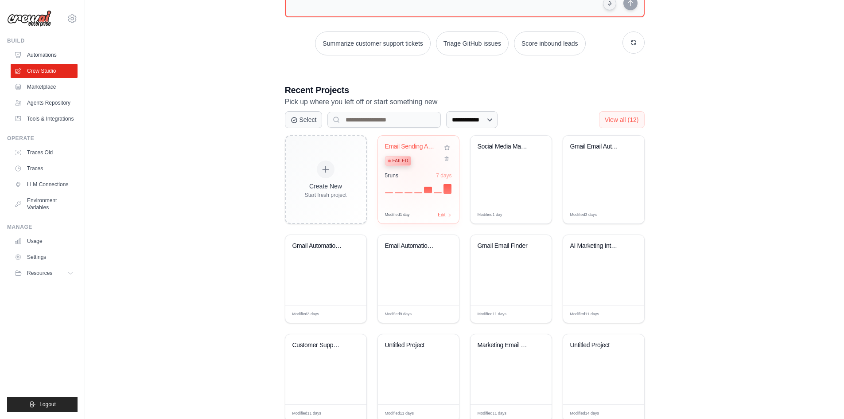
click at [412, 166] on div "Email Sending Automation Failed" at bounding box center [412, 156] width 54 height 27
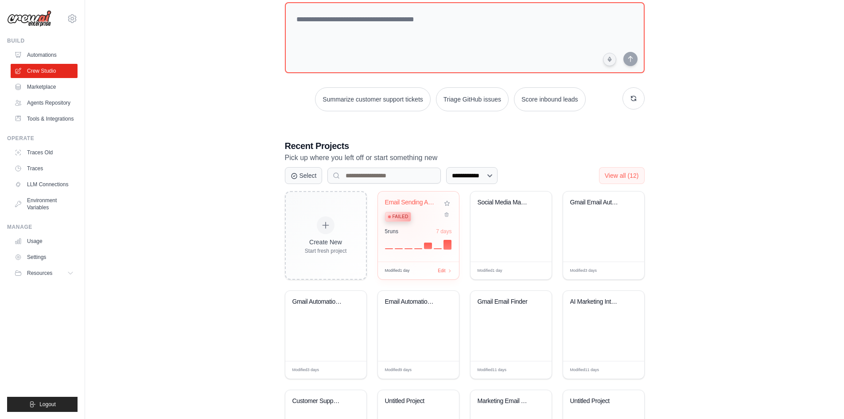
scroll to position [0, 0]
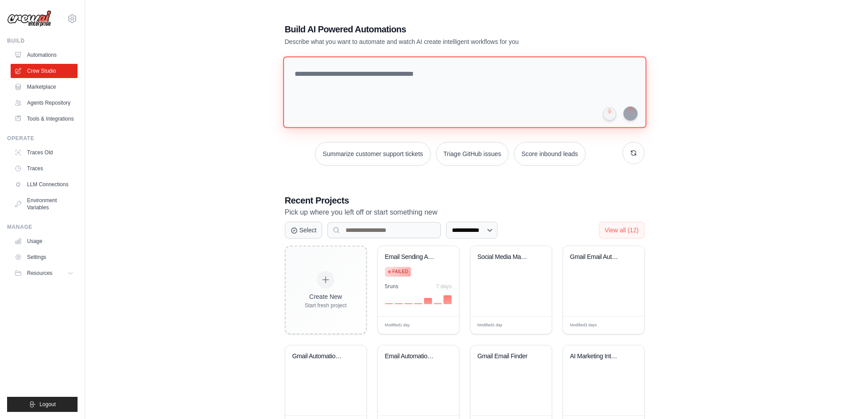
click at [345, 68] on textarea at bounding box center [464, 92] width 363 height 72
type textarea "**********"
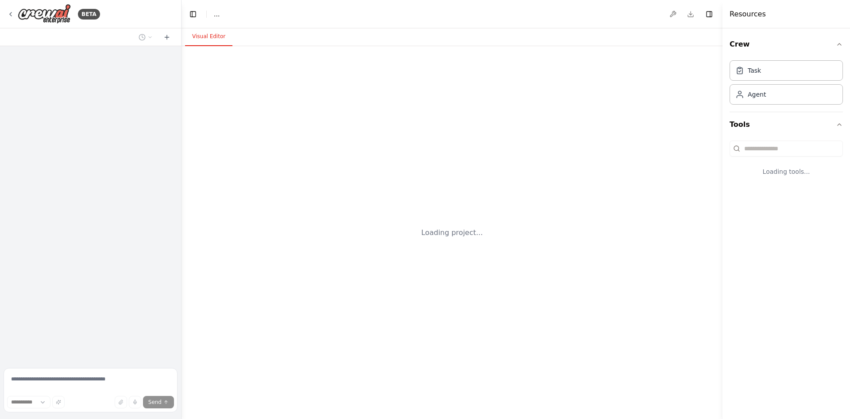
select select "****"
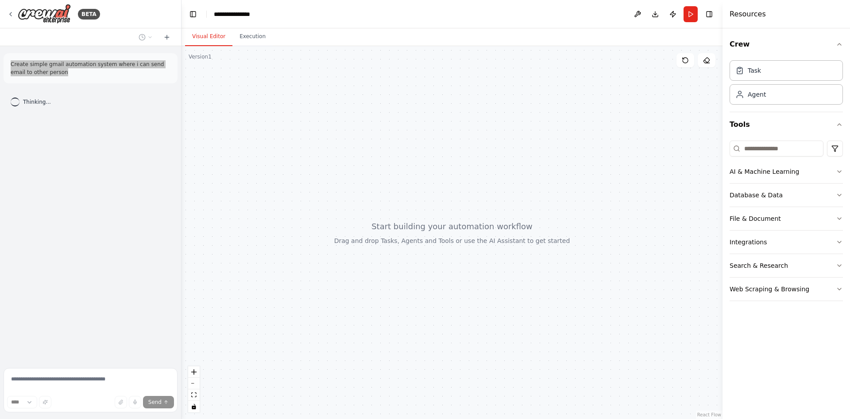
drag, startPoint x: 59, startPoint y: 74, endPoint x: 7, endPoint y: 58, distance: 54.5
click at [7, 58] on div "Create simple gmail automation system where i can send email to other person" at bounding box center [91, 68] width 174 height 30
click at [53, 76] on p "Create simple gmail automation system where i can send email to other person" at bounding box center [91, 68] width 160 height 16
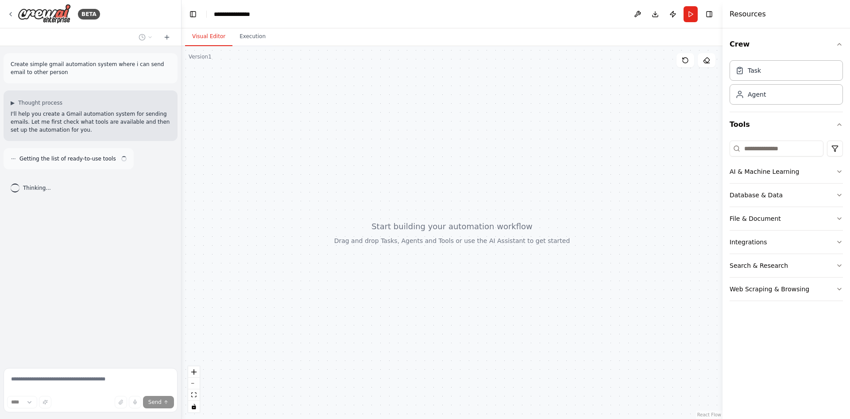
drag, startPoint x: 46, startPoint y: 74, endPoint x: 13, endPoint y: 64, distance: 34.5
click at [13, 64] on p "Create simple gmail automation system where i can send email to other person" at bounding box center [91, 68] width 160 height 16
drag, startPoint x: 49, startPoint y: 67, endPoint x: 24, endPoint y: 68, distance: 25.3
click at [12, 66] on p "Create simple gmail automation system where i can send email to other person" at bounding box center [91, 68] width 160 height 16
click at [48, 75] on p "Create simple gmail automation system where i can send email to other person" at bounding box center [91, 68] width 160 height 16
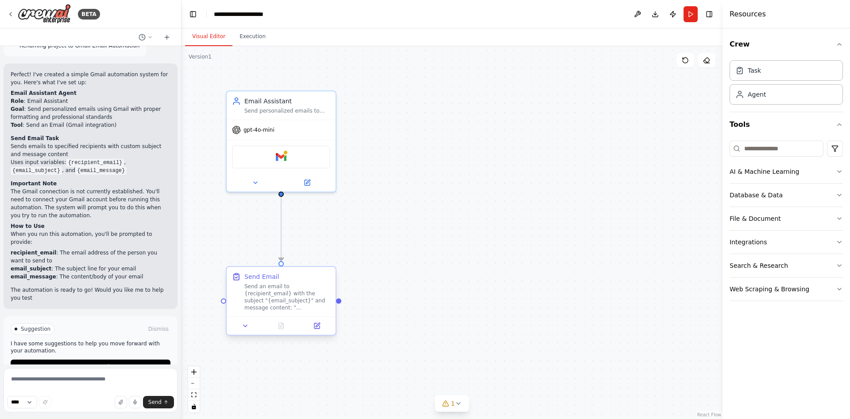
scroll to position [447, 0]
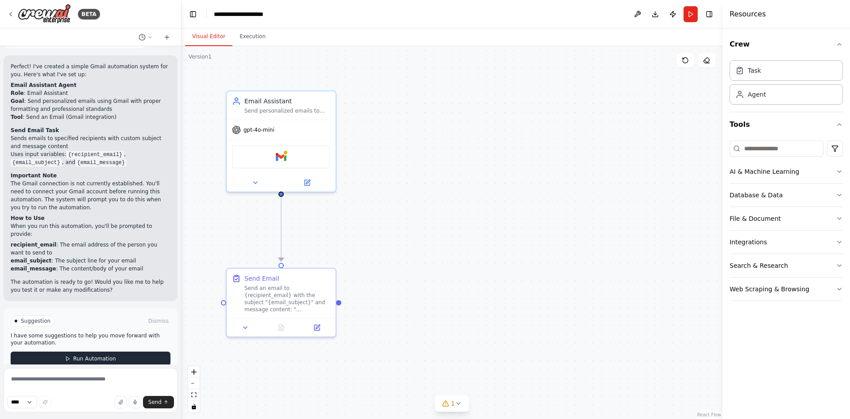
click at [76, 355] on span "Run Automation" at bounding box center [94, 358] width 43 height 7
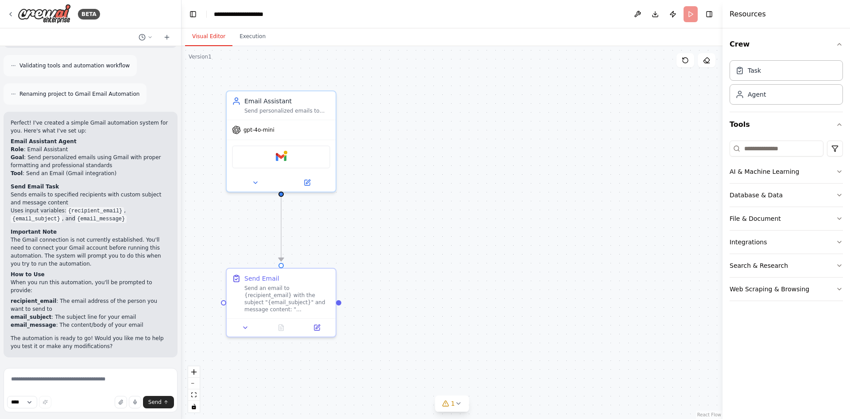
scroll to position [375, 0]
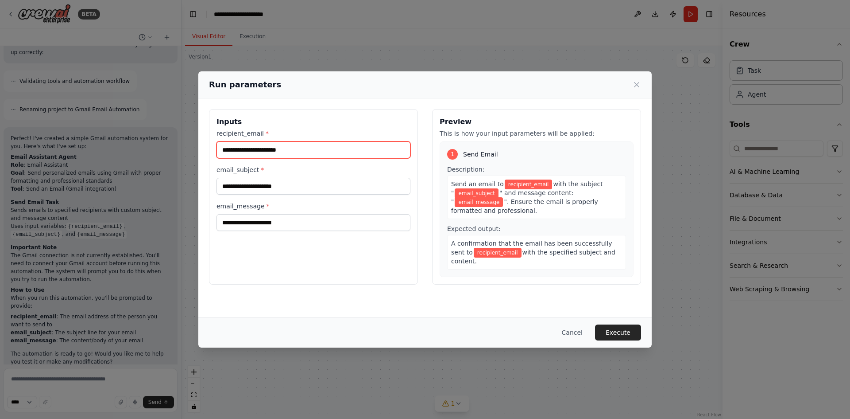
click at [290, 142] on input "recipient_email *" at bounding box center [314, 149] width 194 height 17
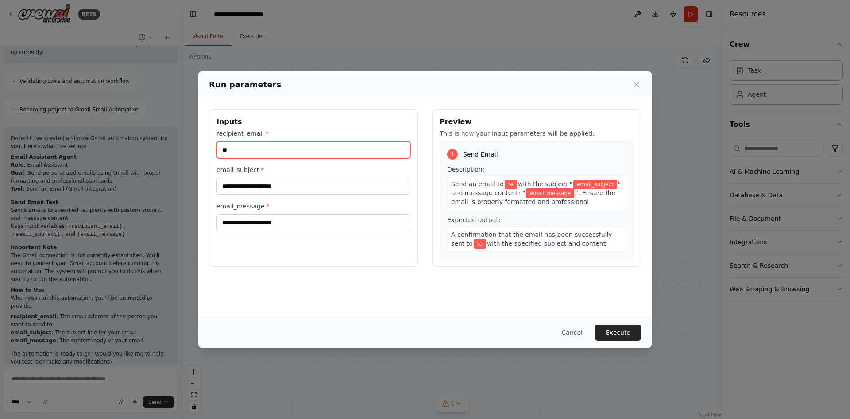
paste input "**********"
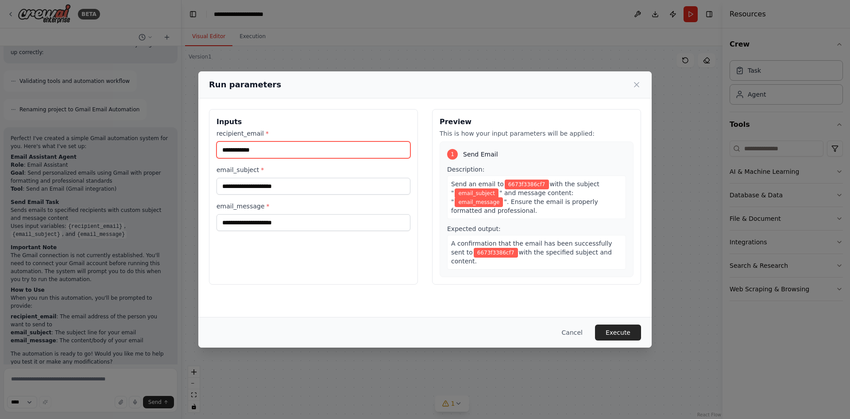
paste input "*******"
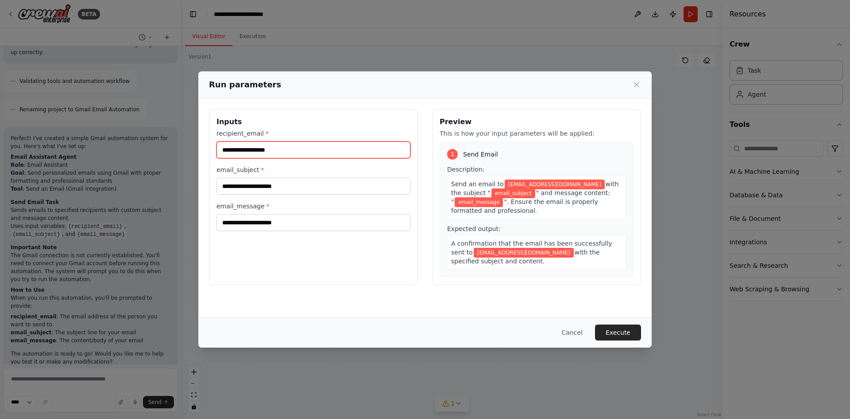
type input "**********"
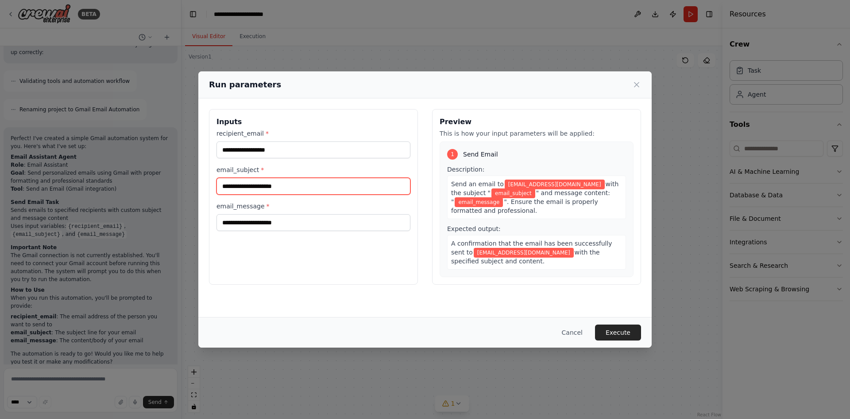
click at [282, 182] on input "email_subject *" at bounding box center [314, 186] width 194 height 17
type input "**********"
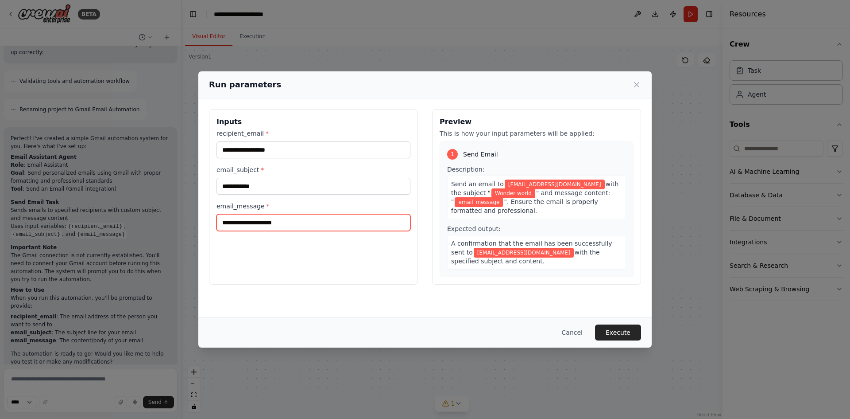
click at [252, 227] on input "email_message *" at bounding box center [314, 222] width 194 height 17
type input "**********"
click at [632, 326] on button "Execute" at bounding box center [618, 332] width 46 height 16
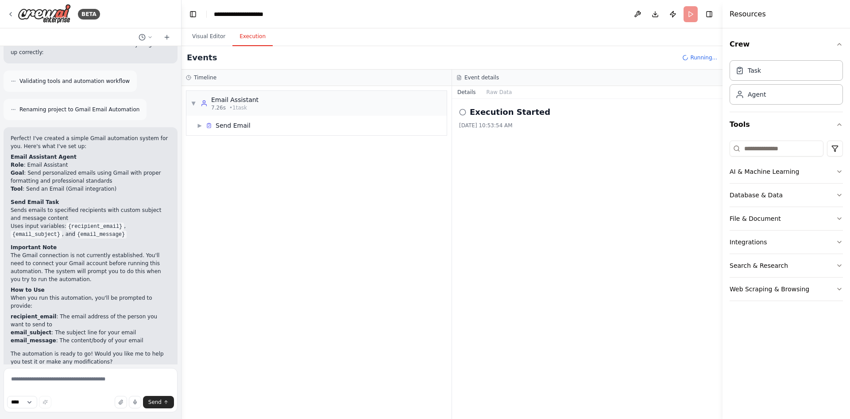
click at [234, 165] on div "▼ Email Assistant 7.26s • 1 task ▶ Send Email" at bounding box center [317, 252] width 270 height 333
click at [267, 75] on div "Timeline" at bounding box center [316, 77] width 261 height 7
click at [212, 40] on button "Visual Editor" at bounding box center [208, 36] width 47 height 19
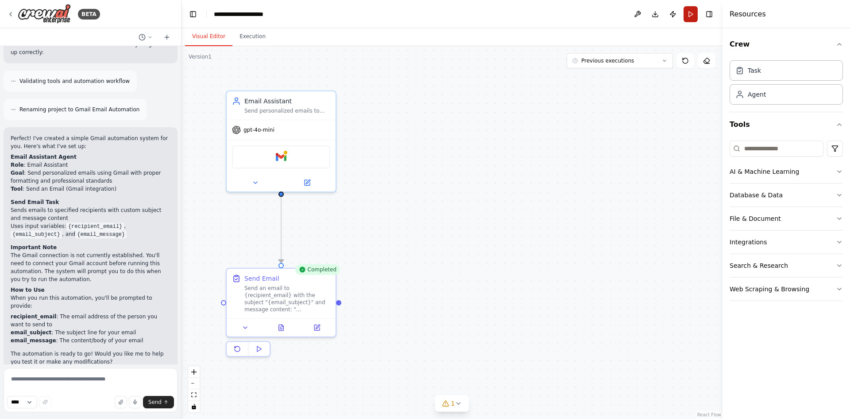
click at [694, 13] on button "Run" at bounding box center [691, 14] width 14 height 16
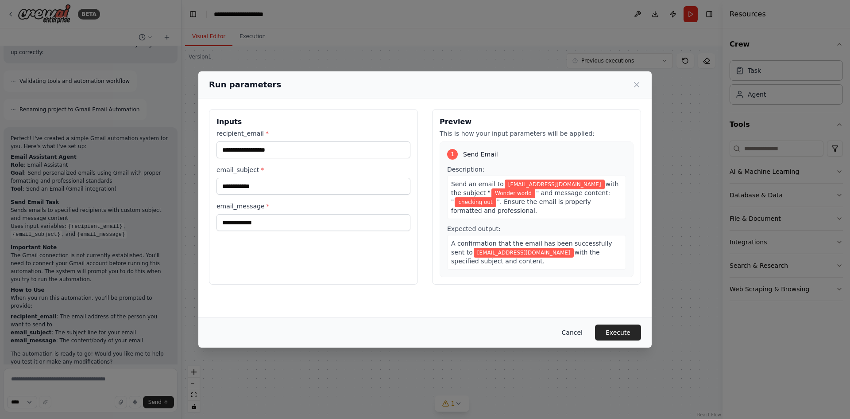
click at [585, 334] on button "Cancel" at bounding box center [572, 332] width 35 height 16
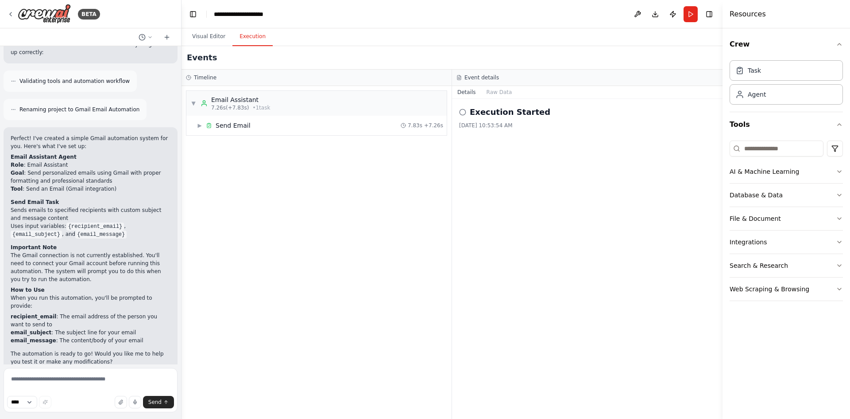
click at [248, 36] on button "Execution" at bounding box center [253, 36] width 40 height 19
click at [839, 40] on button "Crew" at bounding box center [786, 44] width 113 height 25
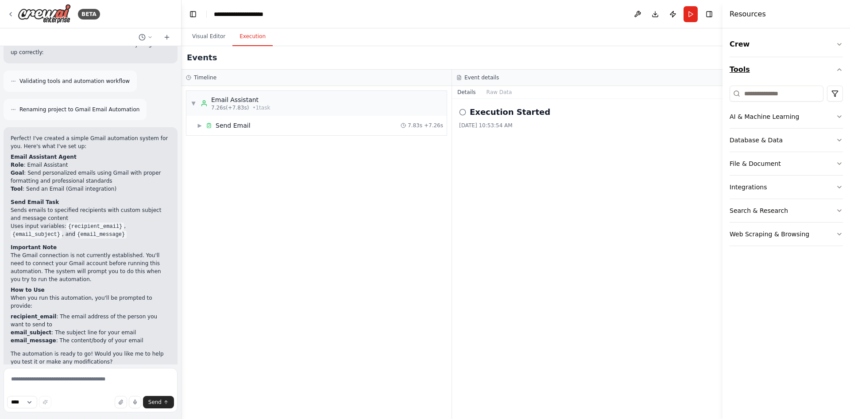
click at [841, 64] on button "Tools" at bounding box center [786, 69] width 113 height 25
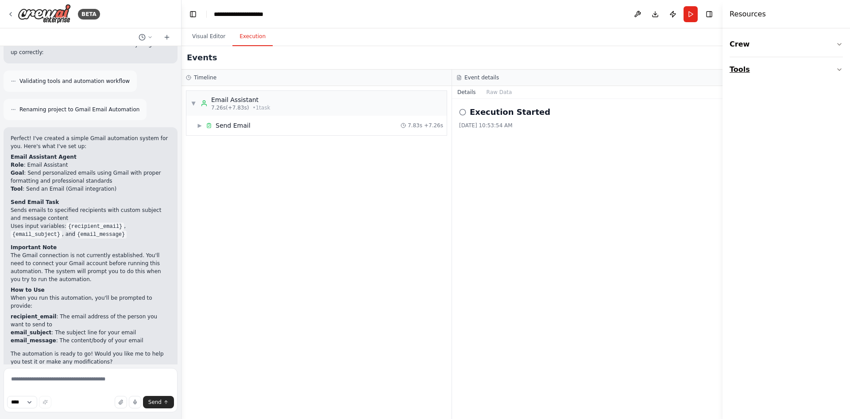
click at [838, 72] on icon "button" at bounding box center [839, 69] width 7 height 7
click at [702, 12] on header "**********" at bounding box center [452, 14] width 541 height 28
click at [708, 12] on button "Toggle Right Sidebar" at bounding box center [709, 14] width 12 height 12
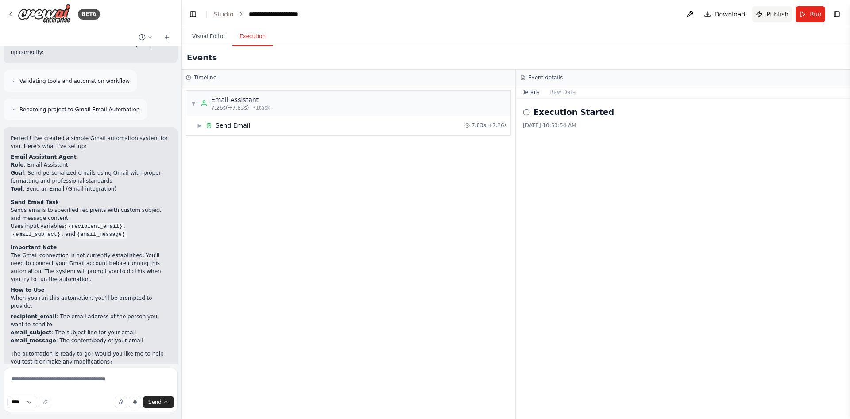
click at [772, 12] on span "Publish" at bounding box center [778, 14] width 22 height 9
click at [776, 16] on span "Publish" at bounding box center [778, 14] width 22 height 9
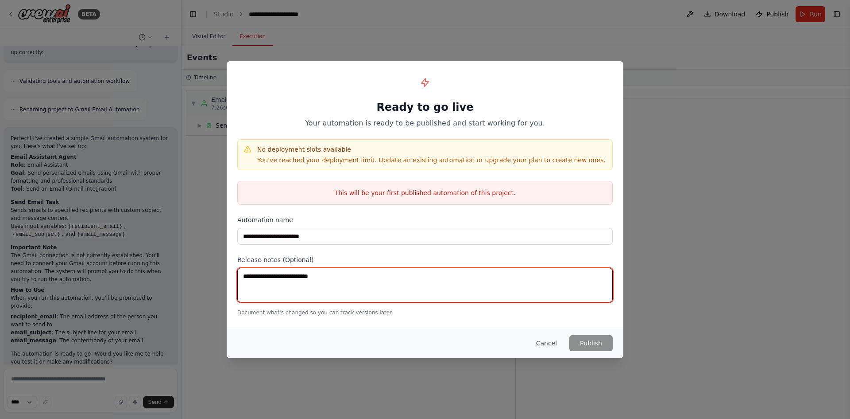
click at [518, 294] on textarea at bounding box center [425, 285] width 376 height 35
type textarea "*"
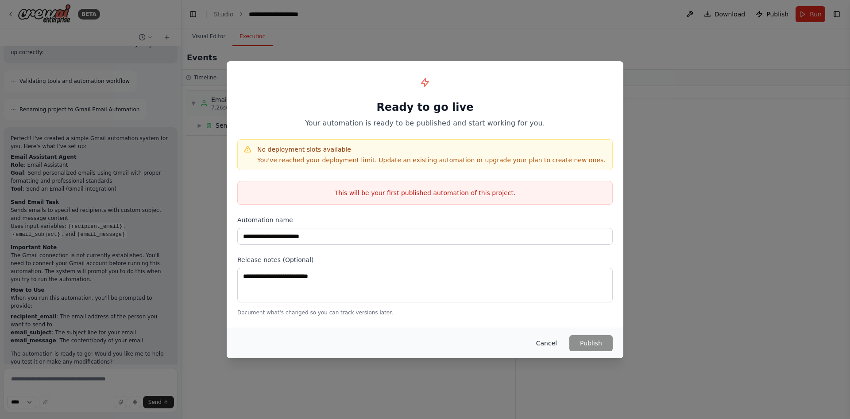
click at [550, 344] on button "Cancel" at bounding box center [546, 343] width 35 height 16
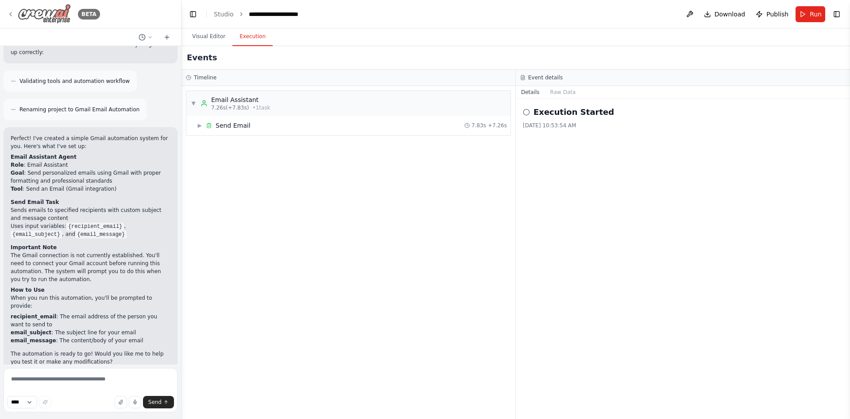
click at [8, 14] on icon at bounding box center [10, 14] width 7 height 7
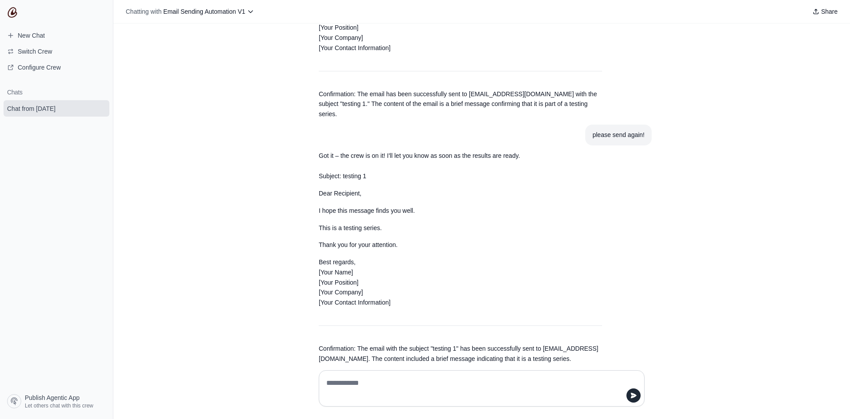
scroll to position [524, 0]
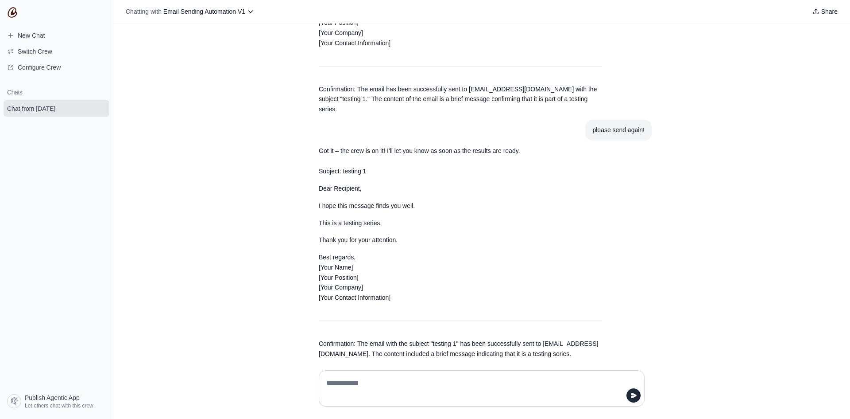
click at [20, 12] on nav "New Chat Switch Crew Configure Crew Chats Chat from [DATE] Publish Agentic App …" at bounding box center [56, 209] width 113 height 419
click at [14, 12] on img at bounding box center [12, 12] width 11 height 11
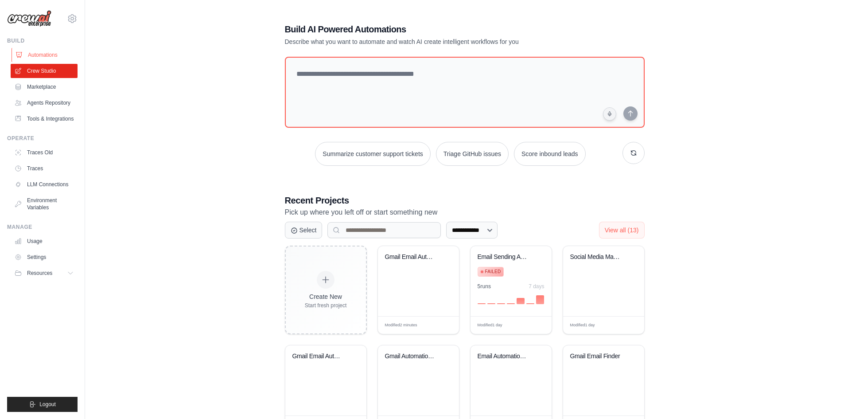
click at [30, 48] on link "Automations" at bounding box center [45, 55] width 67 height 14
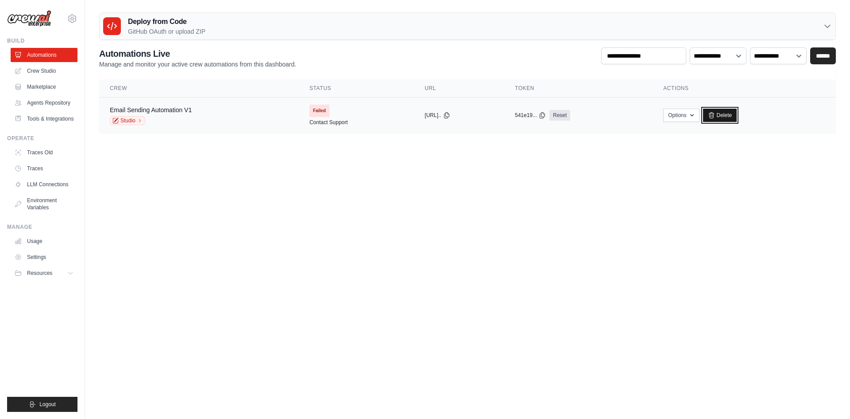
click at [736, 112] on link "Delete" at bounding box center [720, 115] width 34 height 13
click at [696, 118] on icon "button" at bounding box center [692, 114] width 7 height 7
click at [755, 114] on div "Options Export React JSX Component Export React TSX Component Export MCP Server…" at bounding box center [744, 115] width 162 height 13
click at [737, 115] on link "Delete" at bounding box center [720, 115] width 34 height 13
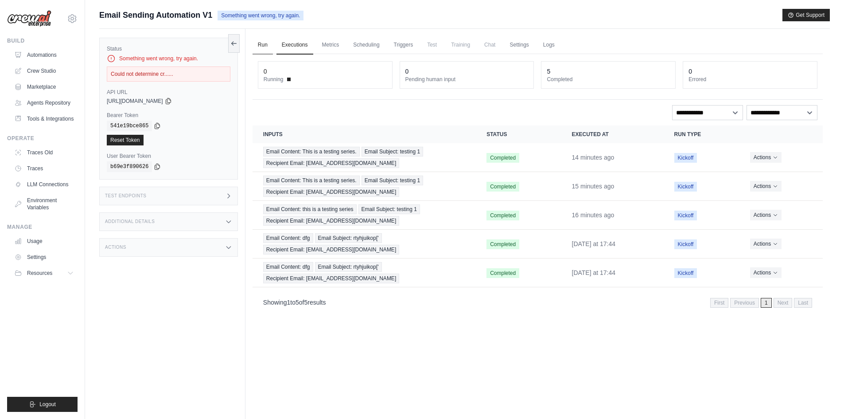
click at [261, 48] on link "Run" at bounding box center [262, 45] width 20 height 19
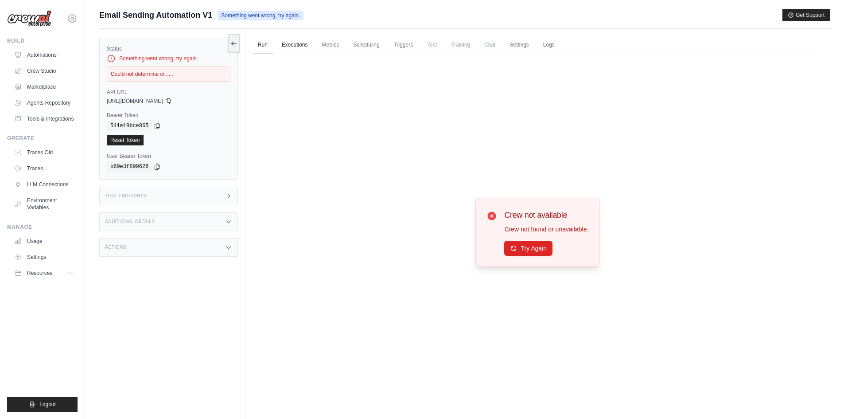
click at [288, 45] on link "Executions" at bounding box center [294, 45] width 37 height 19
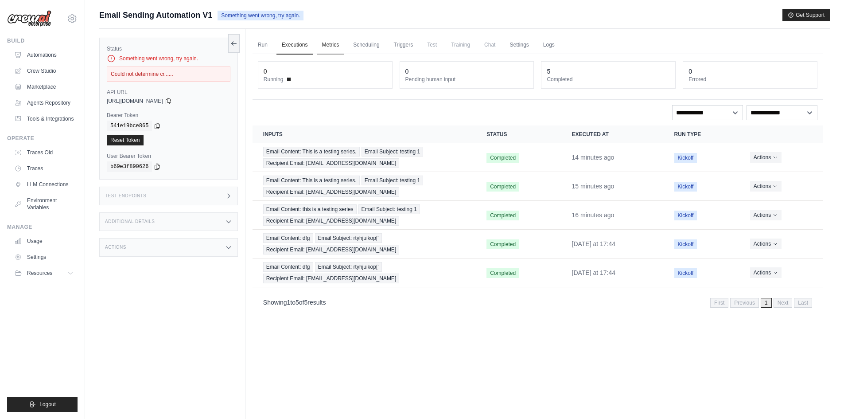
click at [331, 43] on link "Metrics" at bounding box center [331, 45] width 28 height 19
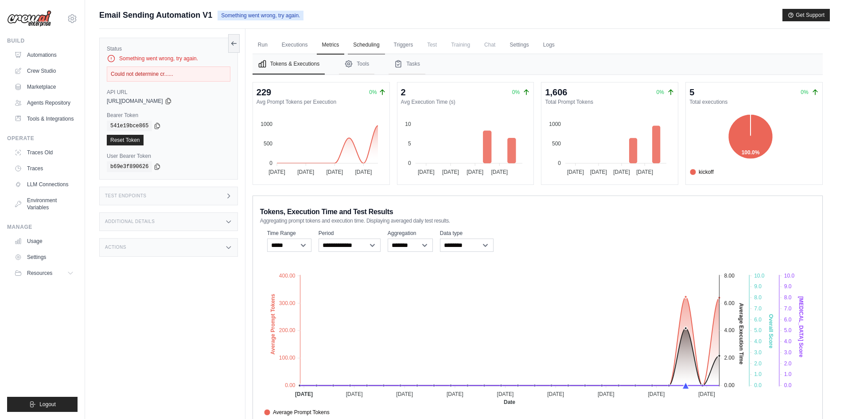
click at [362, 46] on link "Scheduling" at bounding box center [366, 45] width 37 height 19
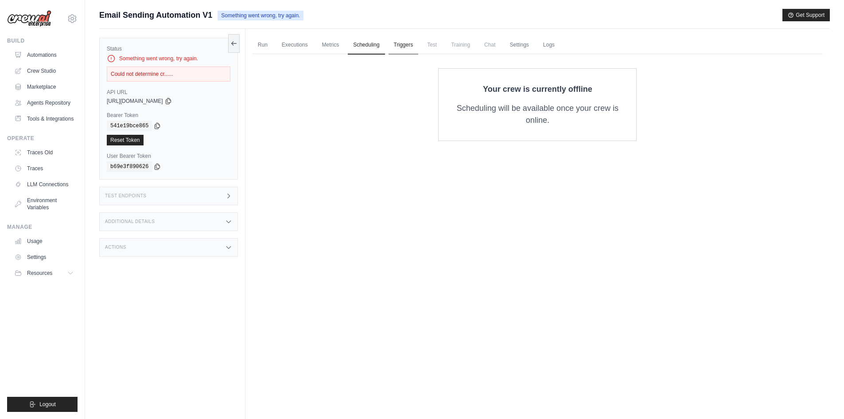
click at [406, 47] on link "Triggers" at bounding box center [403, 45] width 30 height 19
click at [425, 48] on span "Test" at bounding box center [432, 45] width 20 height 18
click at [435, 47] on span "Test" at bounding box center [432, 45] width 20 height 18
click at [485, 45] on span "Chat" at bounding box center [490, 45] width 22 height 18
click at [503, 46] on ul "Run Executions Metrics Scheduling Triggers Test Training Chat Settings Logs" at bounding box center [537, 45] width 570 height 18
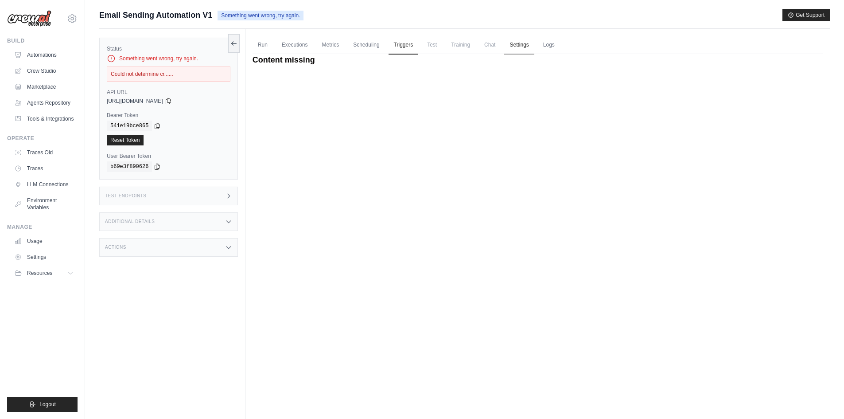
click at [521, 46] on link "Settings" at bounding box center [519, 45] width 30 height 19
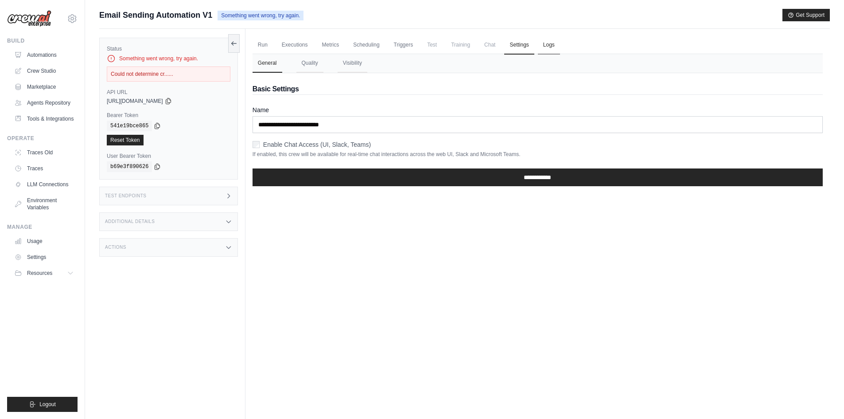
click at [545, 45] on link "Logs" at bounding box center [549, 45] width 22 height 19
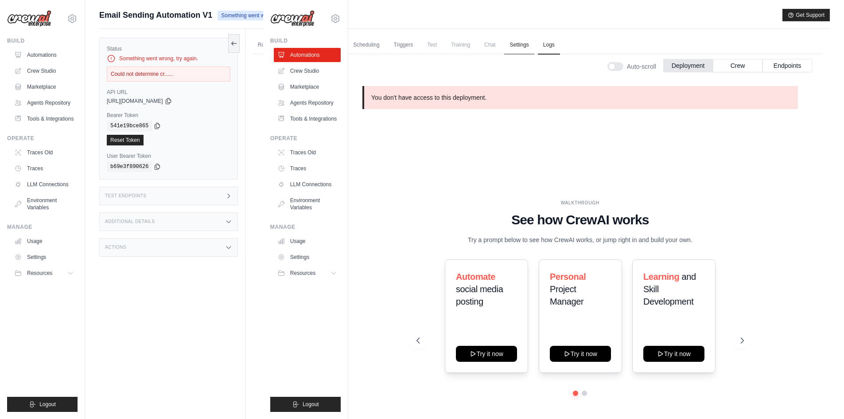
click at [519, 46] on link "Settings" at bounding box center [519, 45] width 30 height 19
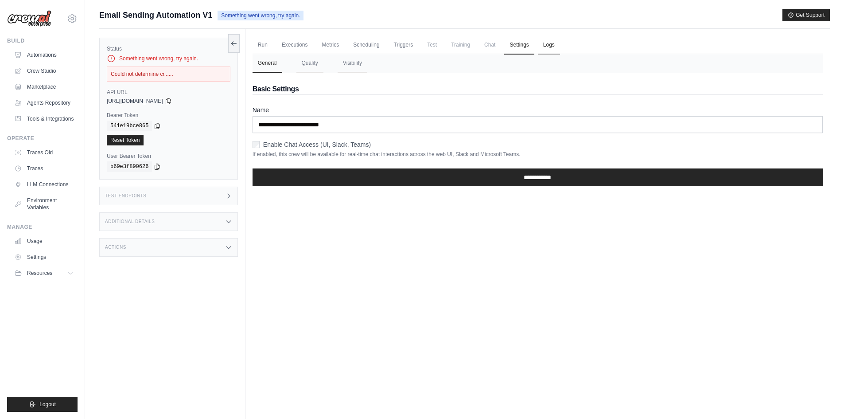
click at [544, 43] on link "Logs" at bounding box center [549, 45] width 22 height 19
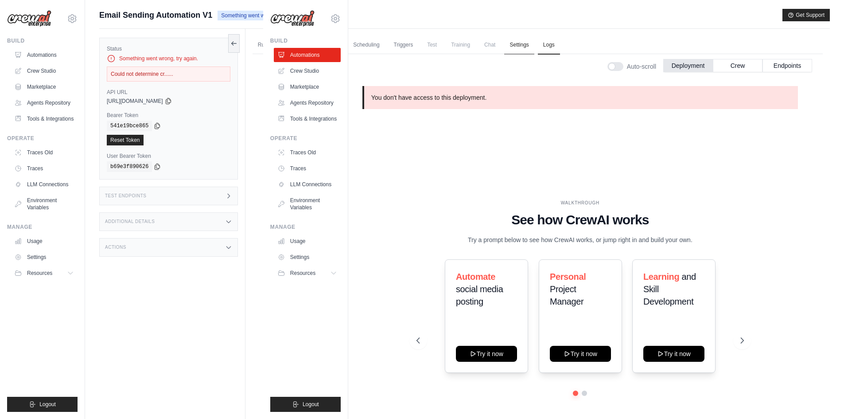
click at [520, 42] on link "Settings" at bounding box center [519, 45] width 30 height 19
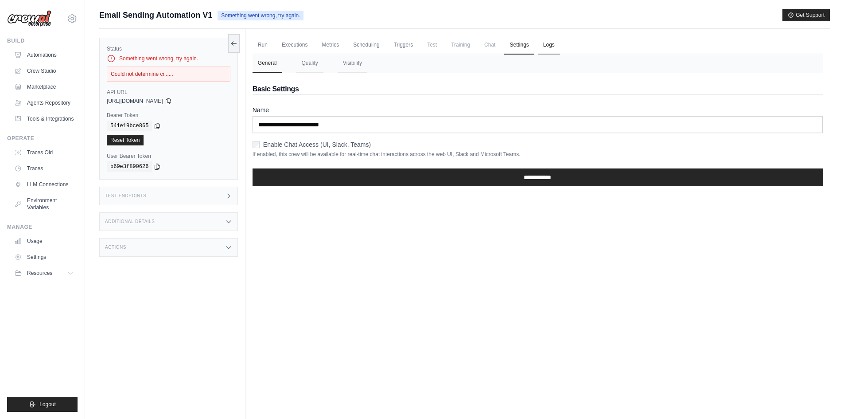
click at [538, 46] on link "Logs" at bounding box center [549, 45] width 22 height 19
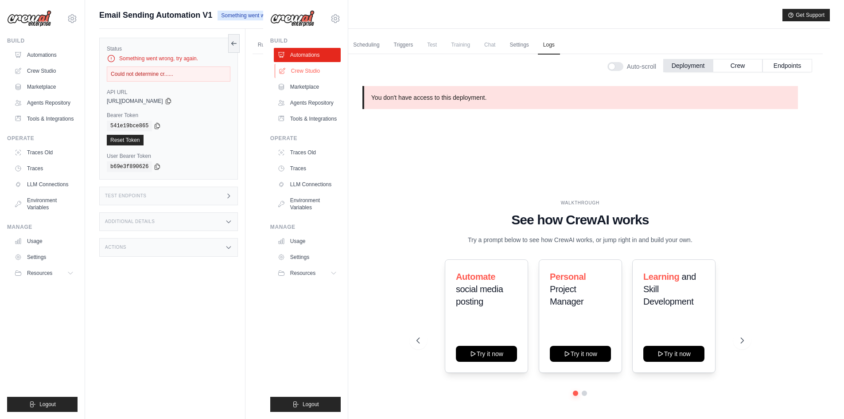
click at [305, 69] on link "Crew Studio" at bounding box center [308, 71] width 67 height 14
click at [520, 49] on link "Settings" at bounding box center [519, 45] width 30 height 19
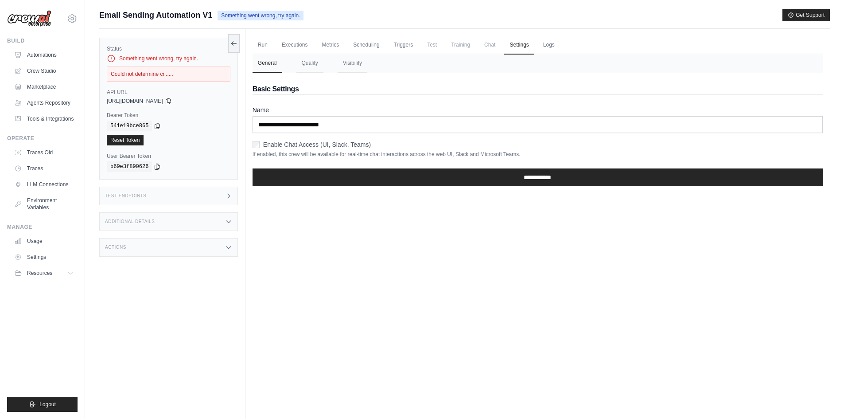
click at [609, 332] on div "Run Executions Metrics Scheduling Triggers Test Training Chat Settings Logs 0 R…" at bounding box center [537, 238] width 584 height 419
click at [315, 62] on button "Quality" at bounding box center [309, 63] width 27 height 19
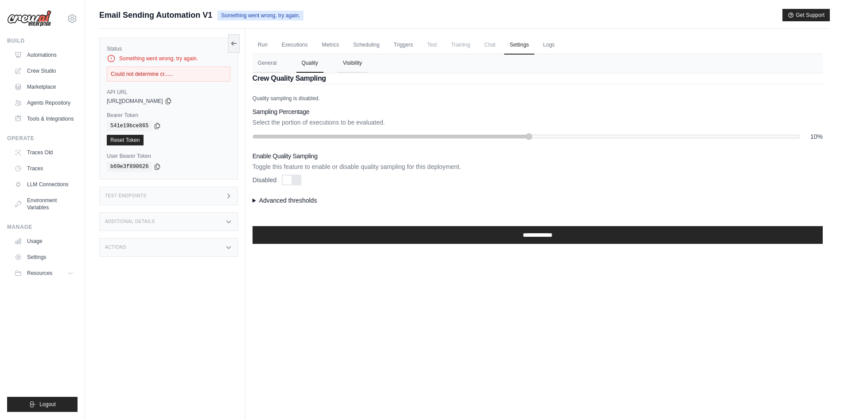
click at [345, 62] on button "Visibility" at bounding box center [352, 63] width 30 height 19
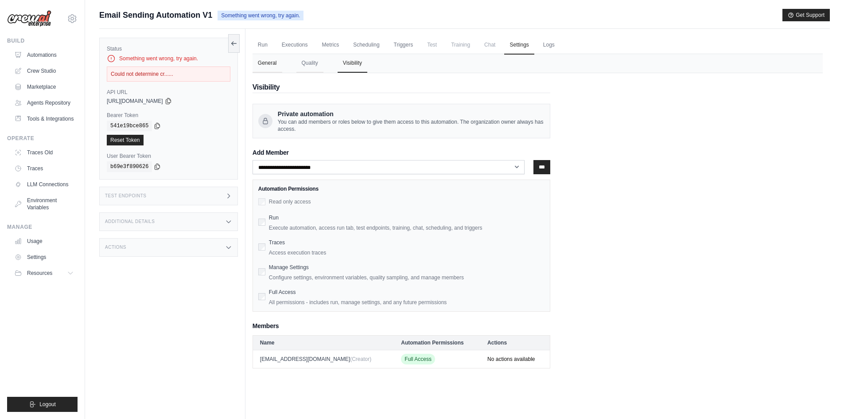
click at [278, 64] on button "General" at bounding box center [267, 63] width 30 height 19
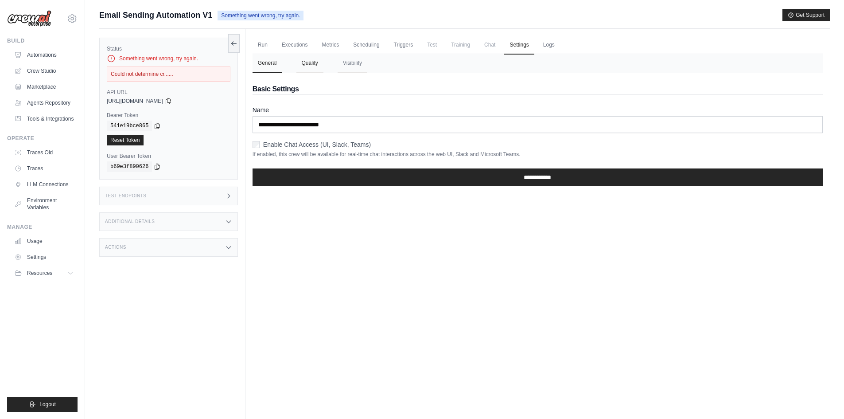
click at [306, 61] on button "Quality" at bounding box center [309, 63] width 27 height 19
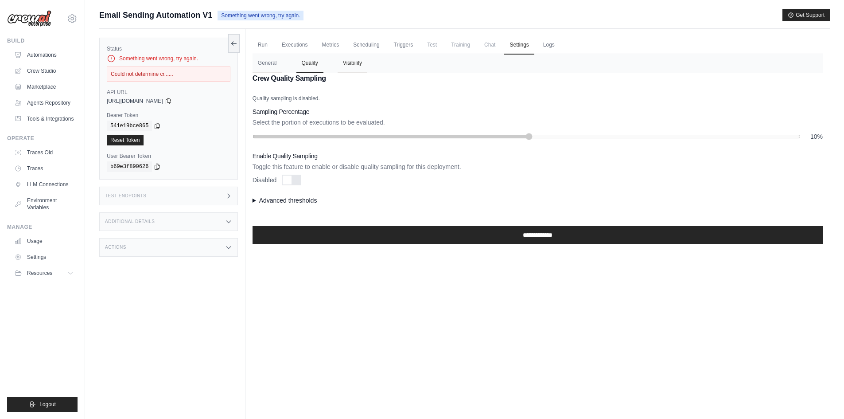
click at [349, 64] on button "Visibility" at bounding box center [352, 63] width 30 height 19
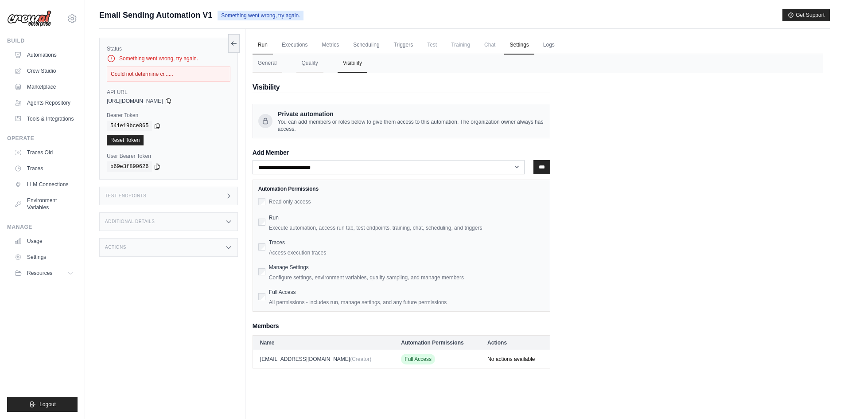
click at [267, 44] on link "Run" at bounding box center [262, 45] width 20 height 19
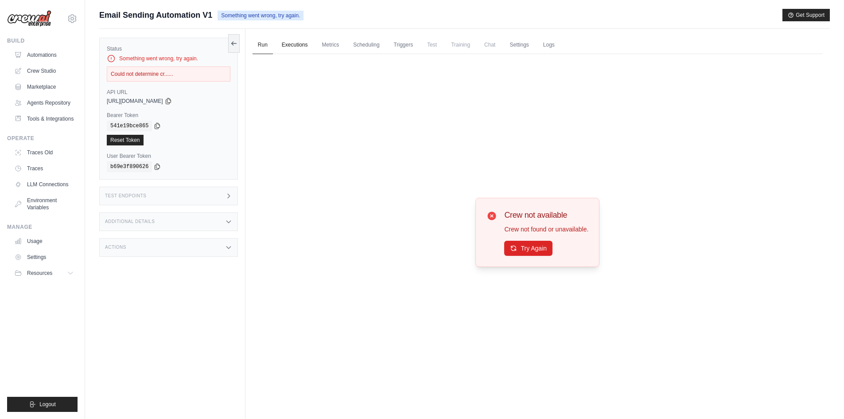
click at [294, 45] on link "Executions" at bounding box center [294, 45] width 37 height 19
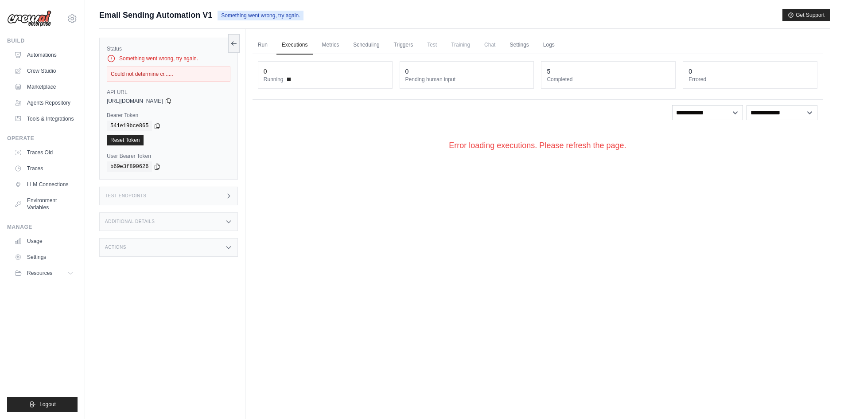
click at [523, 104] on div "**********" at bounding box center [537, 110] width 570 height 112
click at [329, 39] on link "Metrics" at bounding box center [331, 45] width 28 height 19
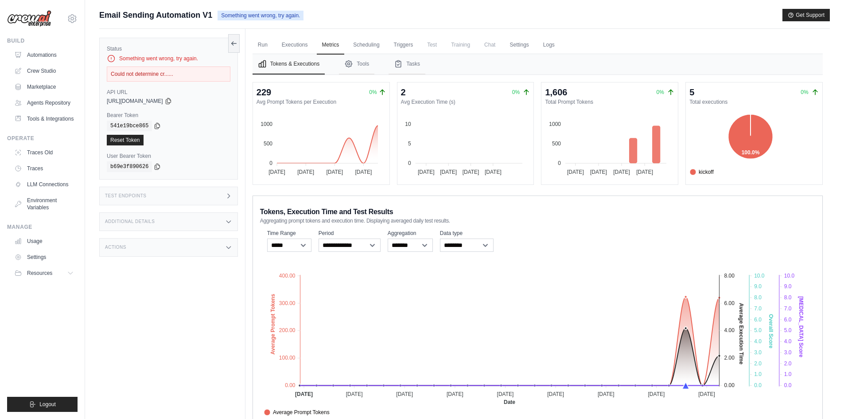
click at [229, 202] on div "Test Endpoints" at bounding box center [168, 195] width 139 height 19
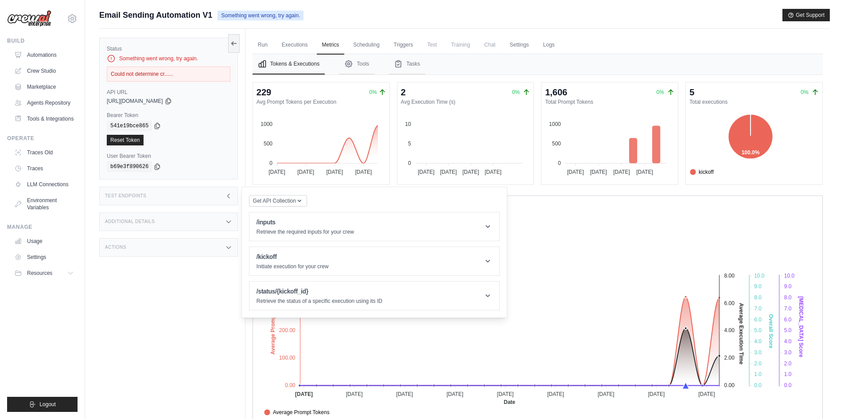
click at [229, 201] on div "Test Endpoints" at bounding box center [168, 195] width 139 height 19
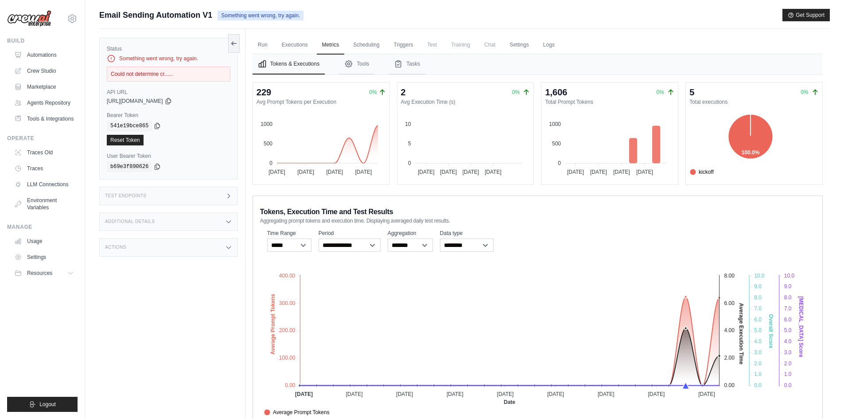
click at [232, 227] on div "Additional Details" at bounding box center [168, 221] width 139 height 19
click at [231, 223] on icon at bounding box center [228, 221] width 7 height 7
click at [229, 248] on icon at bounding box center [228, 247] width 7 height 7
click at [230, 245] on icon at bounding box center [228, 247] width 7 height 7
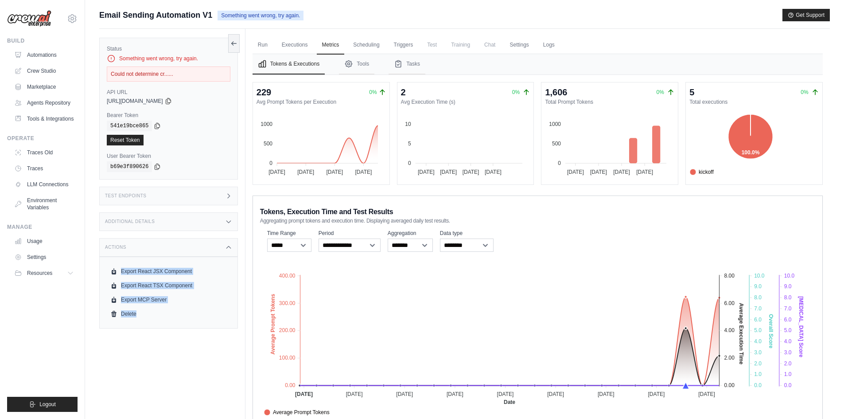
click at [170, 362] on div "Status Something went wrong, try again. Could not determine cr...... API URL co…" at bounding box center [172, 238] width 146 height 419
click at [72, 272] on icon at bounding box center [71, 272] width 7 height 7
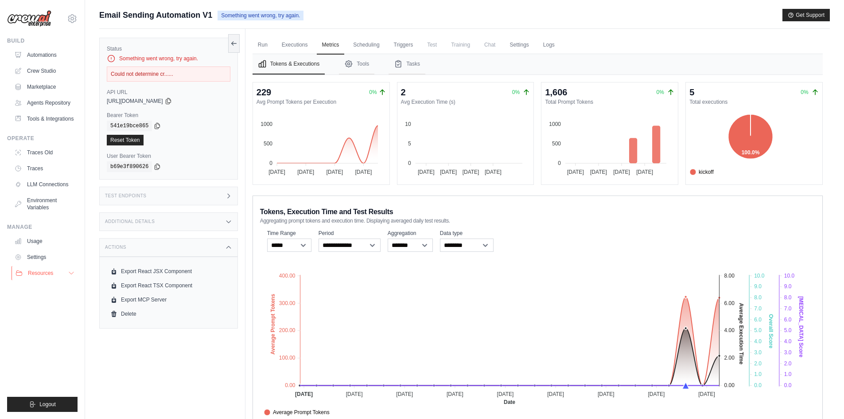
click at [72, 272] on icon at bounding box center [71, 272] width 7 height 7
click at [231, 248] on icon at bounding box center [228, 247] width 7 height 7
click at [229, 220] on icon at bounding box center [228, 221] width 7 height 7
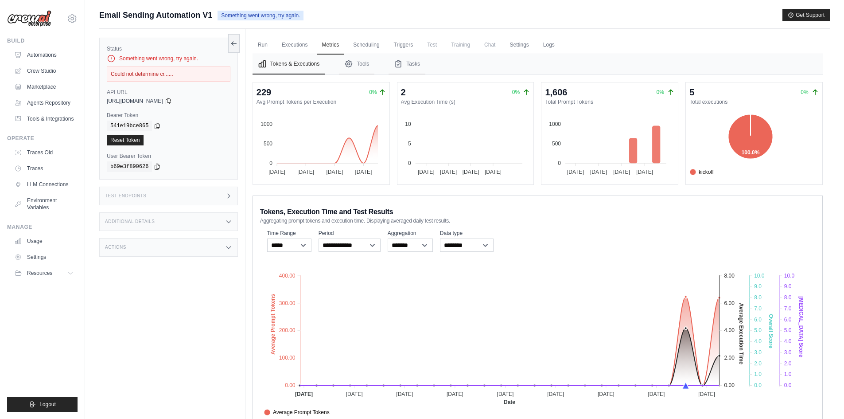
click at [231, 197] on icon at bounding box center [228, 195] width 7 height 7
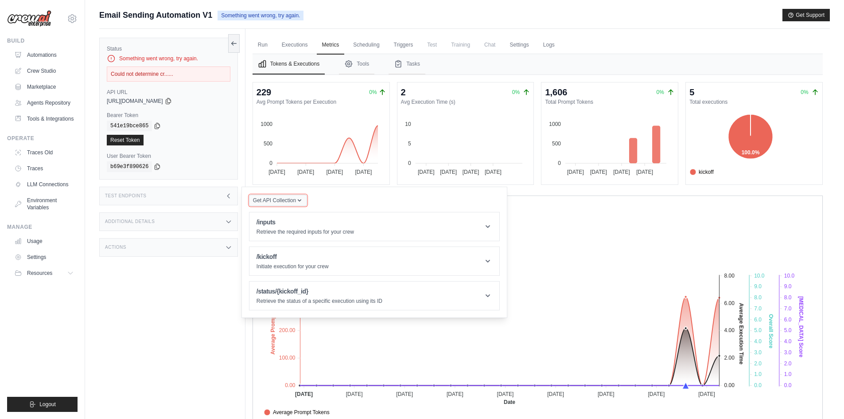
click at [299, 202] on icon "button" at bounding box center [299, 200] width 7 height 7
click at [489, 227] on icon at bounding box center [487, 226] width 9 height 9
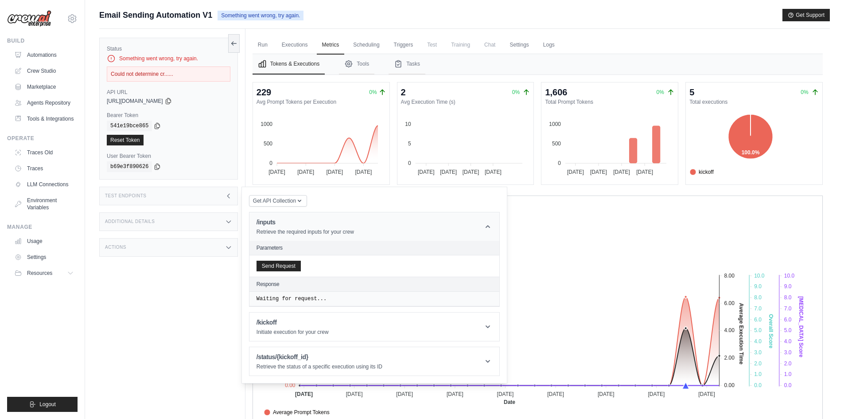
click at [489, 227] on icon at bounding box center [487, 226] width 4 height 3
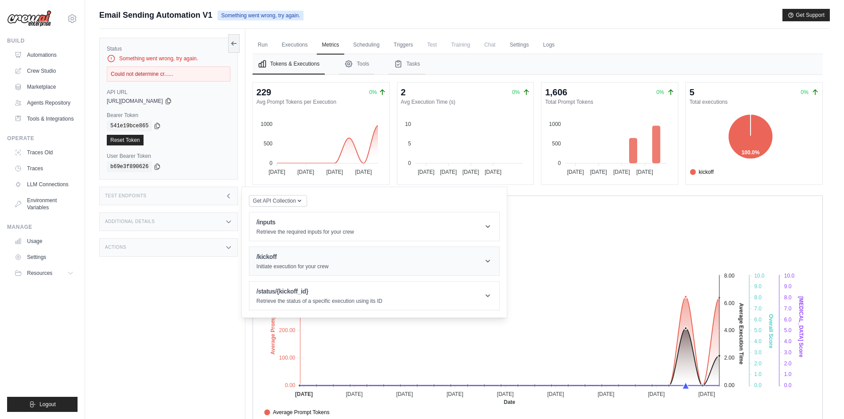
click at [489, 263] on icon at bounding box center [487, 260] width 9 height 9
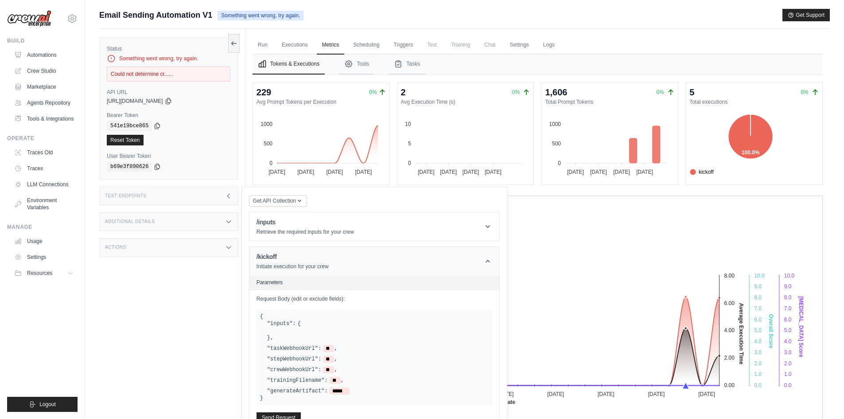
click at [489, 263] on icon at bounding box center [487, 260] width 9 height 9
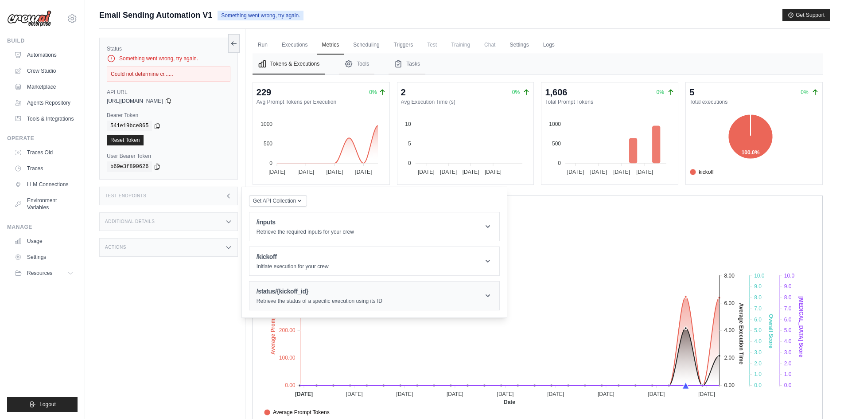
click at [492, 293] on header "/status/{kickoff_id} Retrieve the status of a specific execution using its ID" at bounding box center [374, 295] width 250 height 28
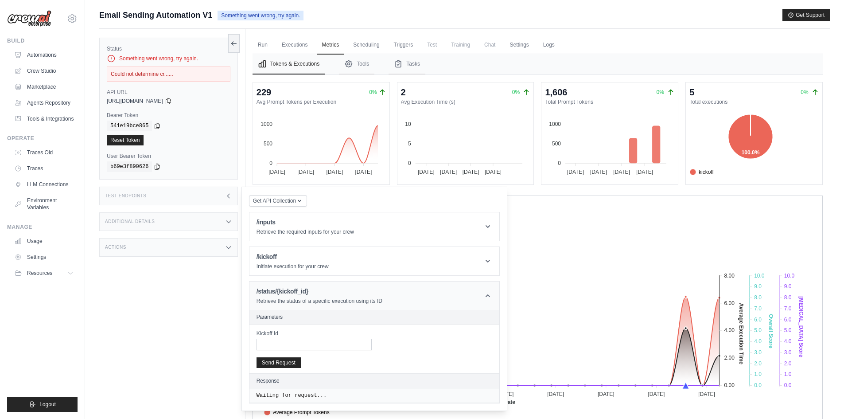
click at [491, 293] on icon at bounding box center [487, 295] width 9 height 9
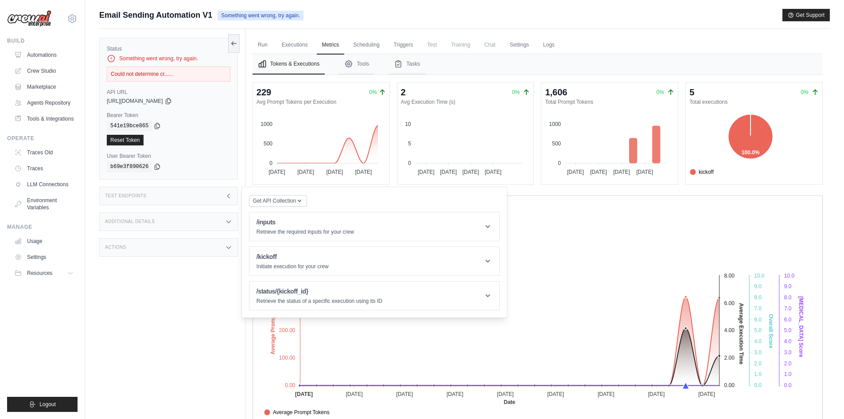
click at [232, 197] on div "Test Endpoints" at bounding box center [168, 195] width 139 height 19
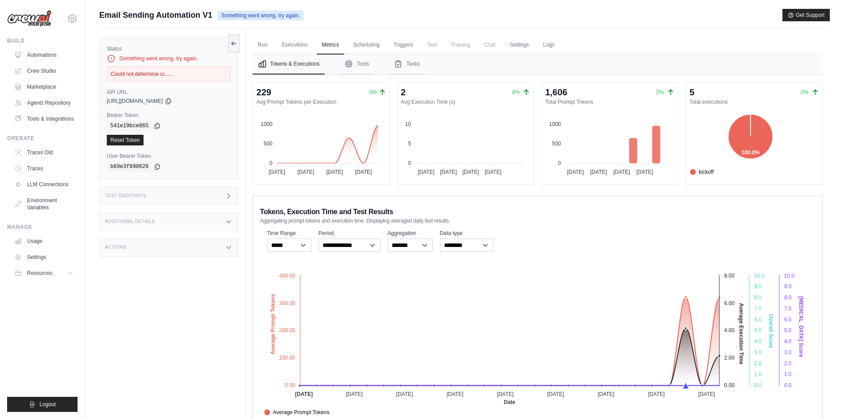
click at [170, 337] on div "Status Something went wrong, try again. Could not determine cr...... API URL co…" at bounding box center [172, 238] width 146 height 419
click at [160, 119] on div "Bearer Token copied 541e19bce865 Reset Token" at bounding box center [169, 129] width 124 height 34
click at [154, 123] on icon at bounding box center [157, 125] width 7 height 7
click at [171, 100] on icon at bounding box center [168, 101] width 5 height 6
click at [154, 167] on icon at bounding box center [157, 166] width 7 height 7
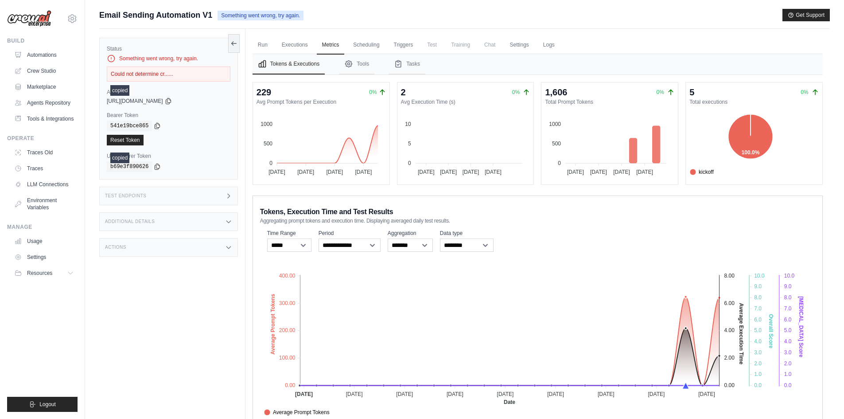
click at [189, 317] on div "Status Something went wrong, try again. Could not determine cr...... API URL co…" at bounding box center [172, 238] width 146 height 419
drag, startPoint x: 687, startPoint y: 182, endPoint x: 682, endPoint y: 184, distance: 5.4
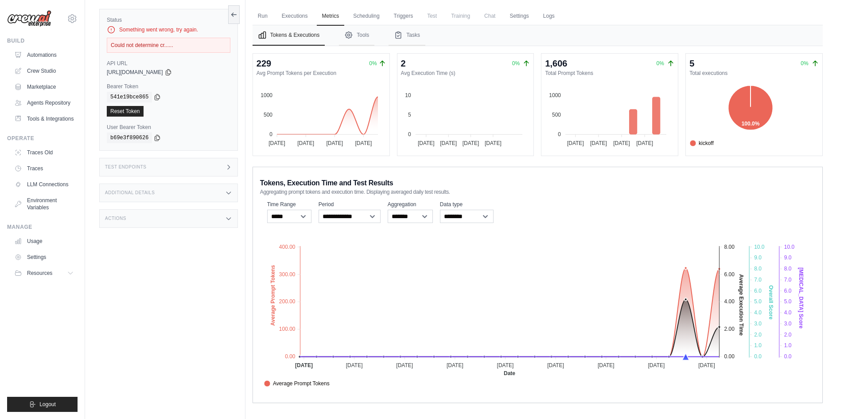
scroll to position [38, 0]
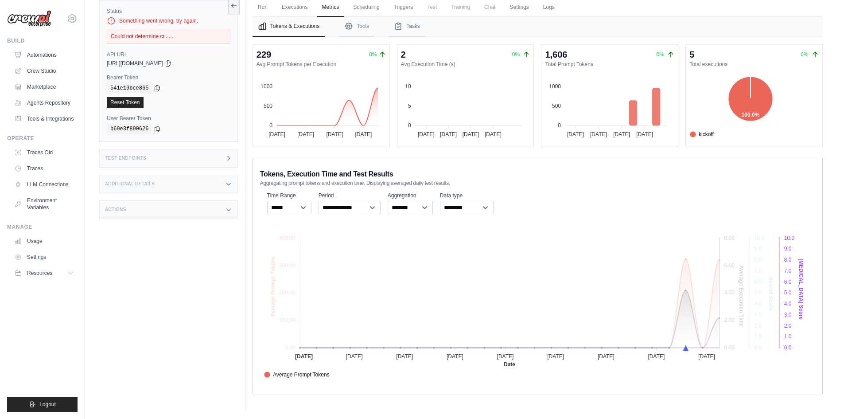
click at [307, 409] on span "Crew Versions" at bounding box center [285, 413] width 43 height 8
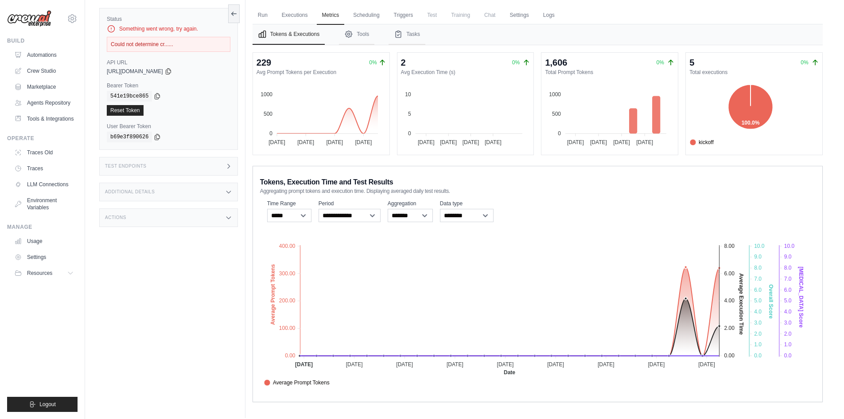
scroll to position [0, 0]
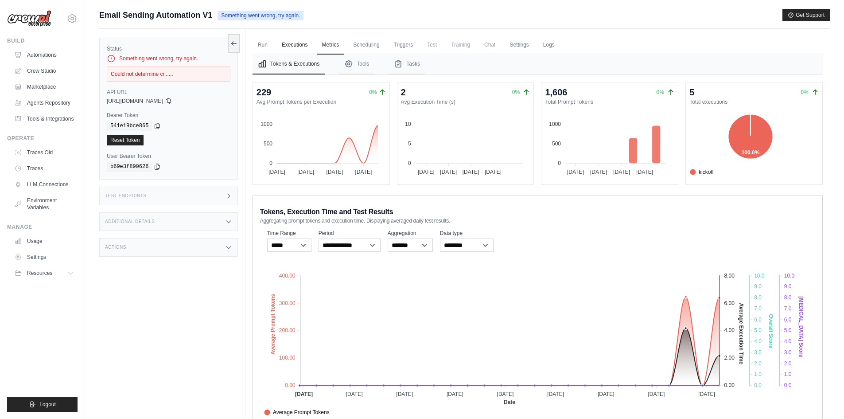
click at [279, 42] on link "Executions" at bounding box center [294, 45] width 37 height 19
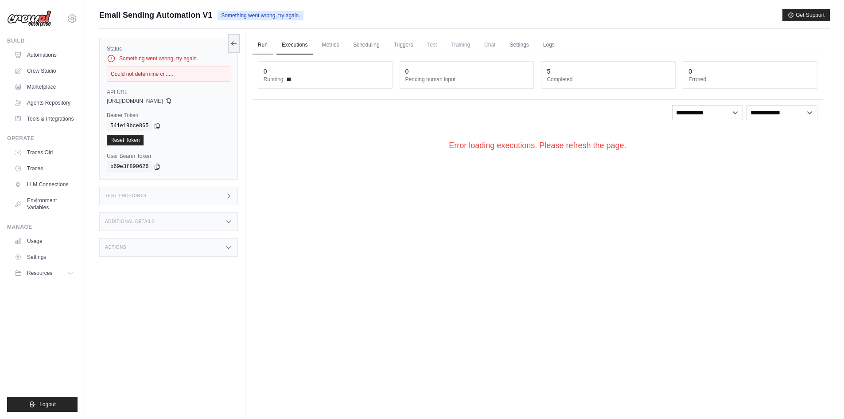
click at [271, 42] on link "Run" at bounding box center [262, 45] width 20 height 19
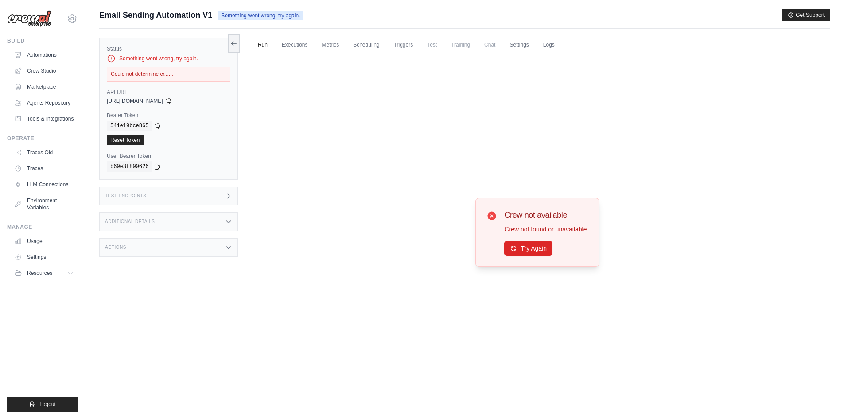
click at [273, 13] on span "Something went wrong, try again." at bounding box center [260, 16] width 86 height 10
click at [524, 250] on button "Try Again" at bounding box center [528, 247] width 48 height 15
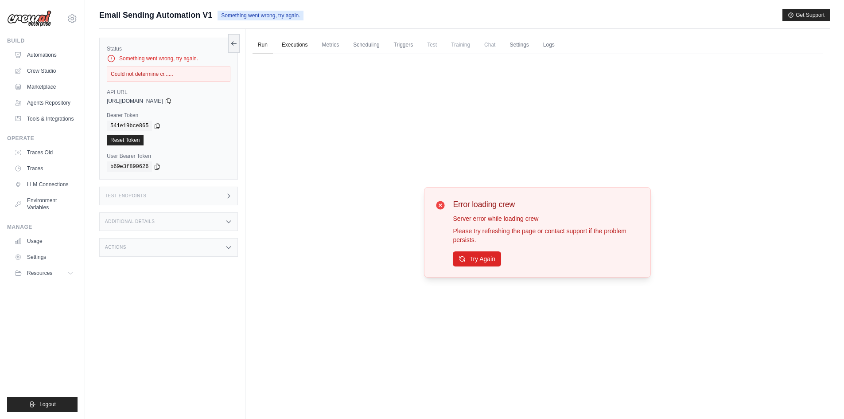
click at [287, 47] on link "Executions" at bounding box center [294, 45] width 37 height 19
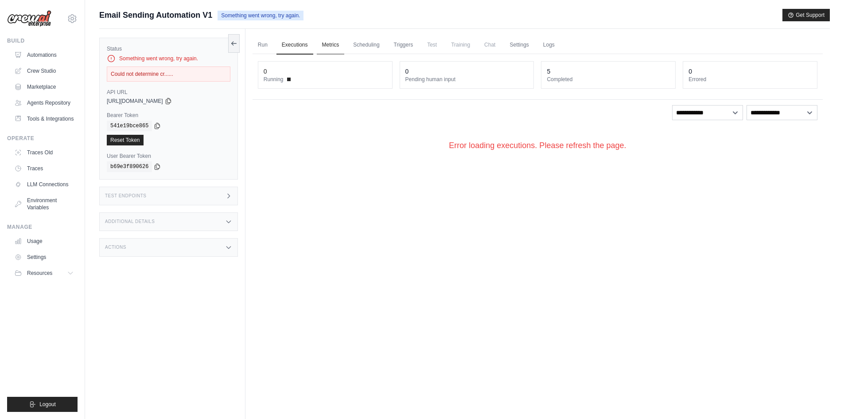
click at [320, 46] on link "Metrics" at bounding box center [331, 45] width 28 height 19
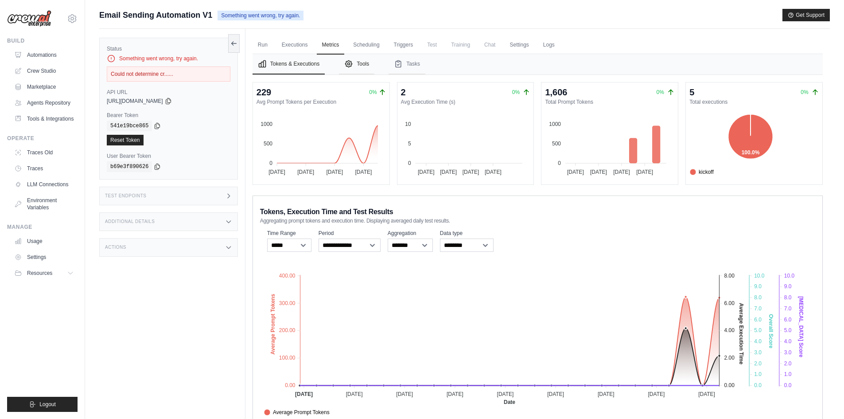
click at [361, 63] on button "Tools" at bounding box center [356, 64] width 35 height 20
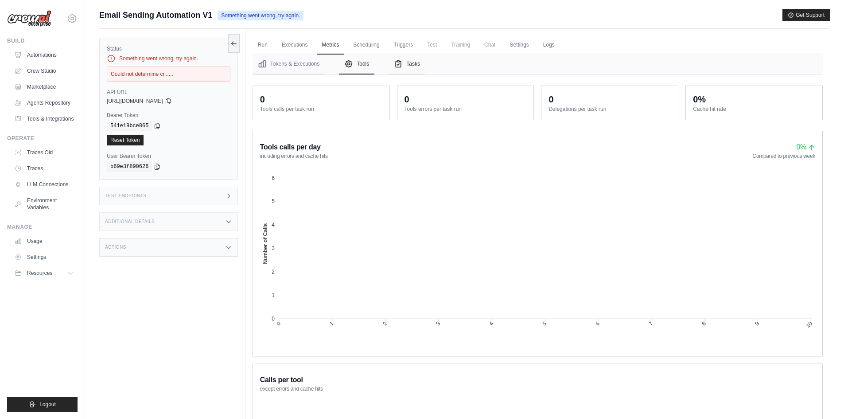
click at [403, 60] on button "Tasks" at bounding box center [406, 64] width 37 height 20
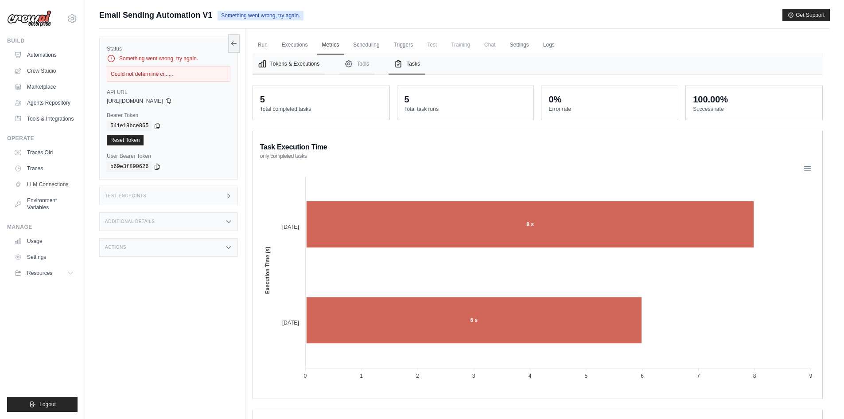
click at [297, 59] on button "Tokens & Executions" at bounding box center [288, 64] width 72 height 20
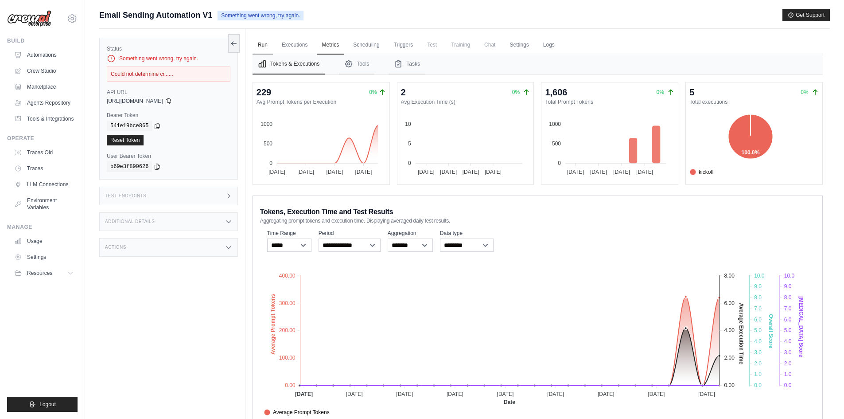
click at [271, 43] on link "Run" at bounding box center [262, 45] width 20 height 19
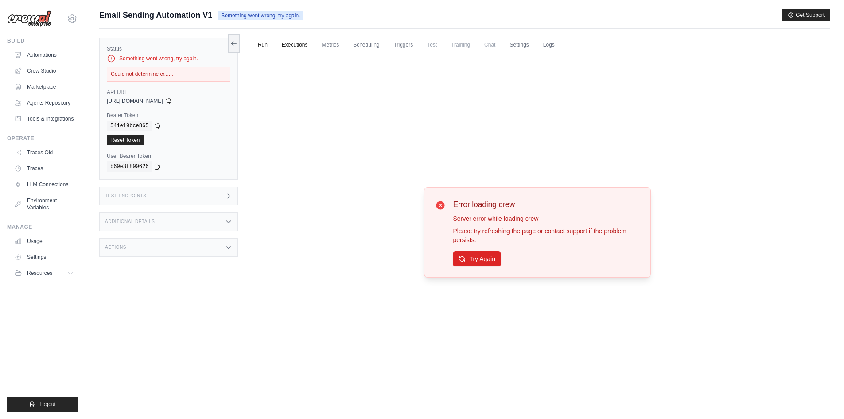
click at [292, 44] on link "Executions" at bounding box center [294, 45] width 37 height 19
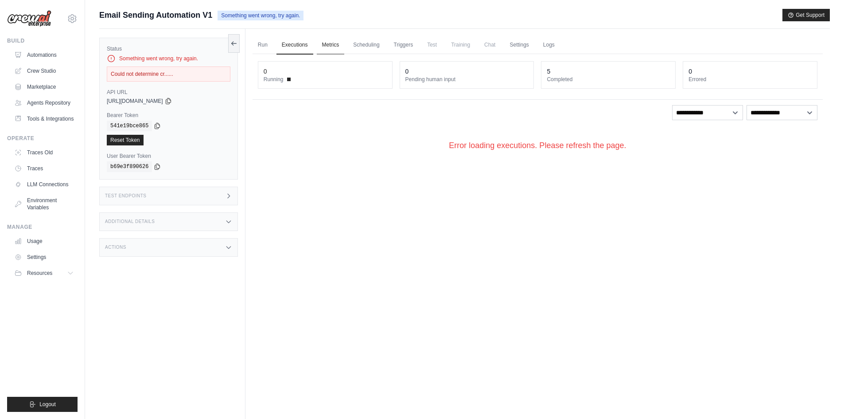
click at [341, 47] on link "Metrics" at bounding box center [331, 45] width 28 height 19
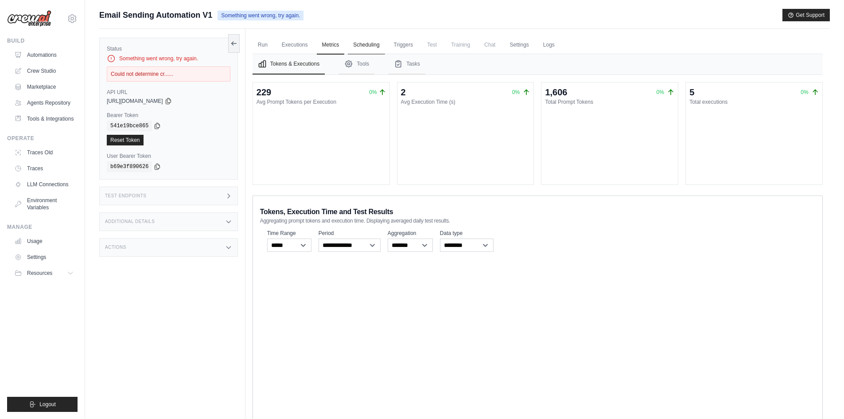
click at [363, 46] on link "Scheduling" at bounding box center [366, 45] width 37 height 19
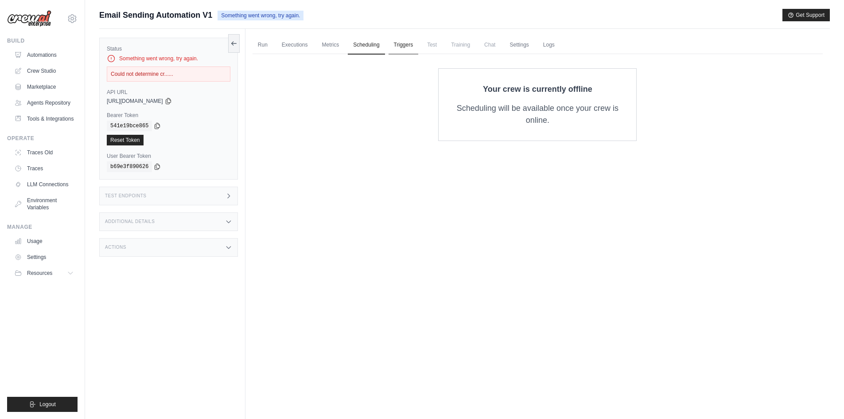
click at [400, 45] on link "Triggers" at bounding box center [403, 45] width 30 height 19
click at [447, 44] on span "Training" at bounding box center [461, 45] width 30 height 18
click at [422, 43] on span "Test" at bounding box center [432, 45] width 20 height 18
click at [452, 43] on span "Training" at bounding box center [461, 45] width 30 height 18
